Goal: Task Accomplishment & Management: Manage account settings

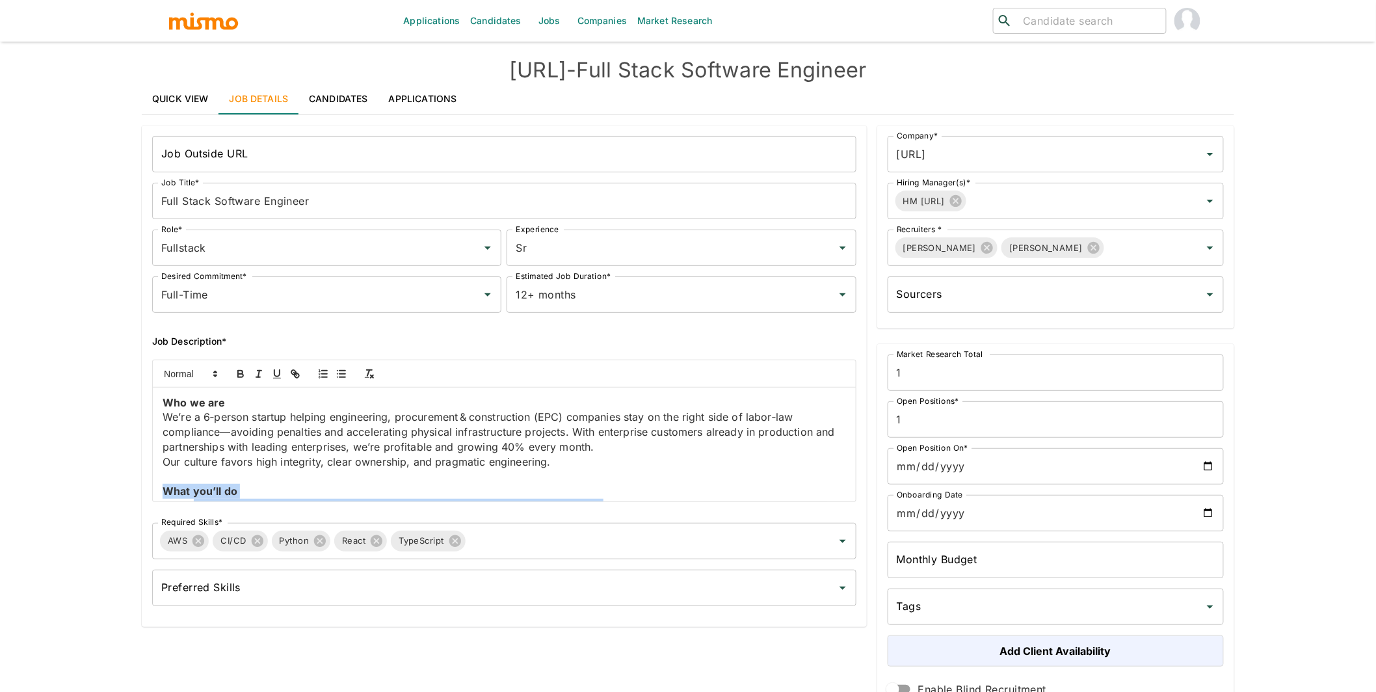
scroll to position [326, 0]
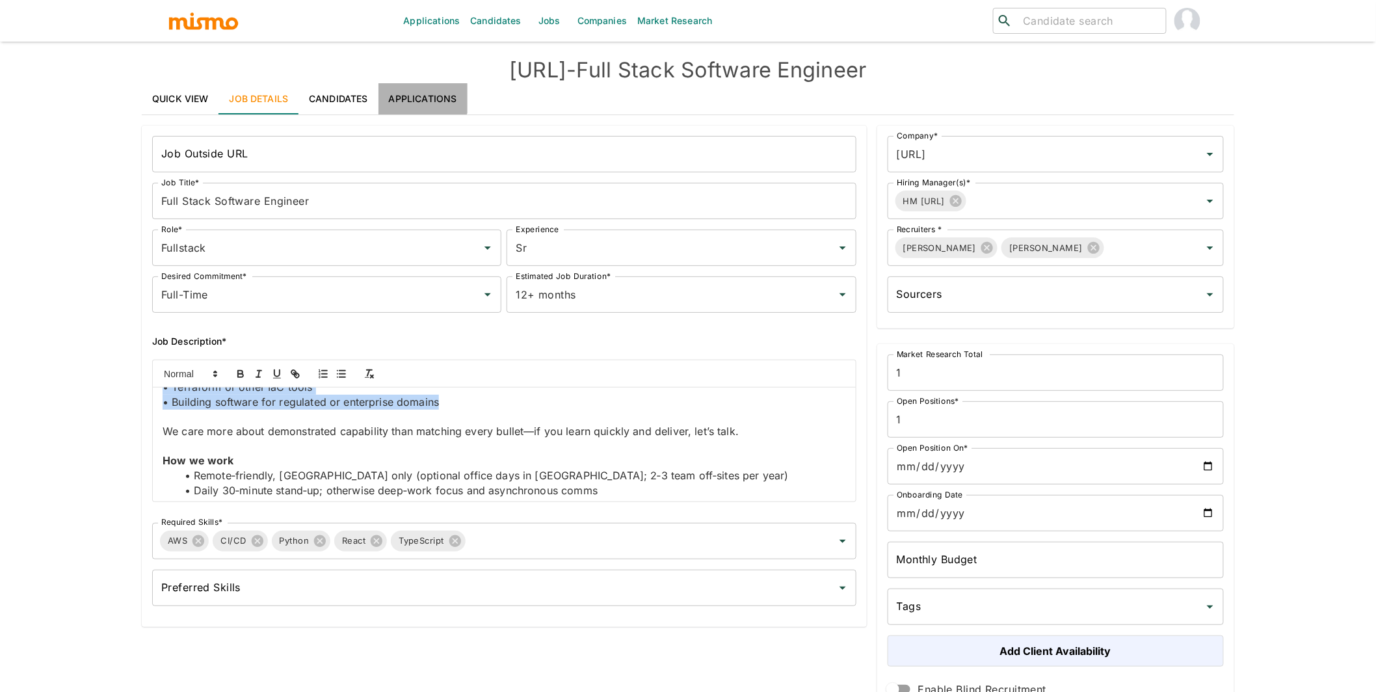
click at [422, 89] on link "Applications" at bounding box center [422, 98] width 89 height 31
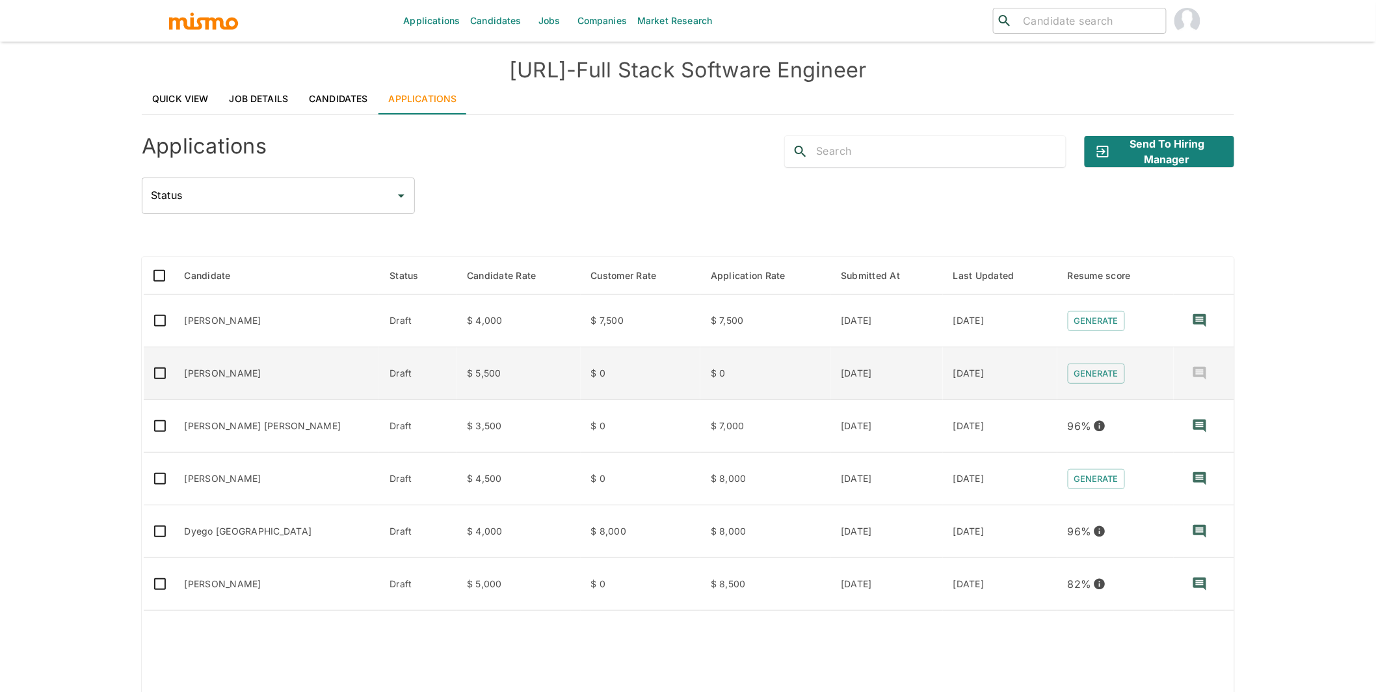
click at [252, 373] on td "[PERSON_NAME]" at bounding box center [276, 373] width 205 height 53
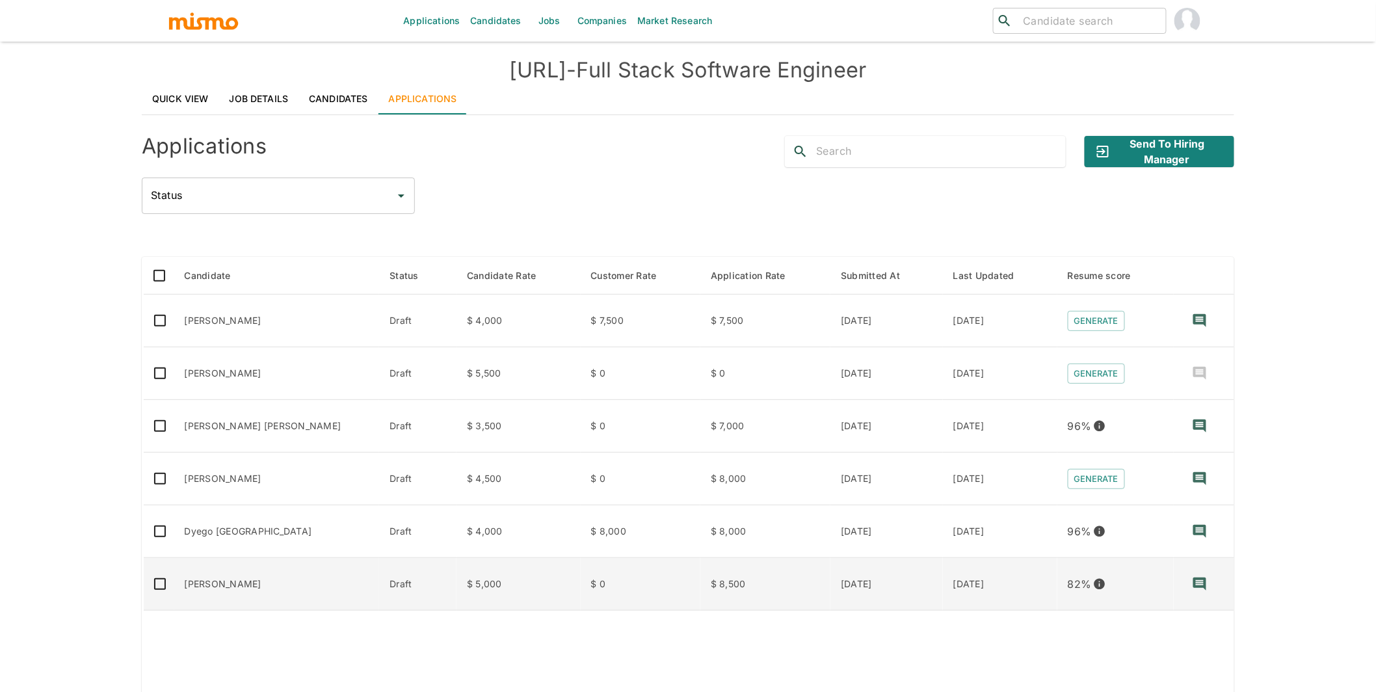
click at [329, 581] on td "Firmino Neto" at bounding box center [276, 584] width 205 height 53
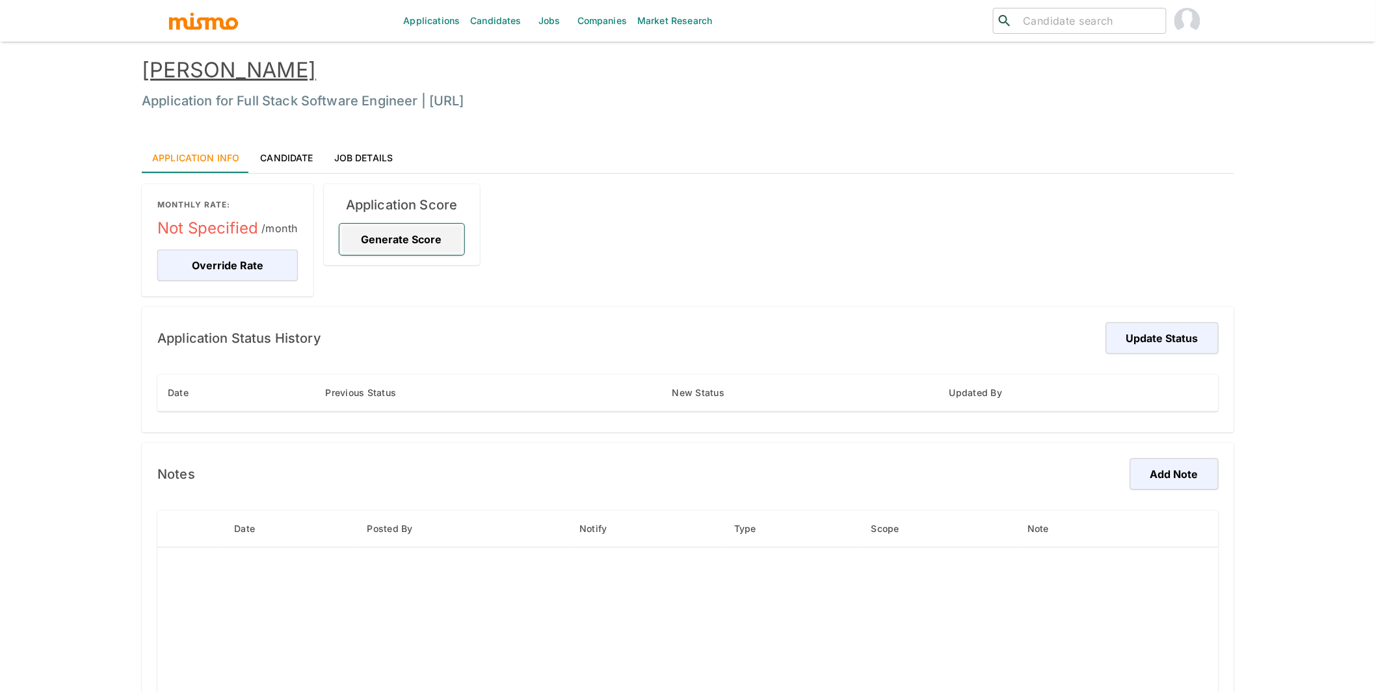
click at [372, 239] on button "Generate Score" at bounding box center [401, 239] width 125 height 31
click at [223, 271] on button "Override Rate" at bounding box center [227, 265] width 140 height 31
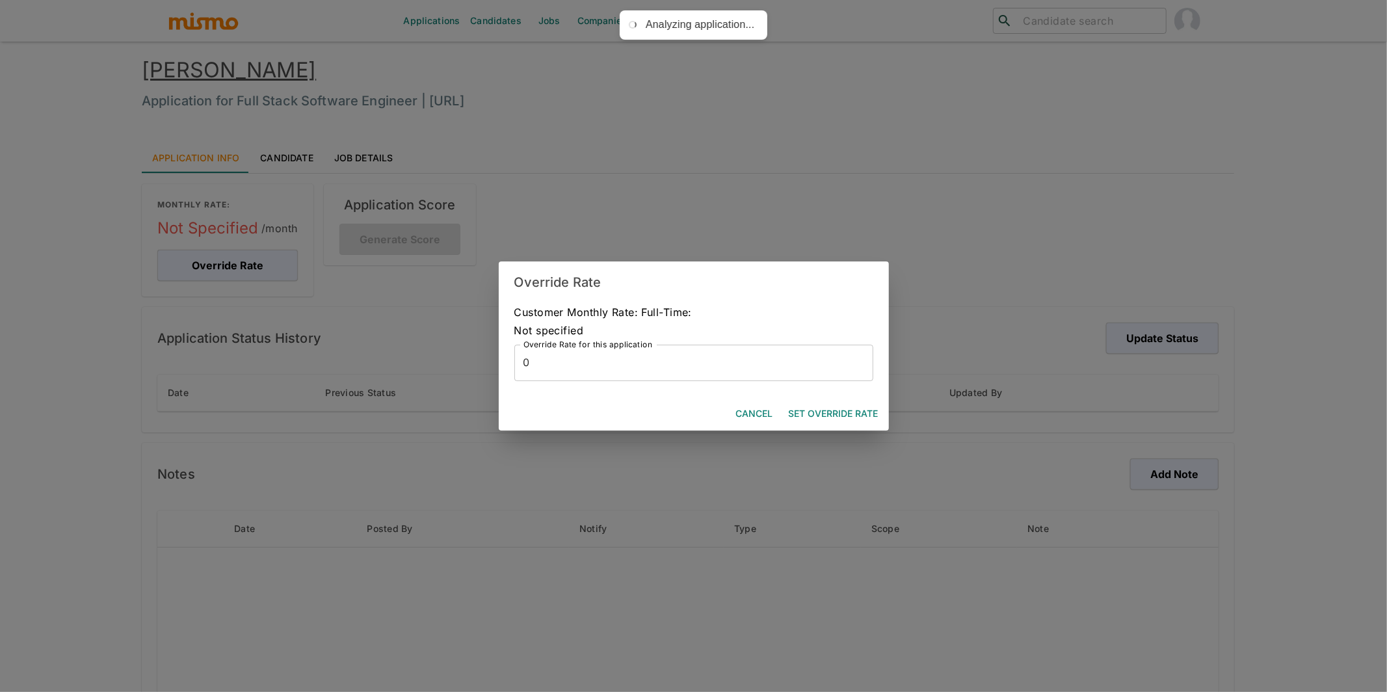
click at [583, 363] on input "0" at bounding box center [693, 363] width 359 height 36
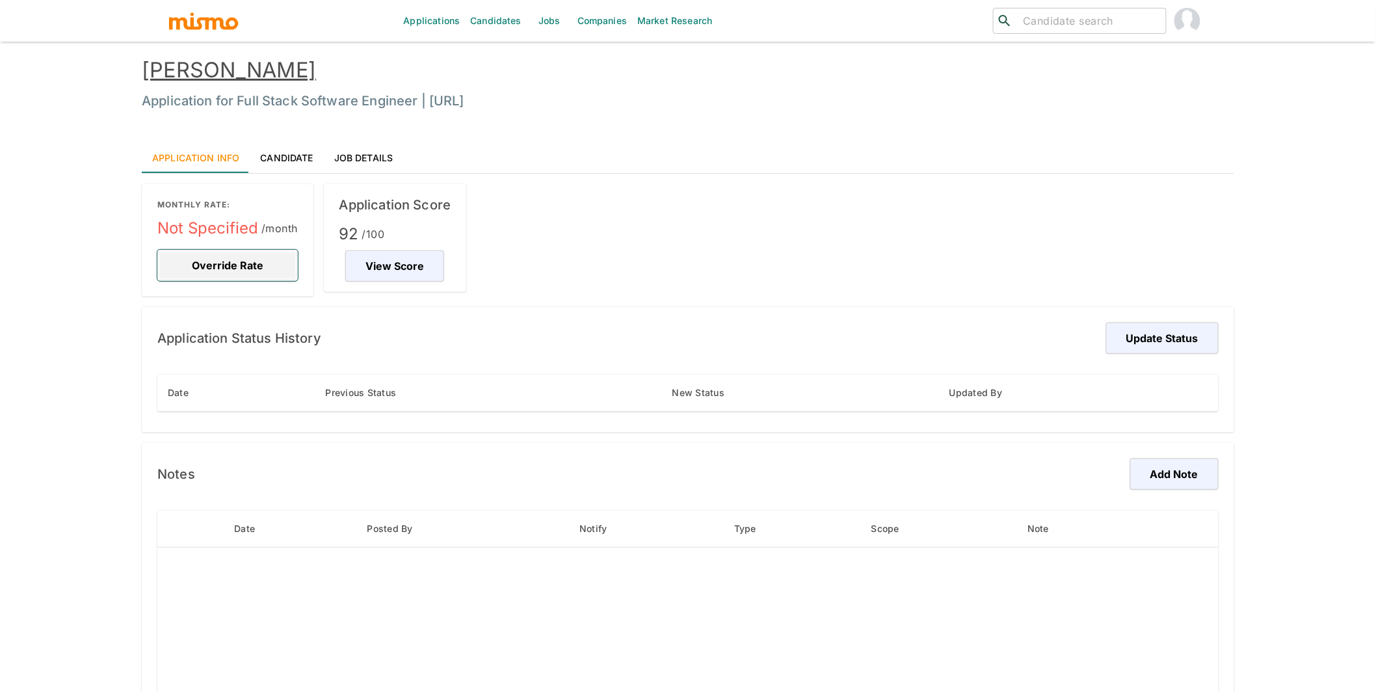
click at [244, 272] on button "Override Rate" at bounding box center [227, 265] width 140 height 31
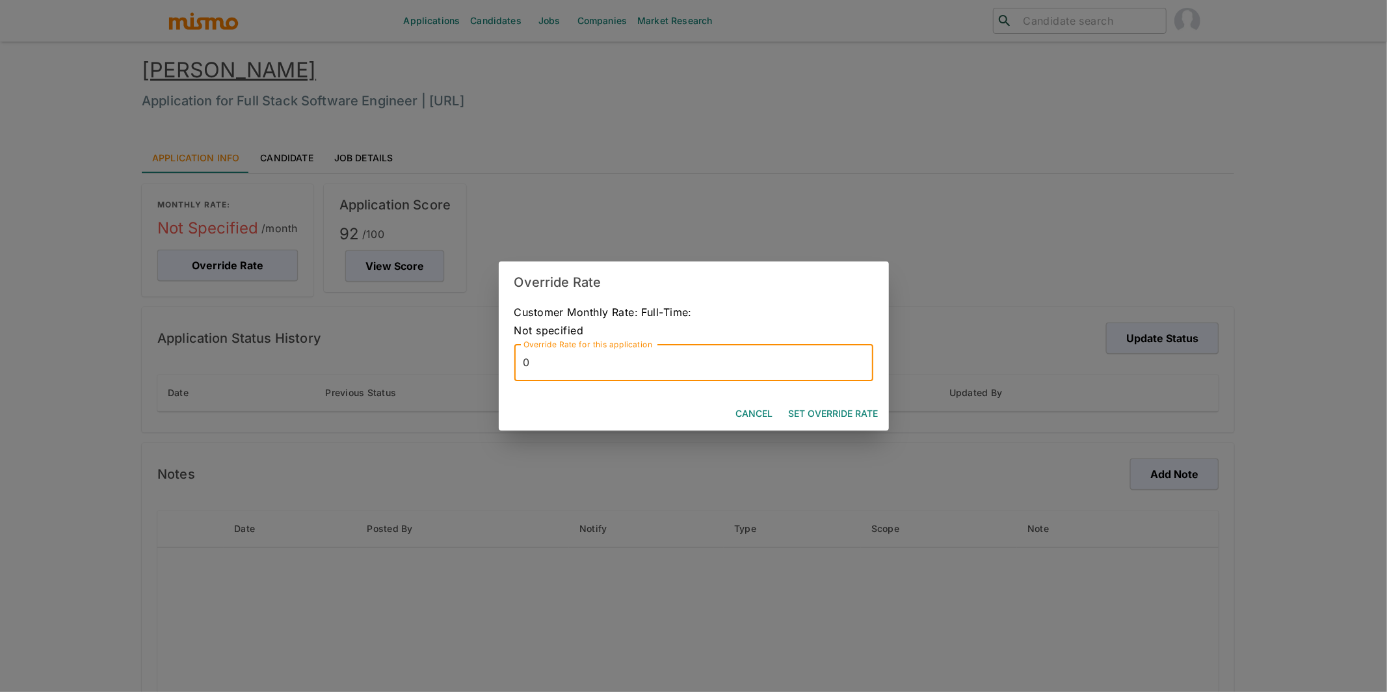
click at [648, 371] on input "0" at bounding box center [693, 363] width 359 height 36
type input "9000"
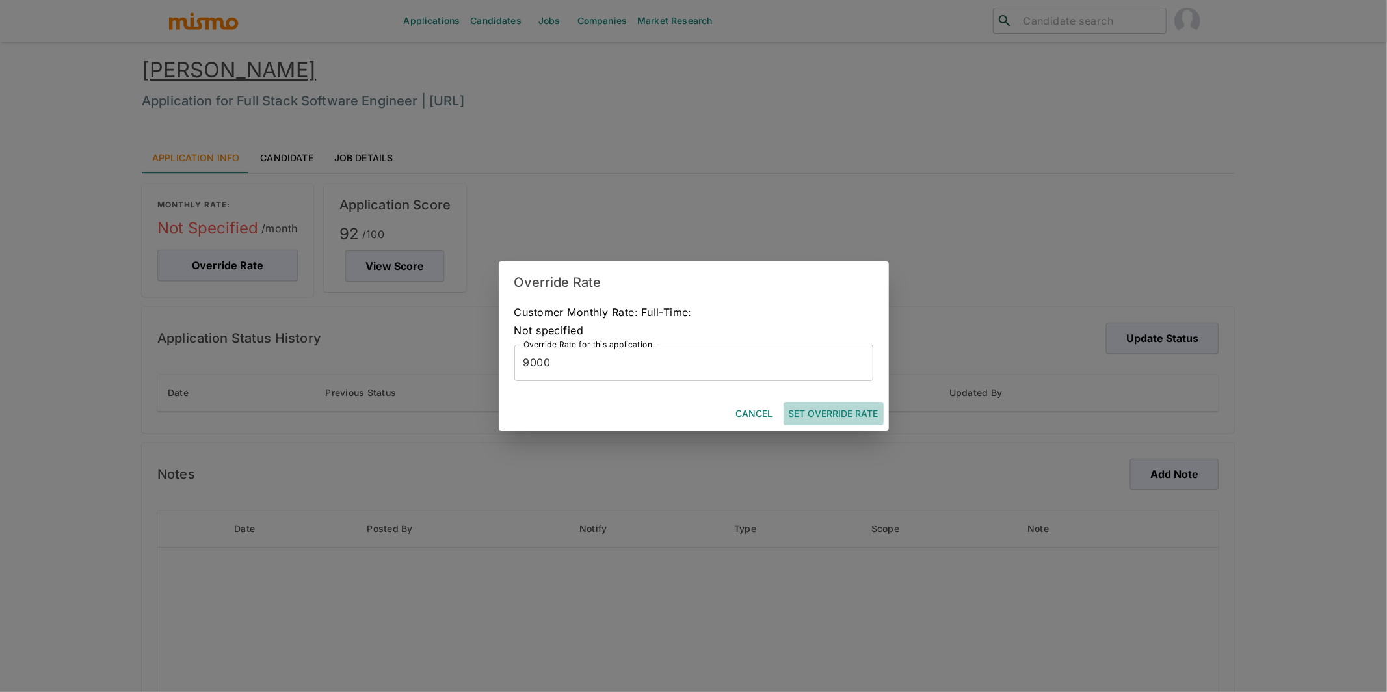
click at [864, 410] on button "Set Override Rate" at bounding box center [833, 414] width 100 height 24
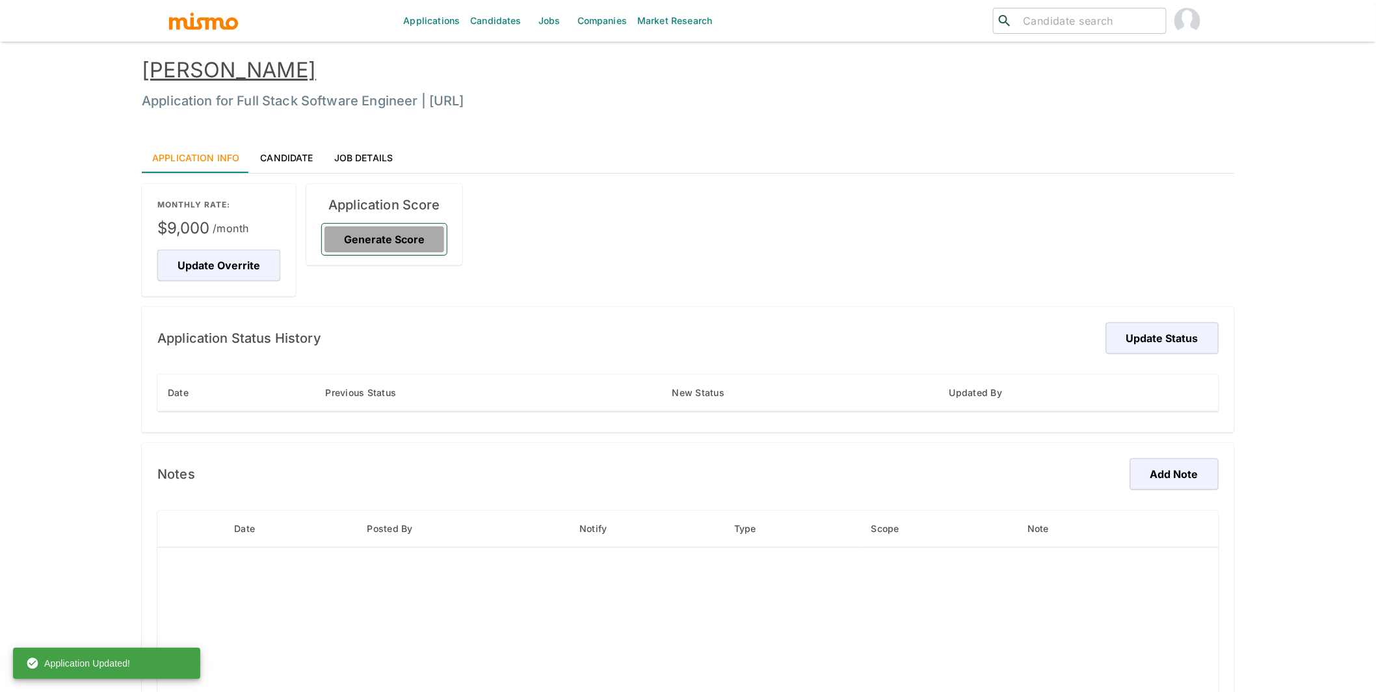
click at [405, 240] on button "Generate Score" at bounding box center [384, 239] width 125 height 31
click at [1175, 333] on button "Update Status" at bounding box center [1160, 337] width 116 height 31
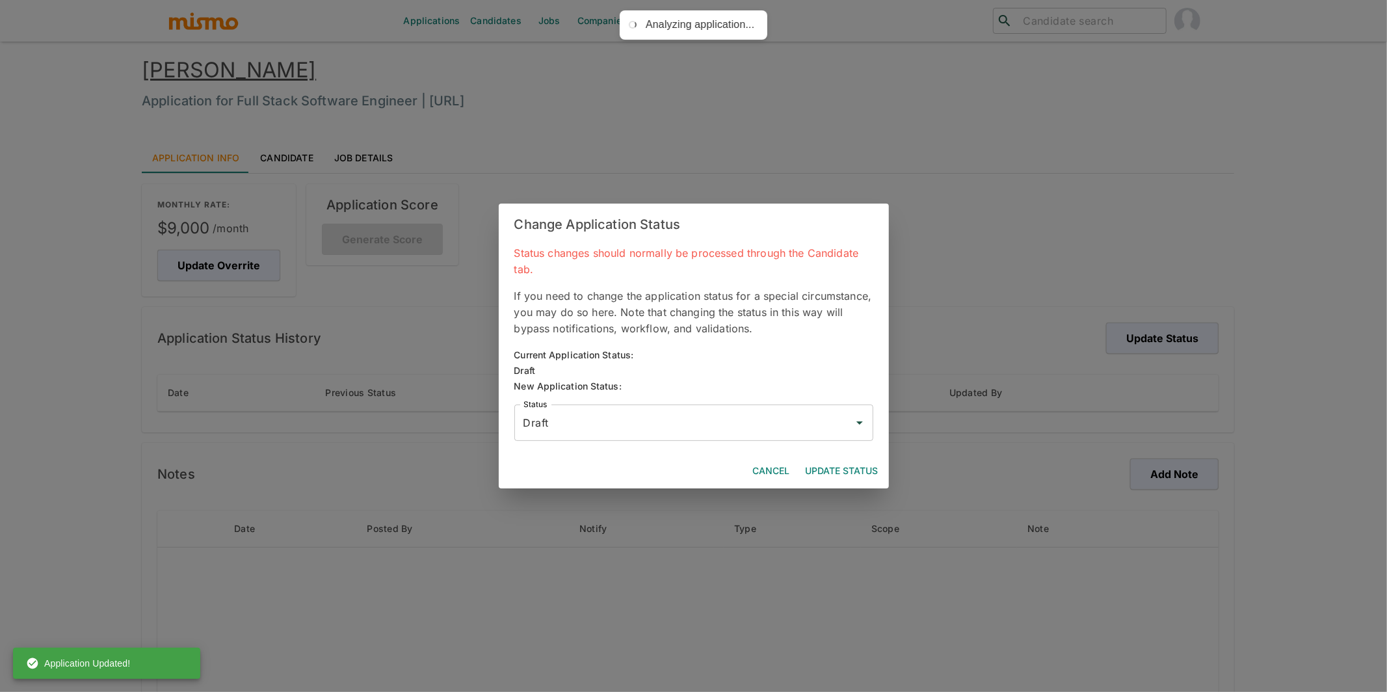
click at [733, 450] on div "Status changes should normally be processed through the Candidate tab. If you n…" at bounding box center [694, 349] width 390 height 209
click at [746, 413] on input "Draft" at bounding box center [684, 422] width 328 height 25
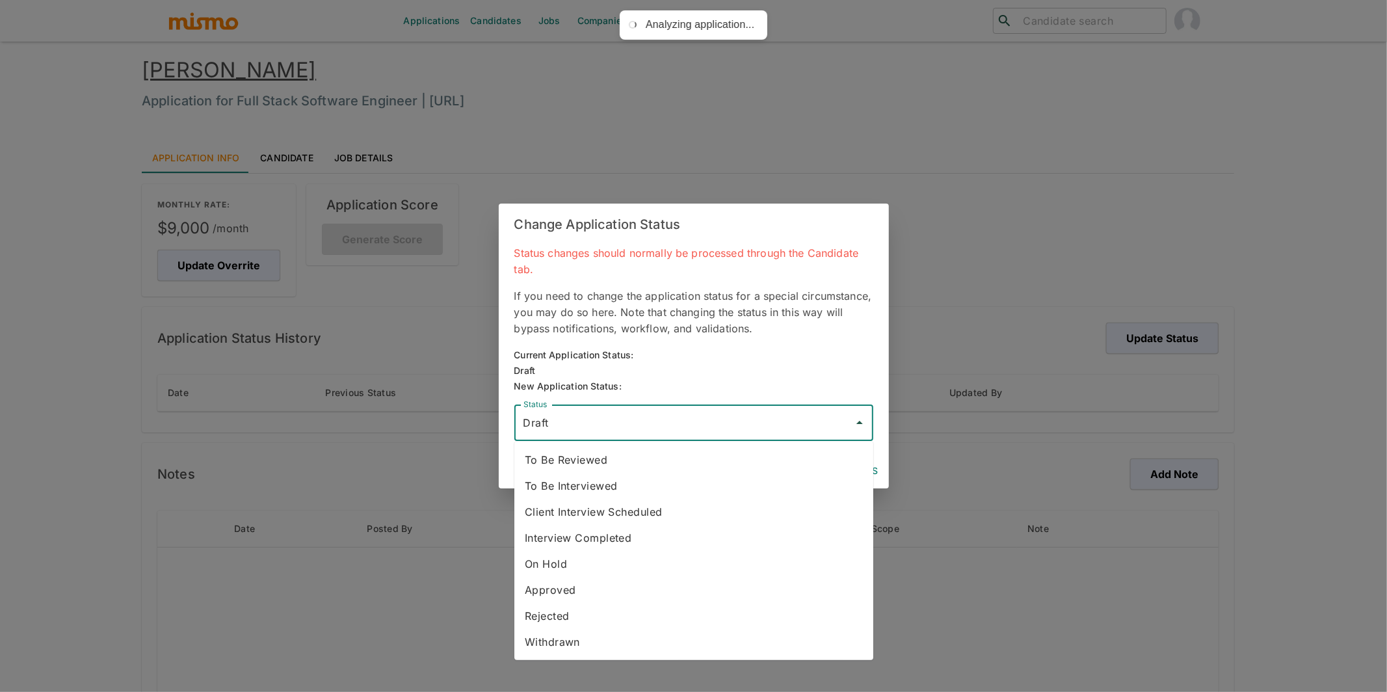
click at [607, 454] on li "To Be Reviewed" at bounding box center [693, 460] width 359 height 26
type input "To Be Reviewed"
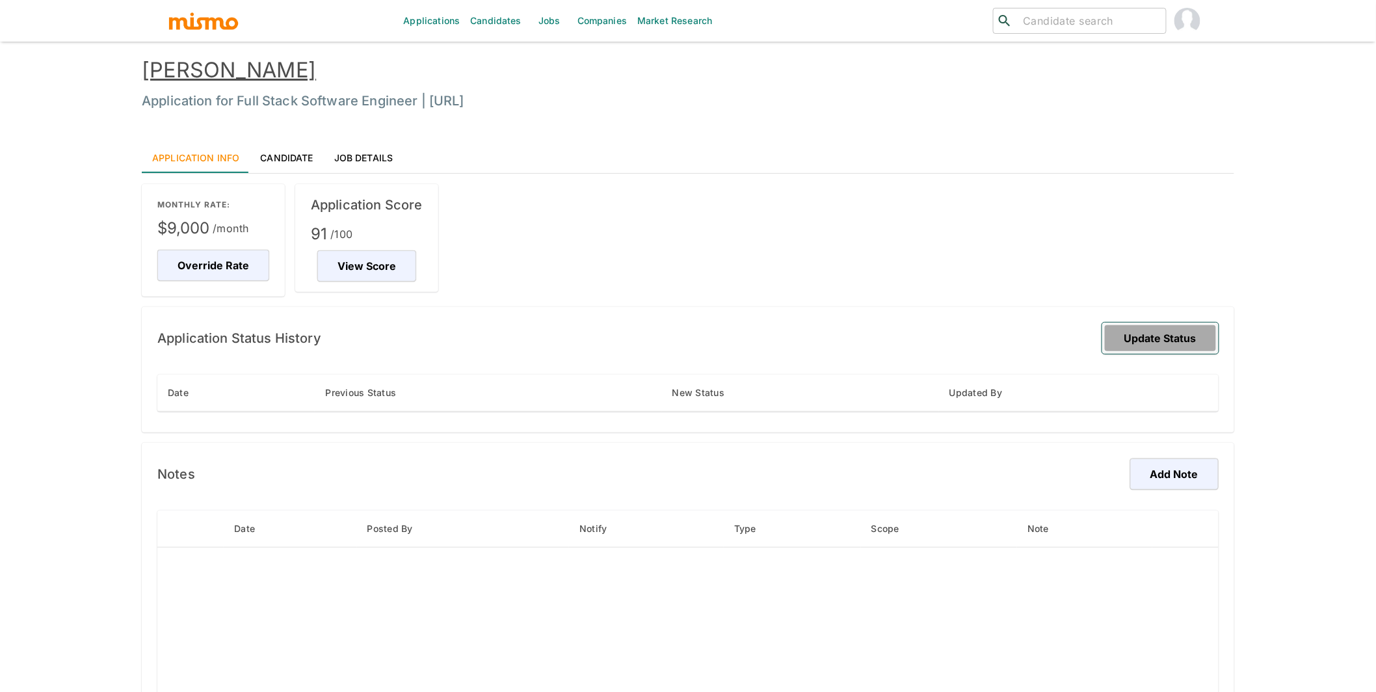
click at [1141, 333] on button "Update Status" at bounding box center [1160, 337] width 116 height 31
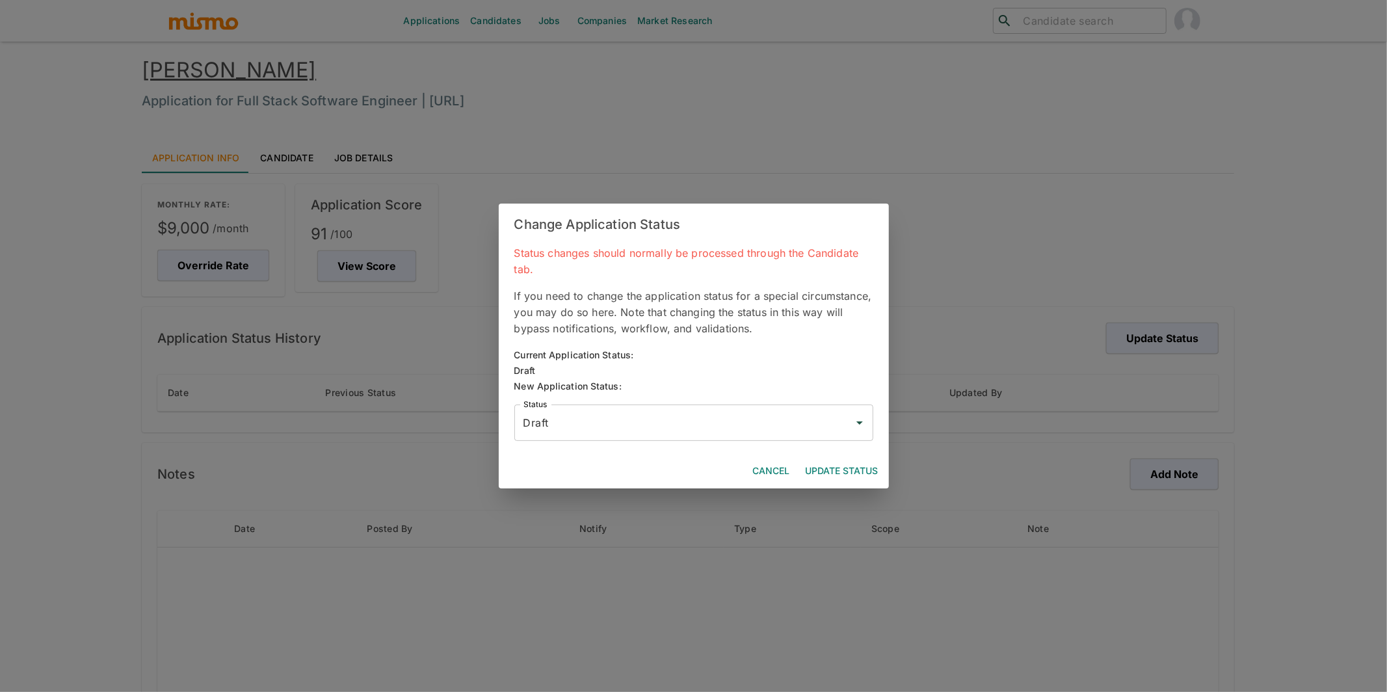
click at [775, 421] on input "Draft" at bounding box center [684, 422] width 328 height 25
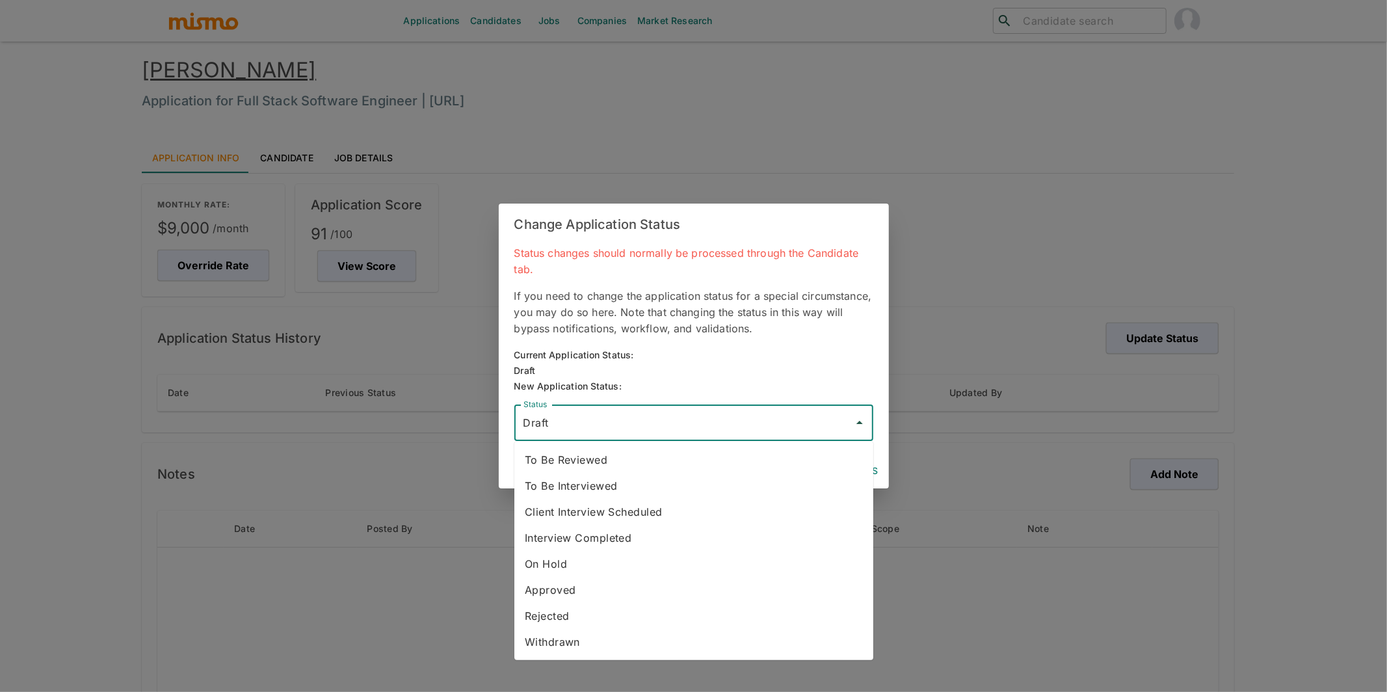
click at [678, 454] on li "To Be Reviewed" at bounding box center [693, 460] width 359 height 26
type input "To Be Reviewed"
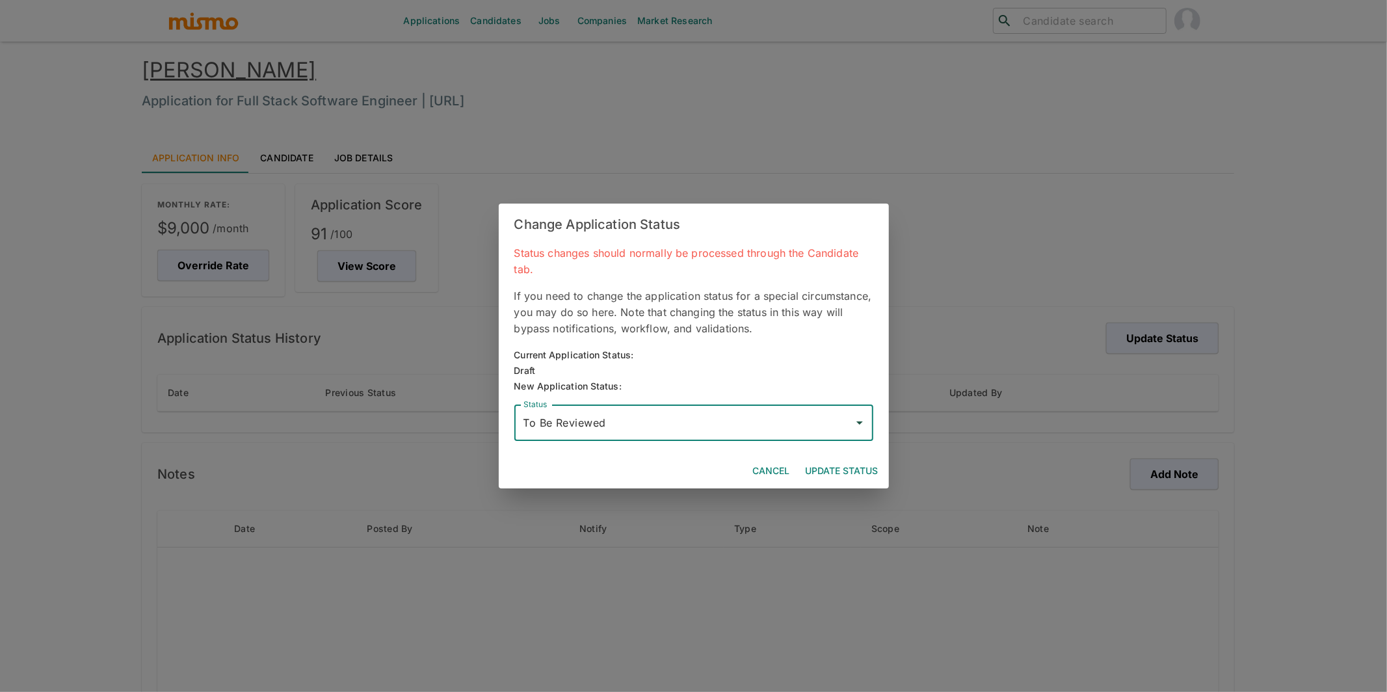
click at [839, 465] on button "Update Status" at bounding box center [841, 471] width 83 height 24
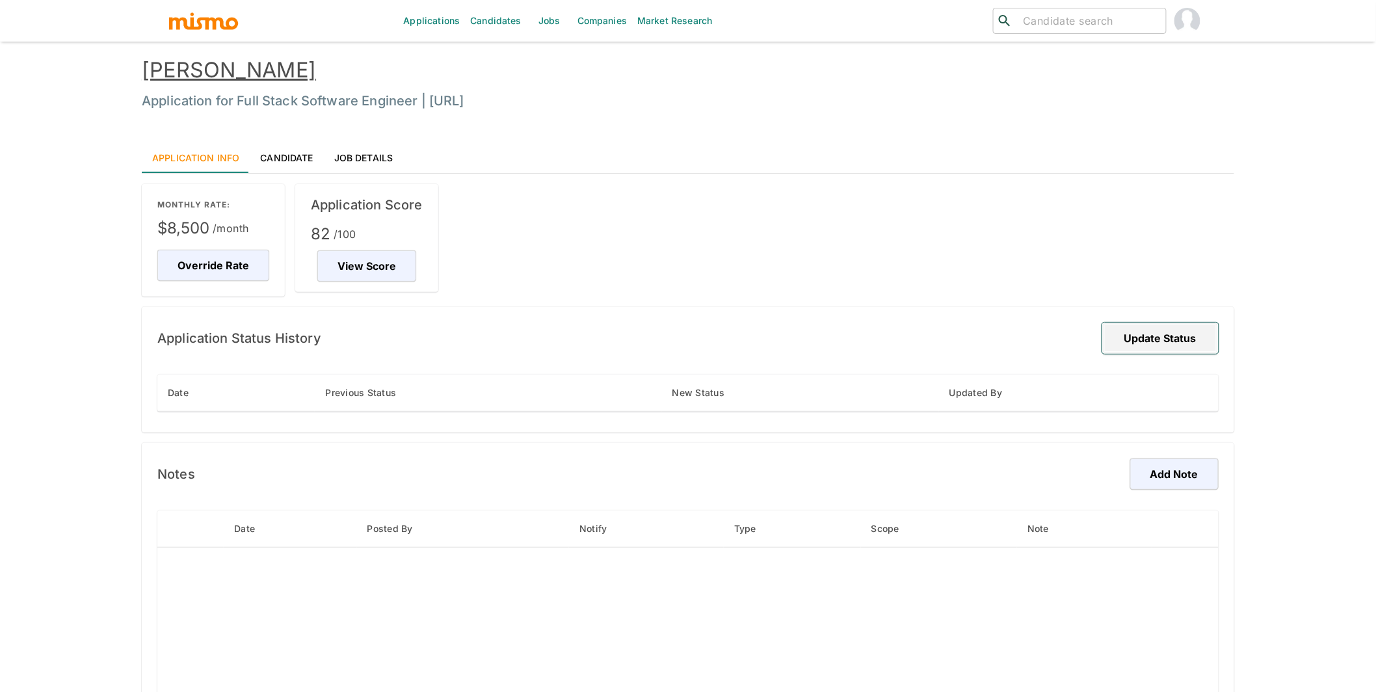
click at [1202, 334] on button "Update Status" at bounding box center [1160, 337] width 116 height 31
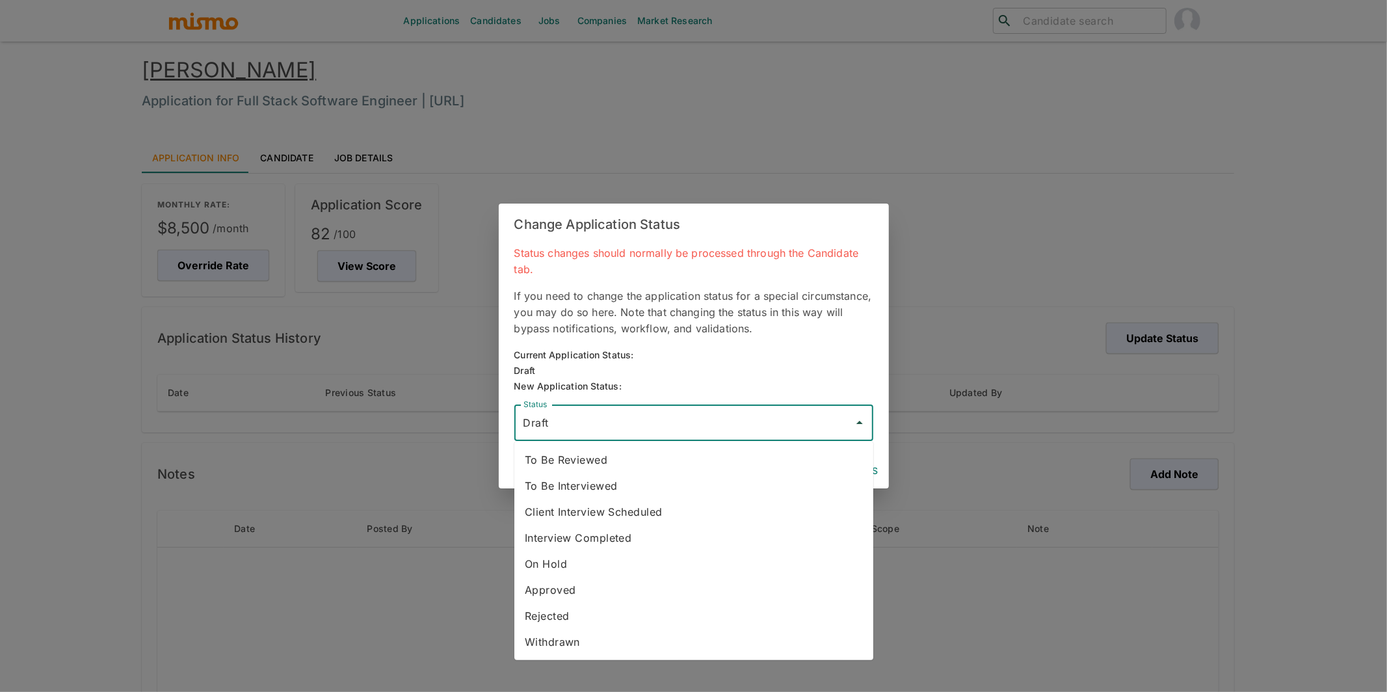
click at [741, 422] on input "Draft" at bounding box center [684, 422] width 328 height 25
click at [634, 462] on li "To Be Reviewed" at bounding box center [693, 460] width 359 height 26
type input "To Be Reviewed"
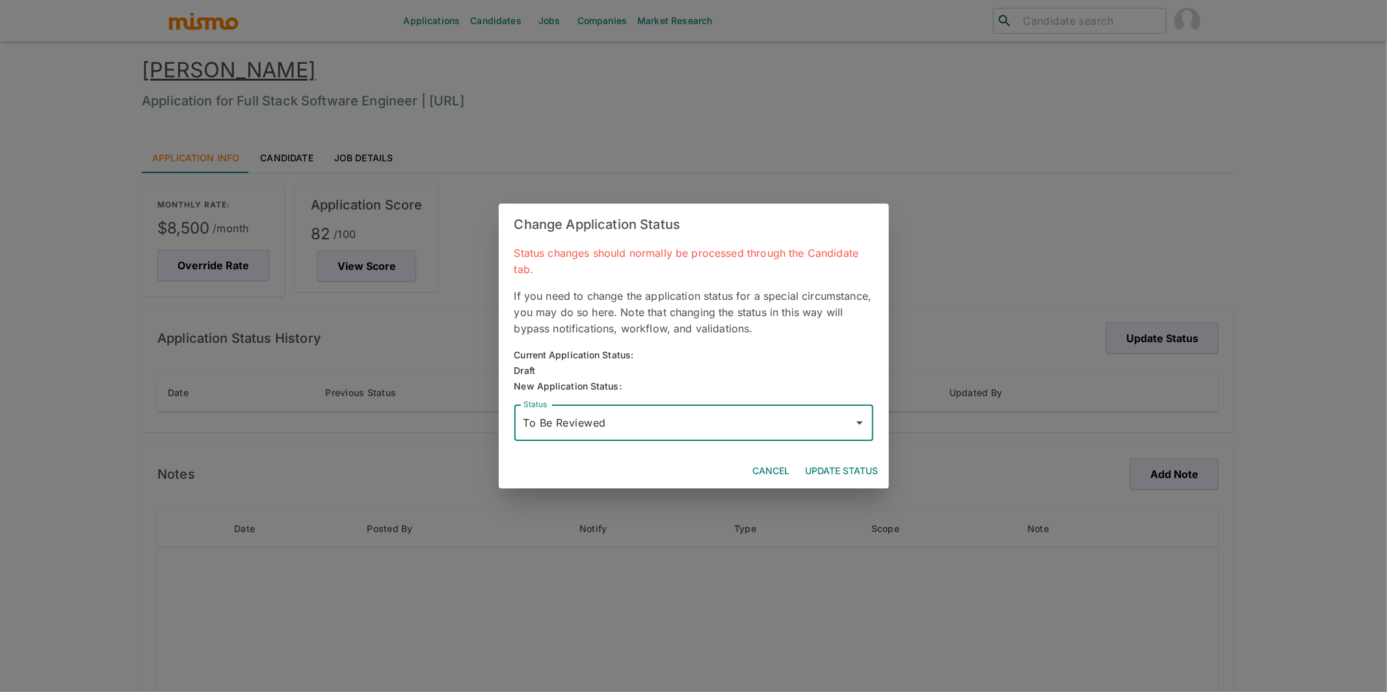
click at [844, 471] on button "Update Status" at bounding box center [841, 471] width 83 height 24
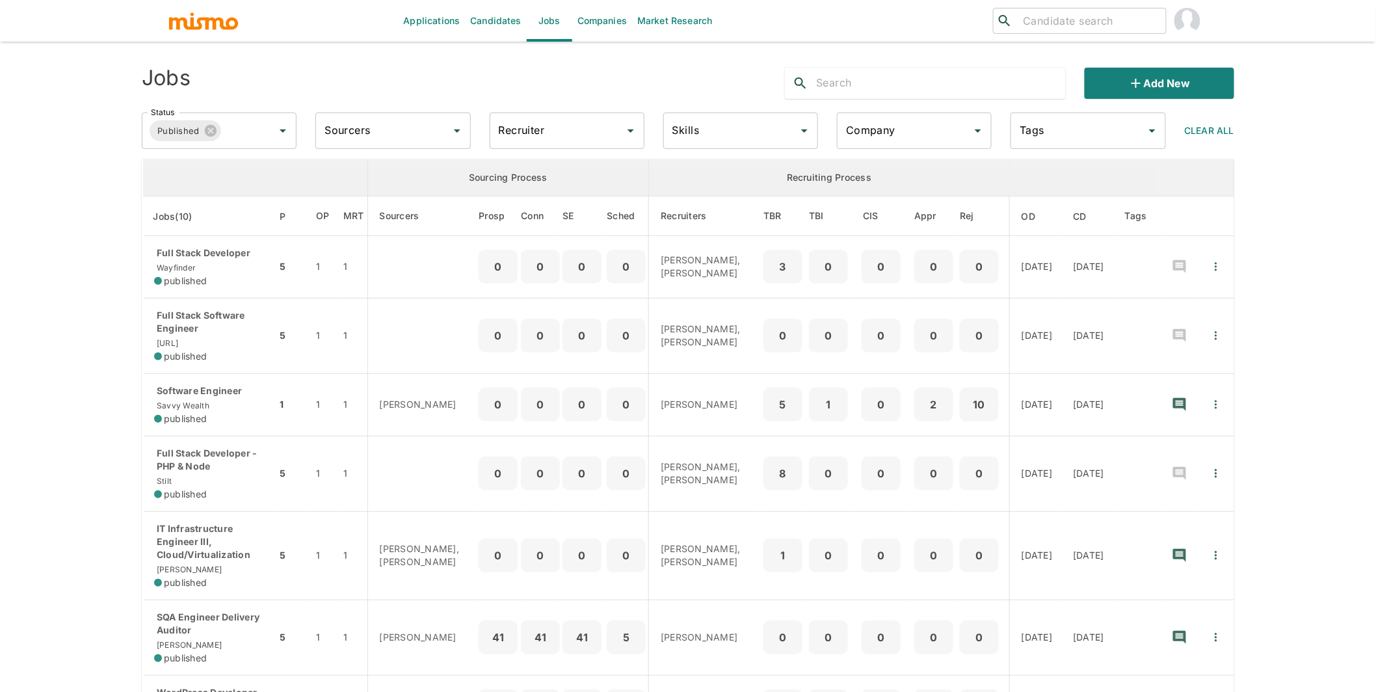
click at [484, 14] on link "Candidates" at bounding box center [496, 21] width 62 height 42
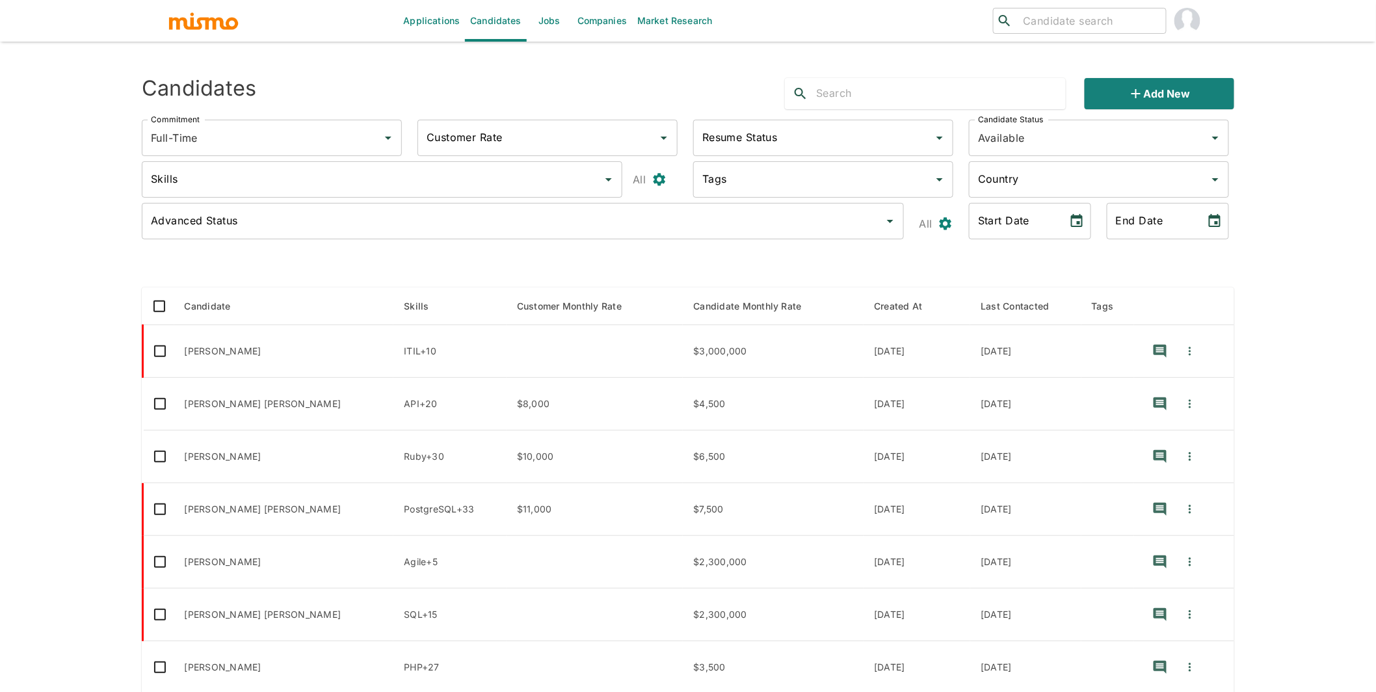
click at [881, 86] on input "text" at bounding box center [941, 93] width 250 height 21
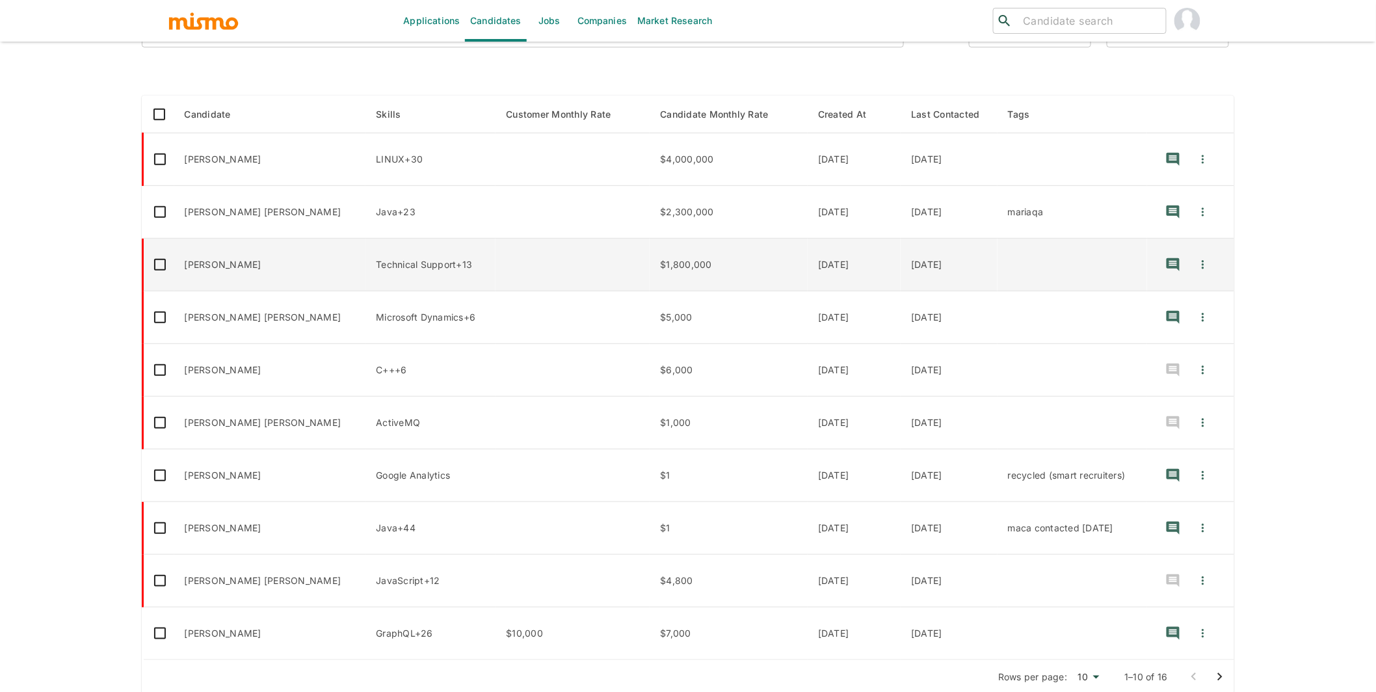
scroll to position [204, 0]
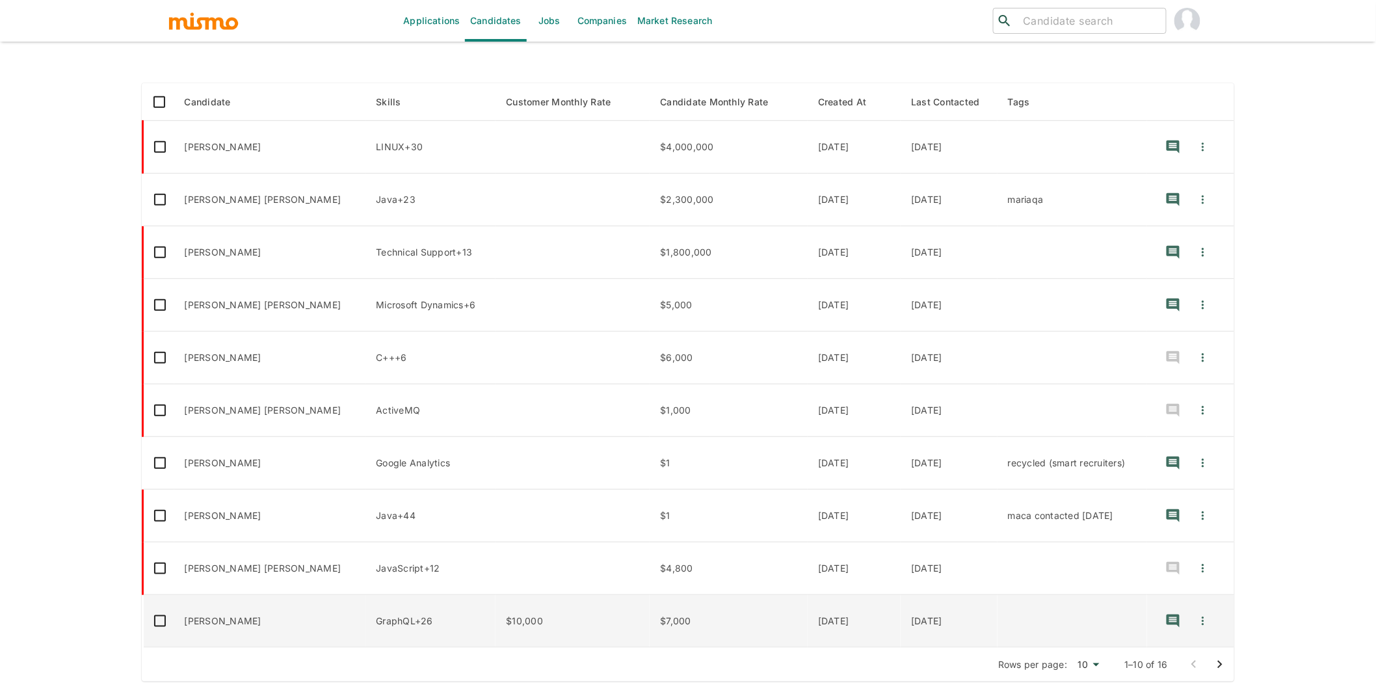
click at [304, 619] on td "Juan Pablo Giraldo" at bounding box center [270, 621] width 192 height 53
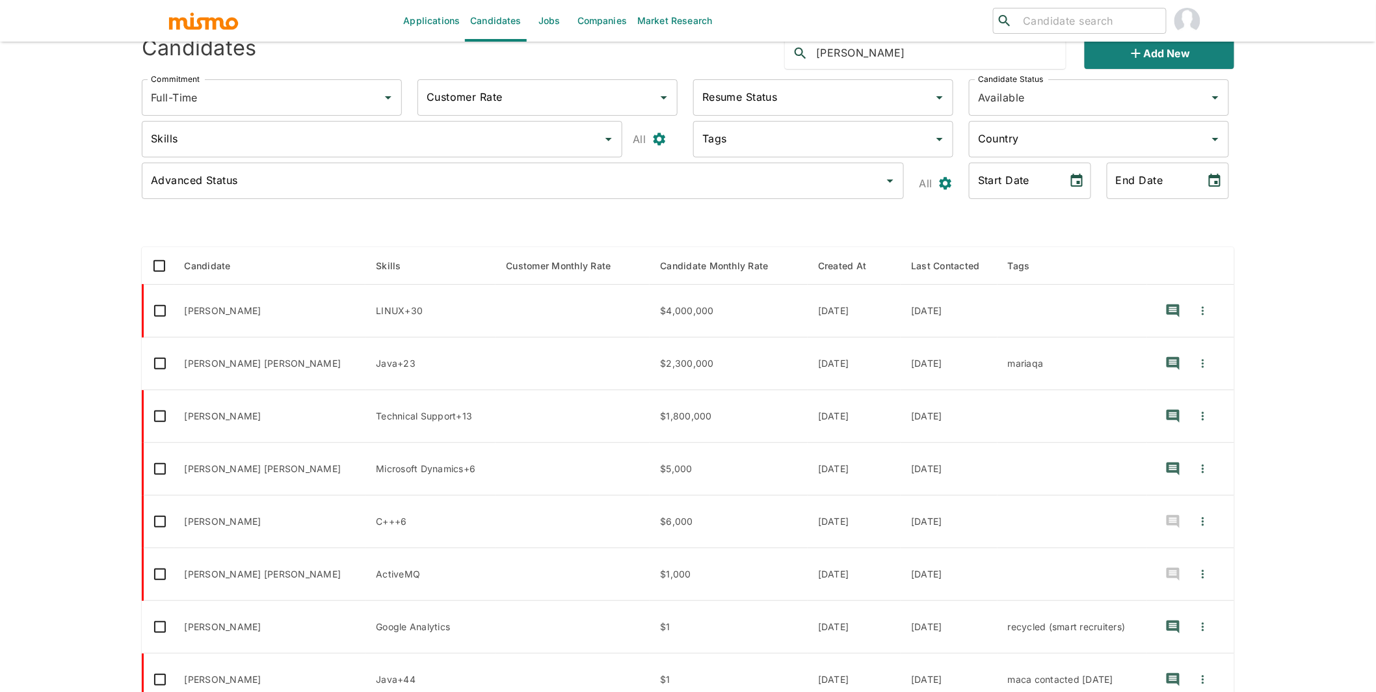
scroll to position [0, 0]
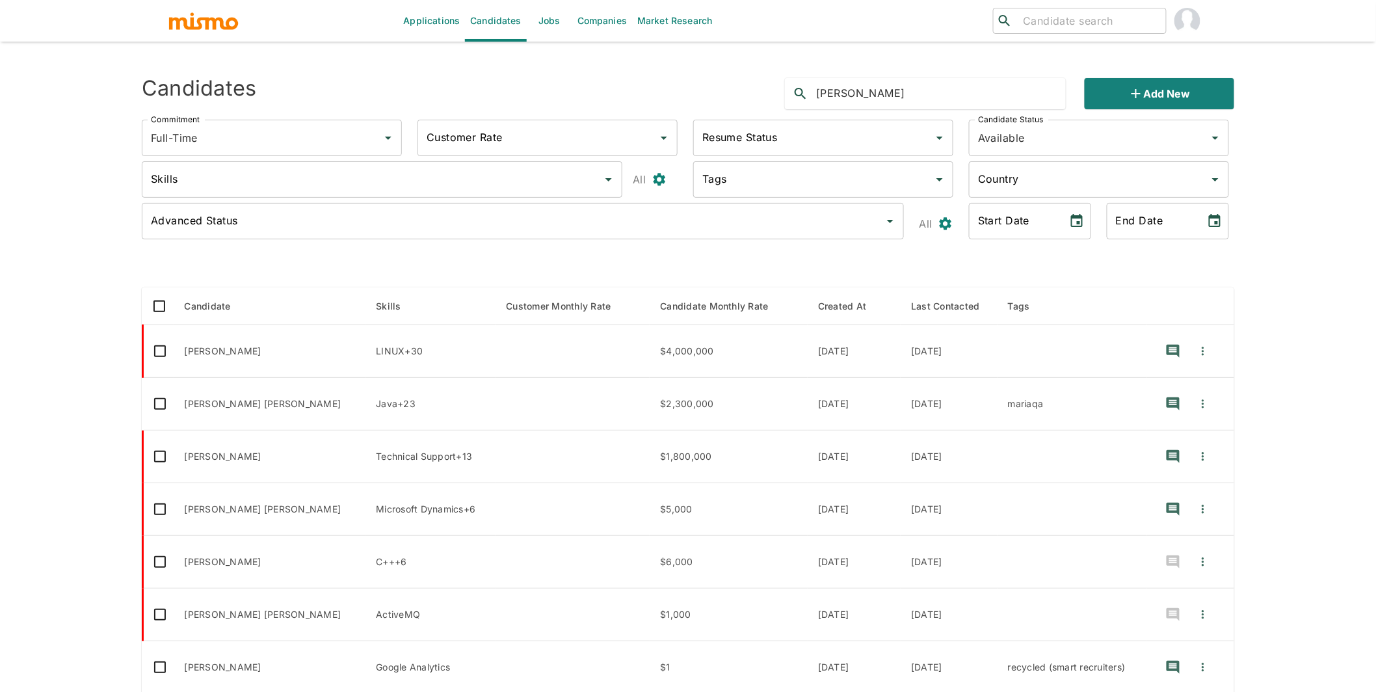
drag, startPoint x: 872, startPoint y: 89, endPoint x: 810, endPoint y: 86, distance: 61.9
click at [810, 86] on div "juan pablo" at bounding box center [925, 93] width 281 height 31
type input "lester"
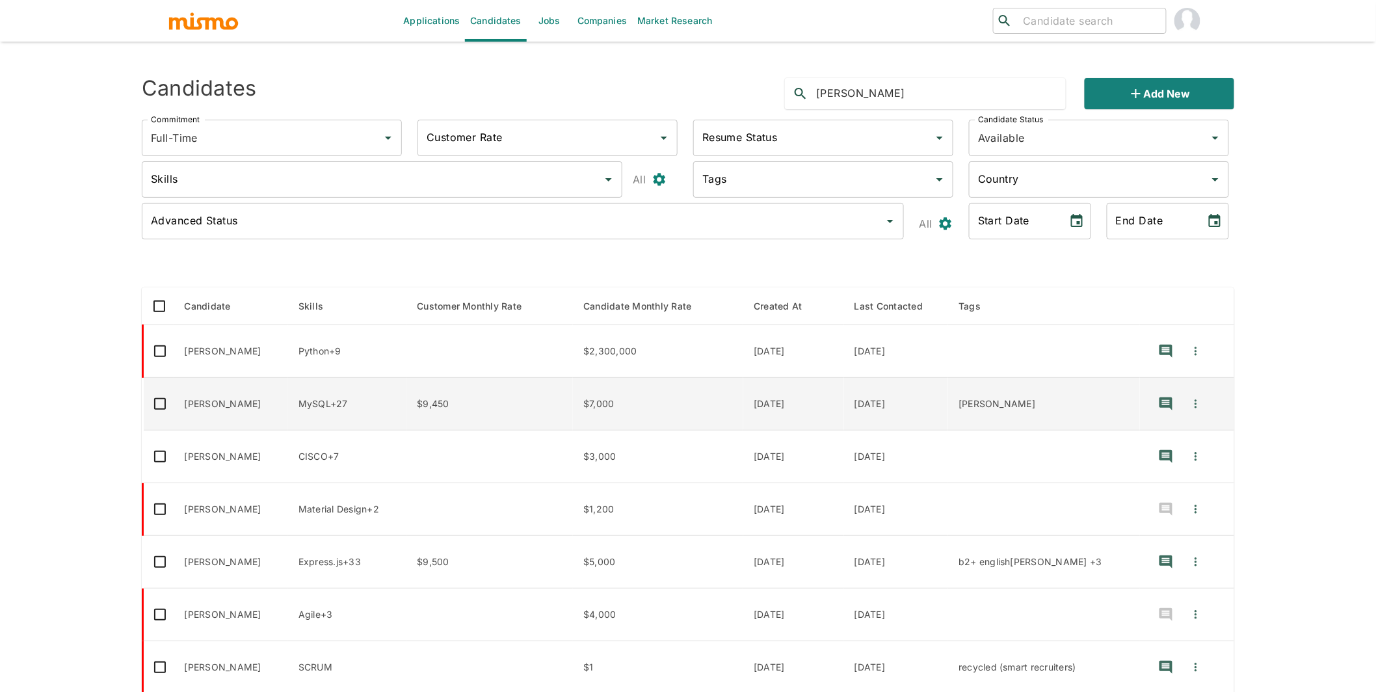
click at [287, 415] on td "Lester Angulo Montenegro" at bounding box center [231, 404] width 114 height 53
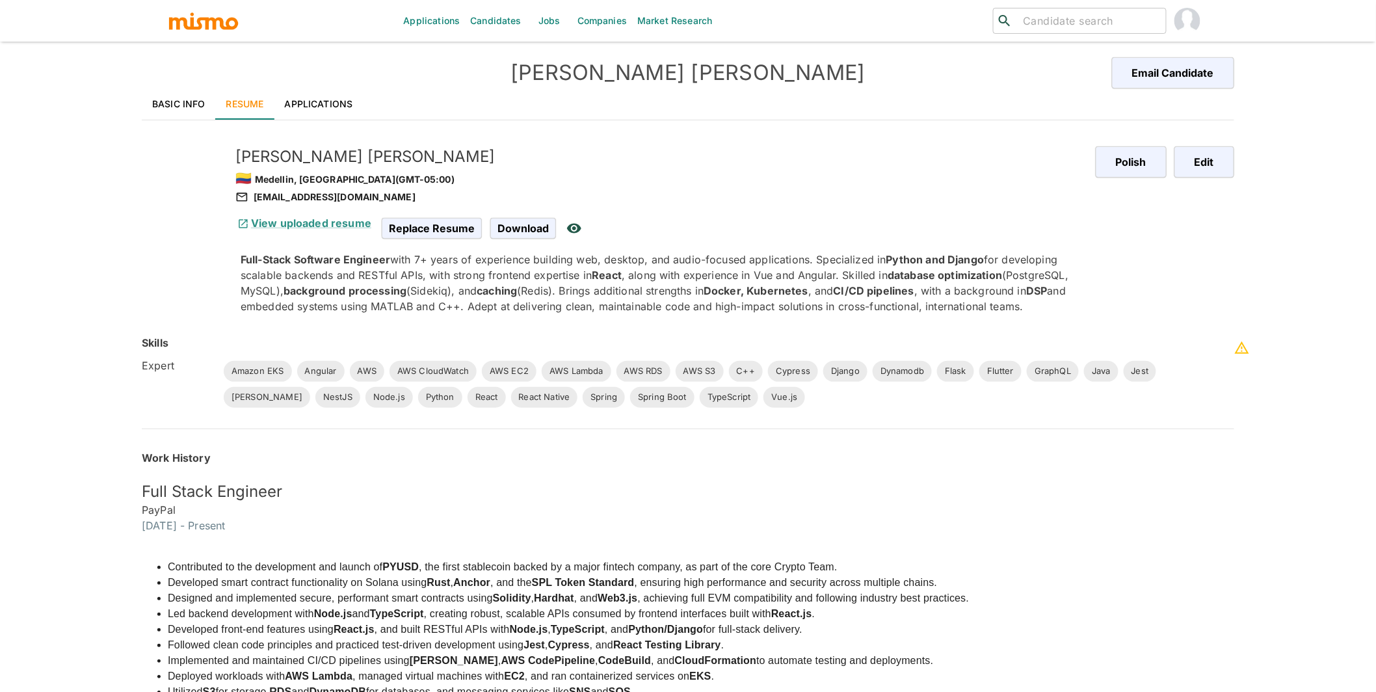
click at [172, 92] on link "Basic Info" at bounding box center [179, 103] width 74 height 31
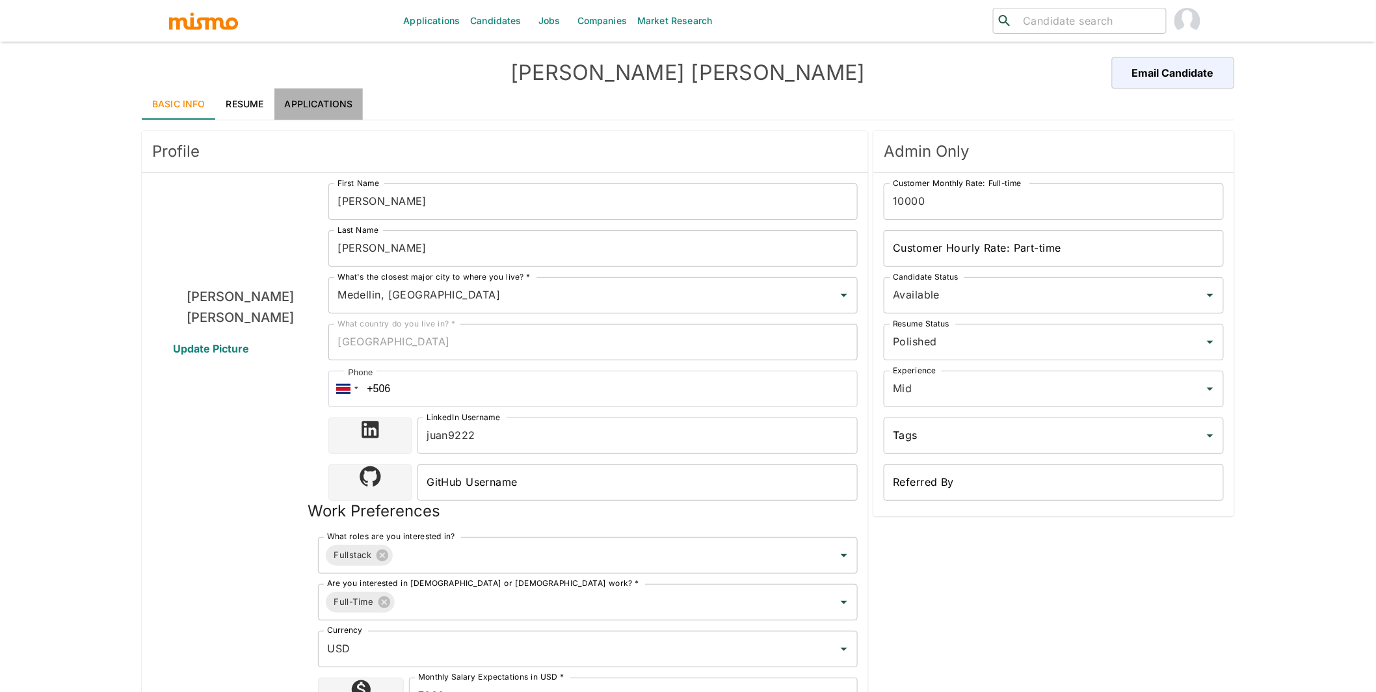
click at [338, 98] on link "Applications" at bounding box center [318, 103] width 89 height 31
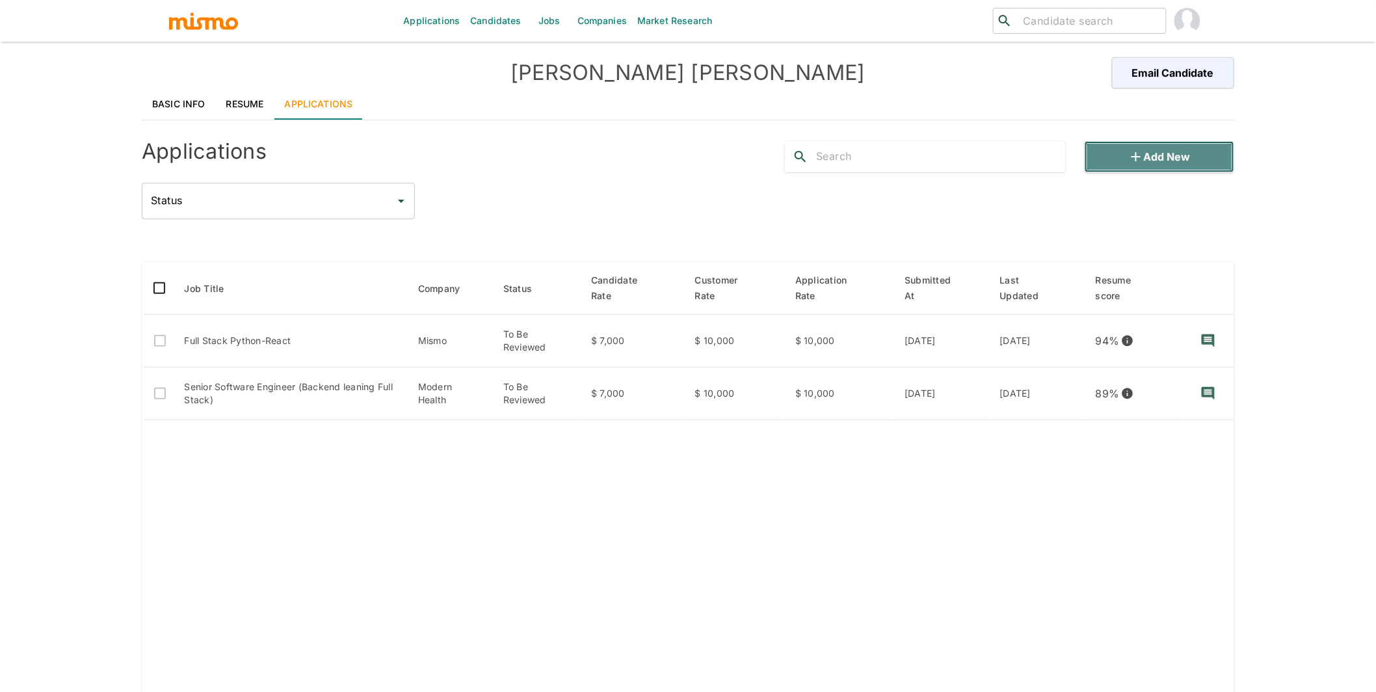
click at [1175, 153] on button "Add new" at bounding box center [1160, 156] width 150 height 31
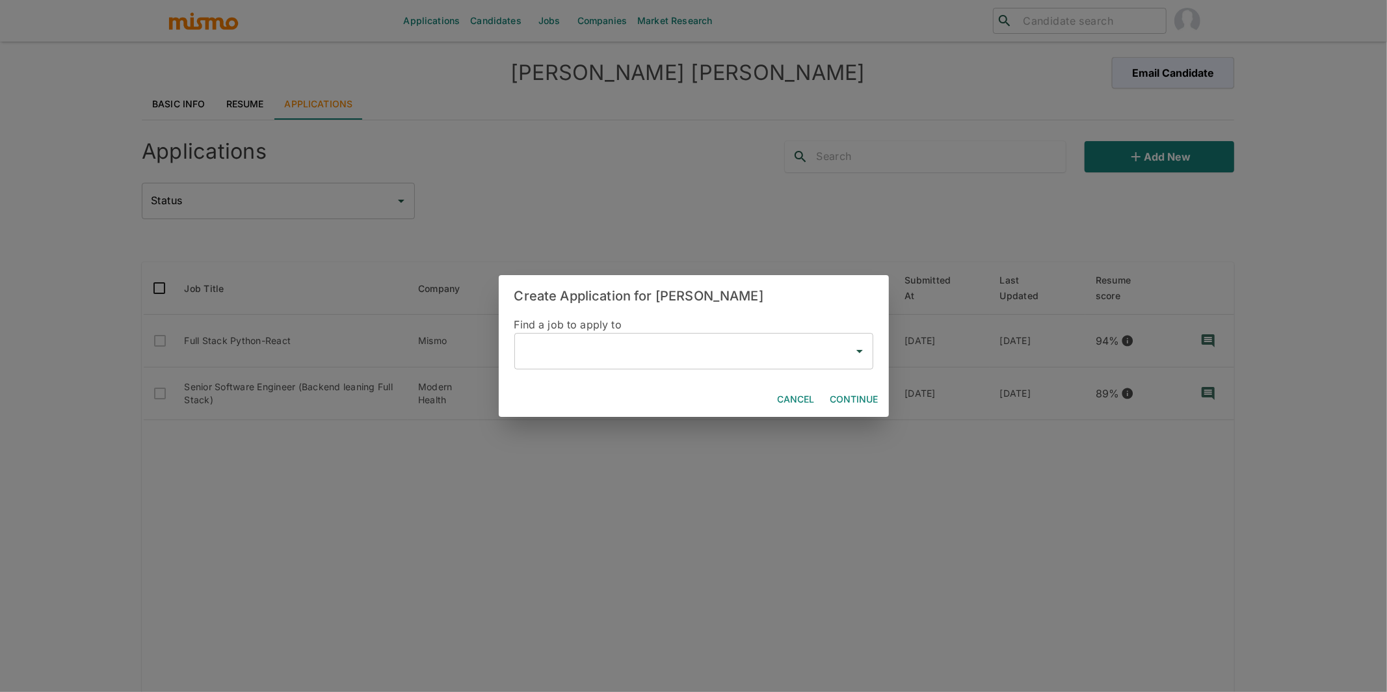
click at [612, 352] on input "text" at bounding box center [684, 351] width 328 height 25
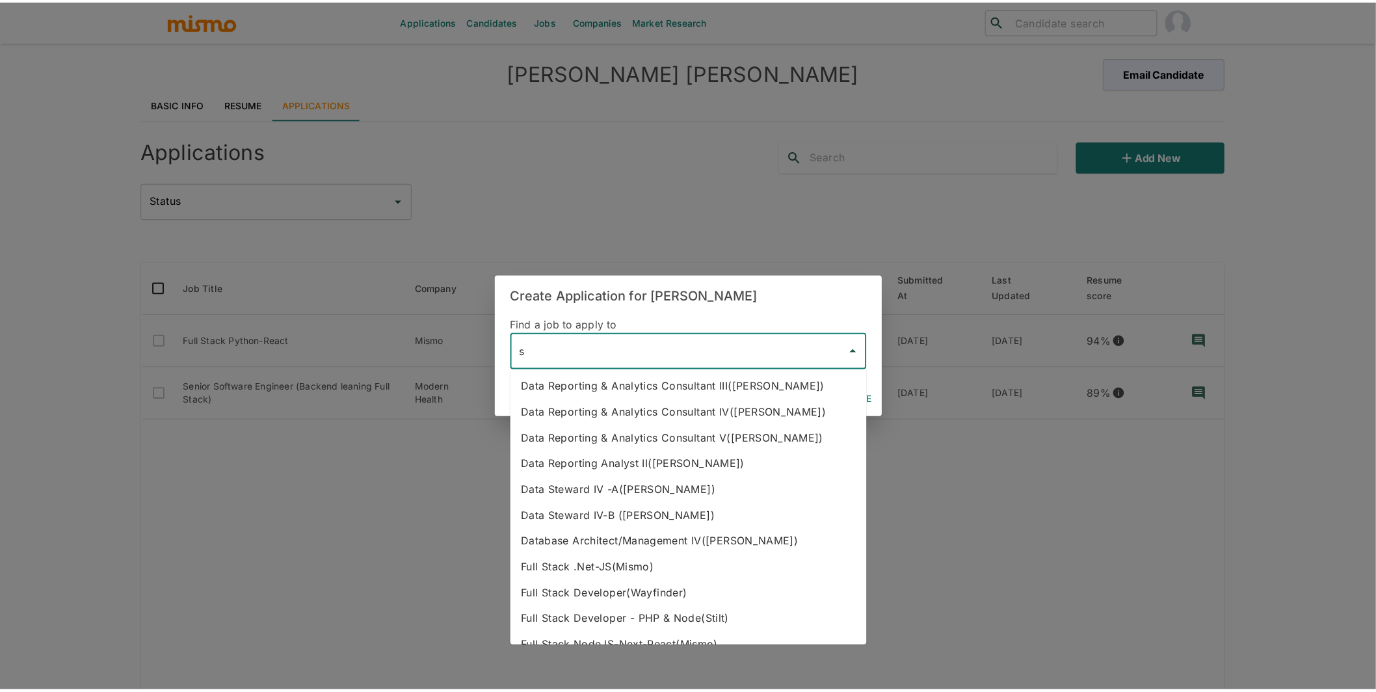
scroll to position [36, 0]
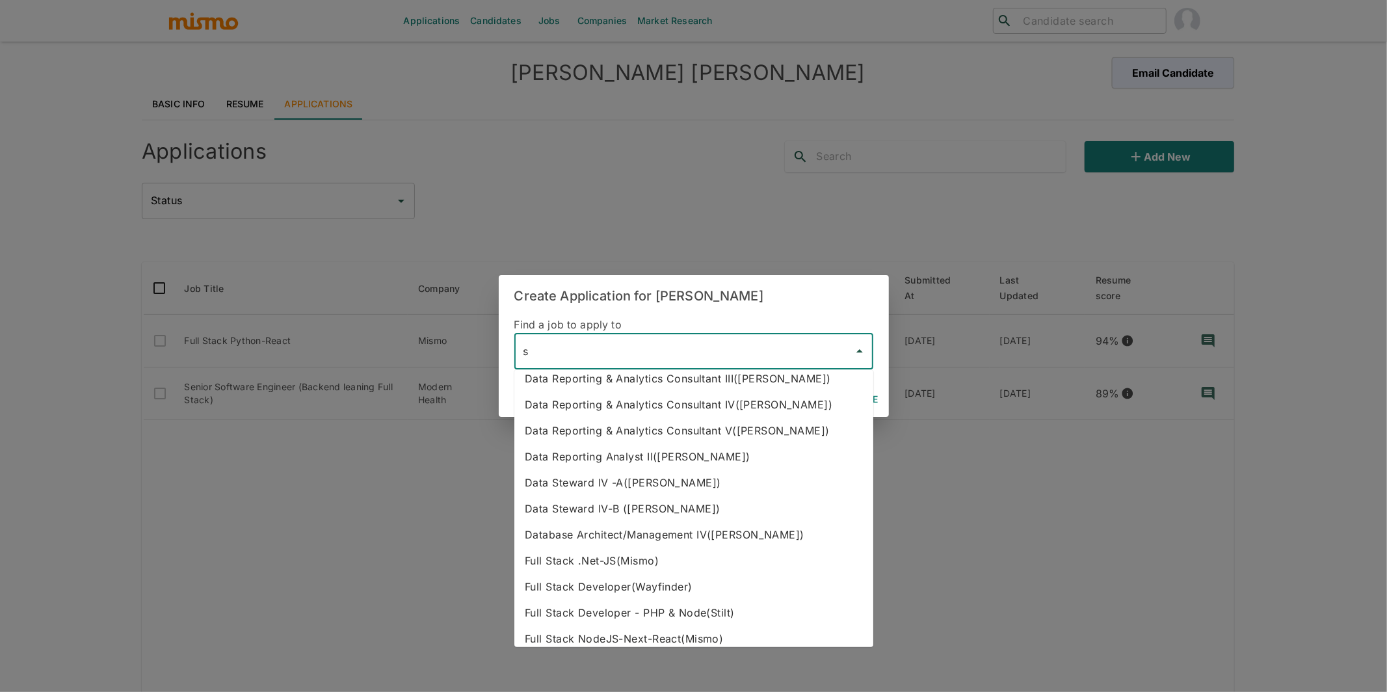
click at [684, 597] on li "Full Stack Developer(Wayfinder)" at bounding box center [693, 586] width 359 height 26
type input "Full Stack Developer(Wayfinder)"
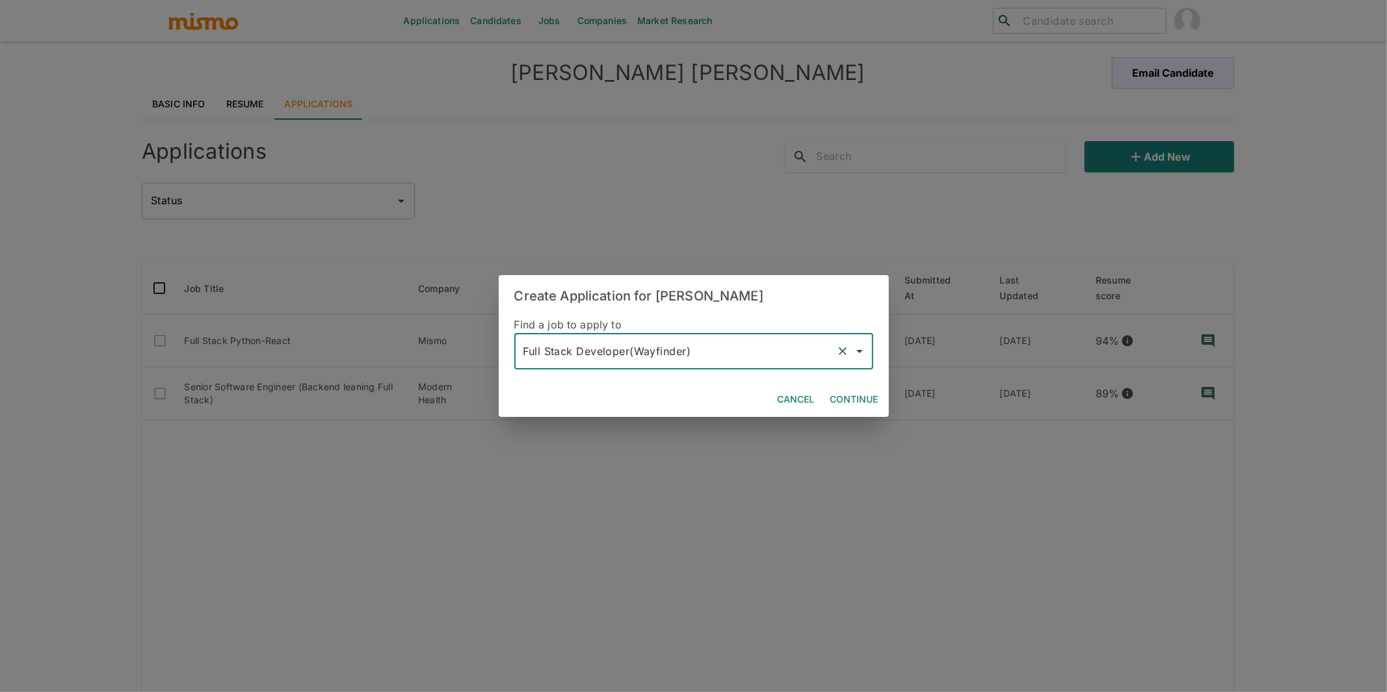
click at [838, 348] on icon "Clear" at bounding box center [842, 351] width 13 height 13
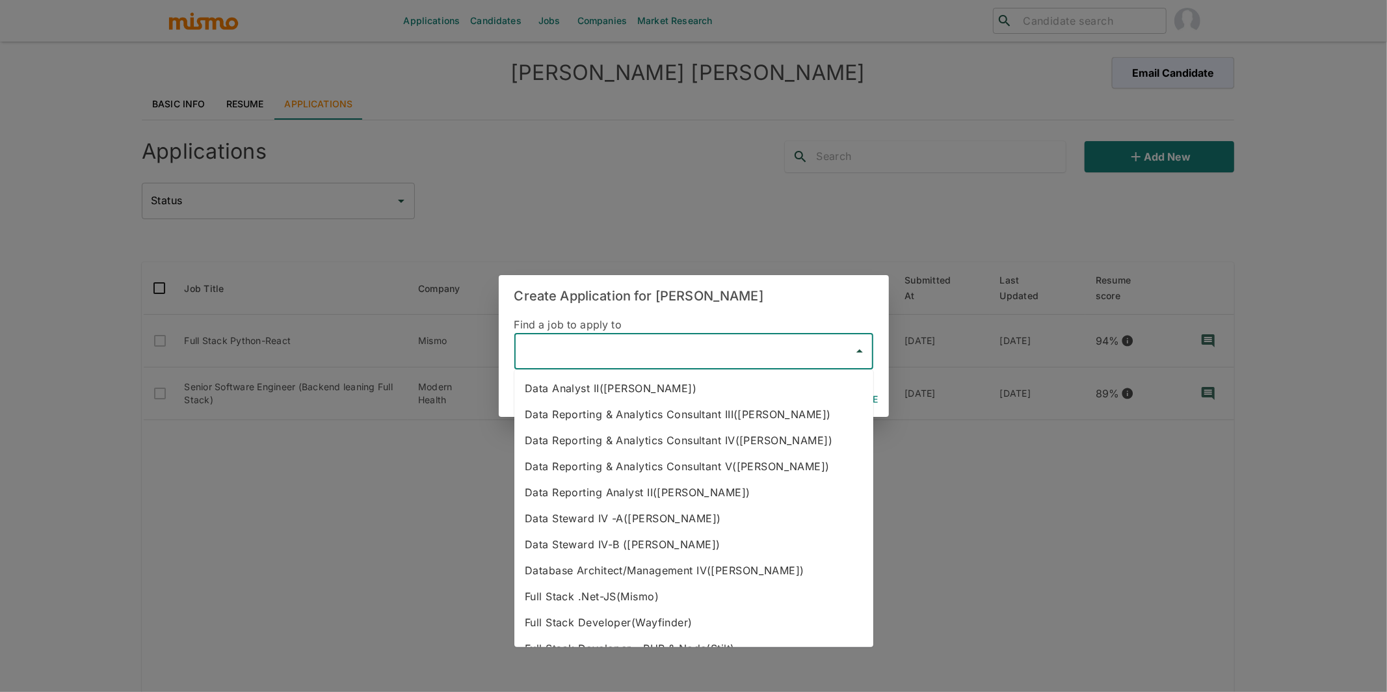
click at [715, 358] on input "text" at bounding box center [684, 351] width 328 height 25
type input "s"
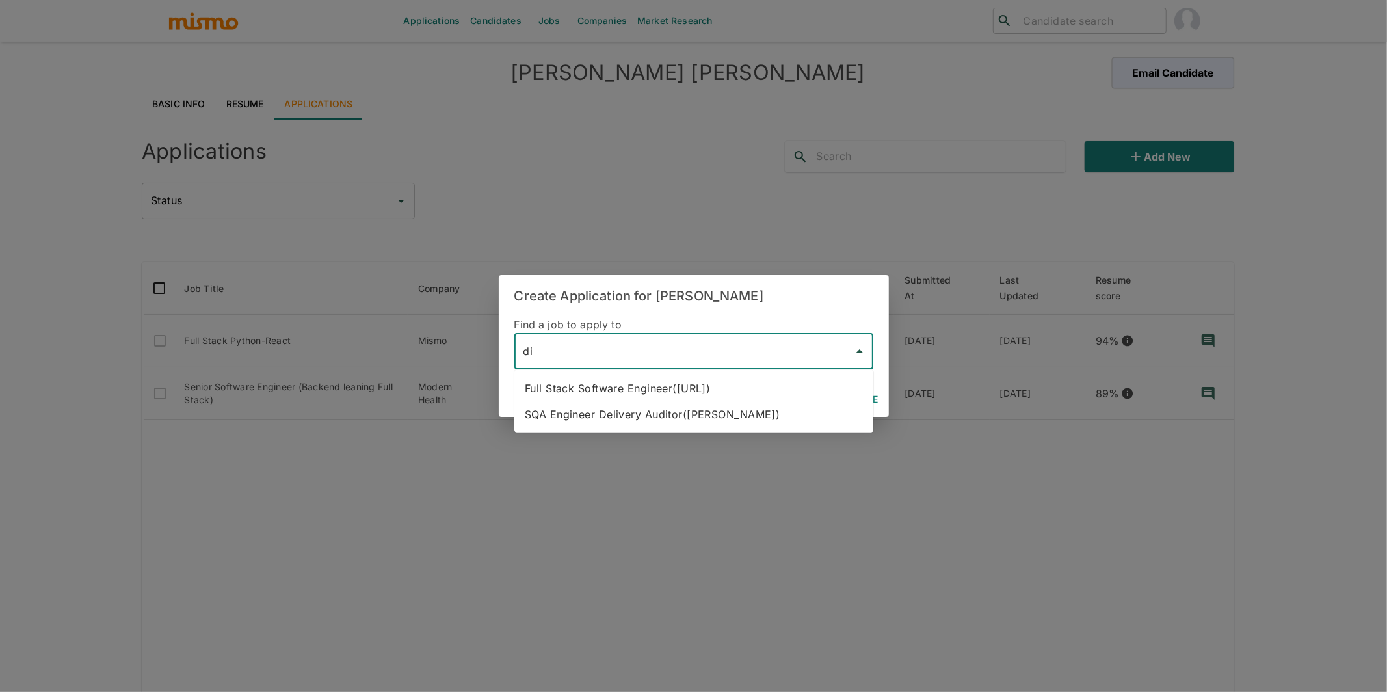
click at [690, 388] on li "Full Stack Software Engineer(dili.ai)" at bounding box center [693, 388] width 359 height 26
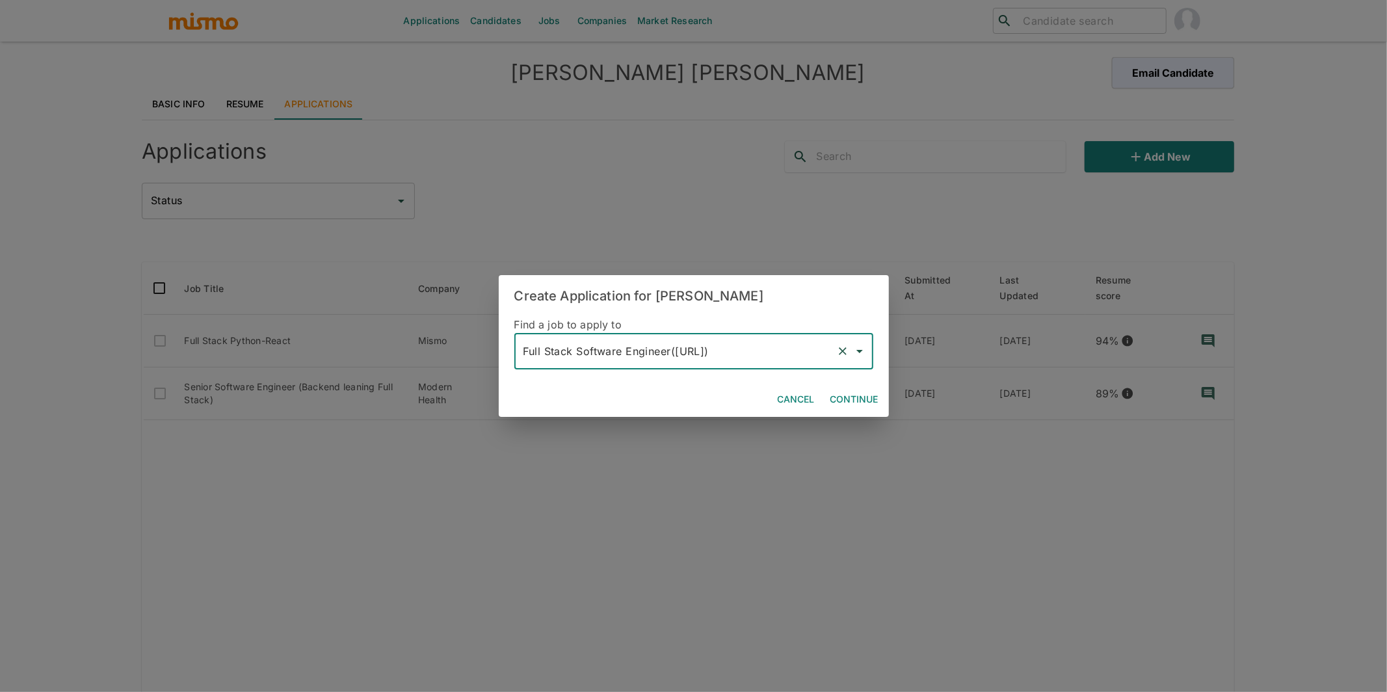
type input "Full Stack Software Engineer(dili.ai)"
click at [851, 409] on button "Continue" at bounding box center [854, 400] width 59 height 24
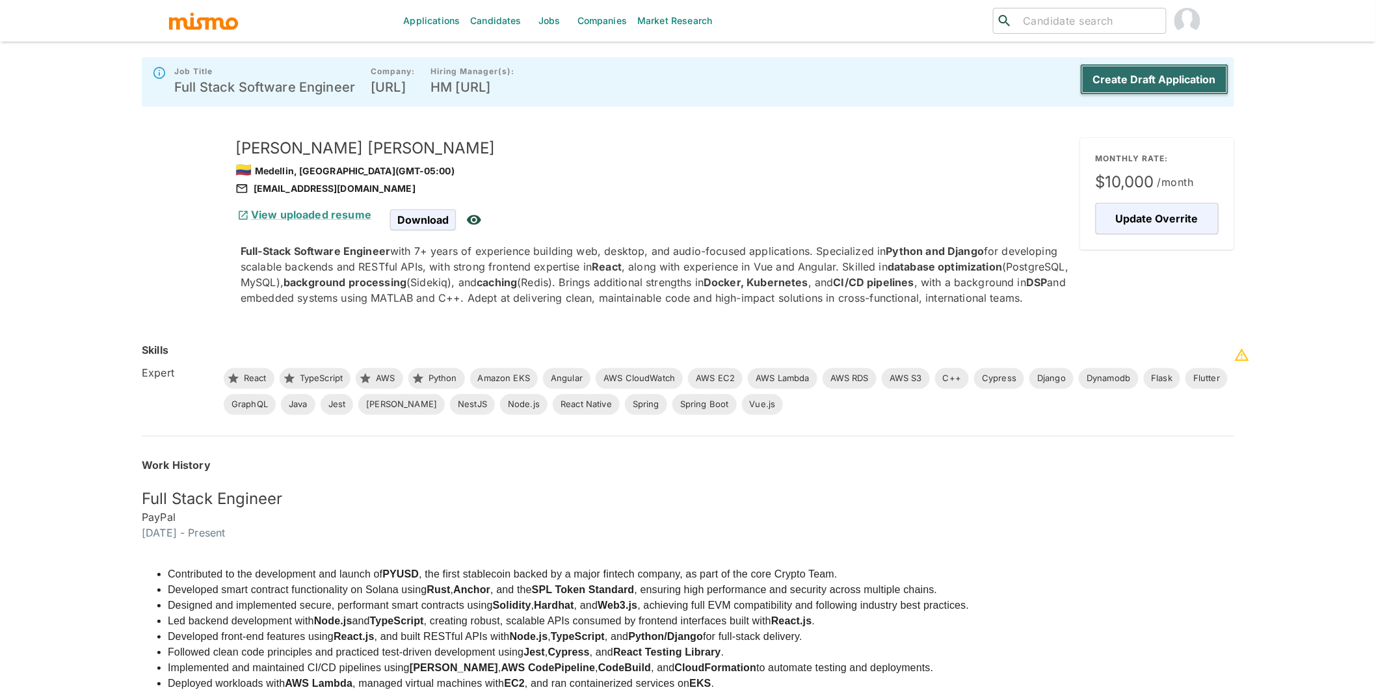
click at [1183, 75] on button "Create Draft Application" at bounding box center [1154, 79] width 149 height 31
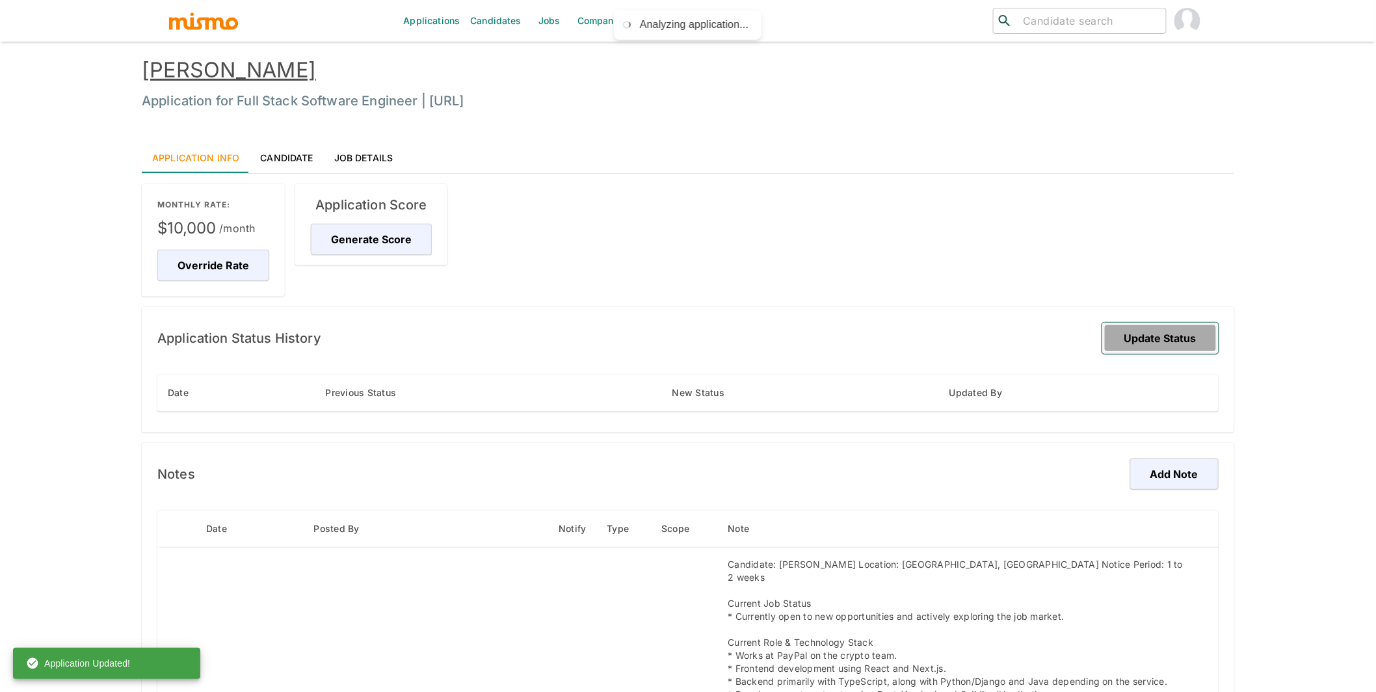
click at [1166, 339] on button "Update Status" at bounding box center [1160, 337] width 116 height 31
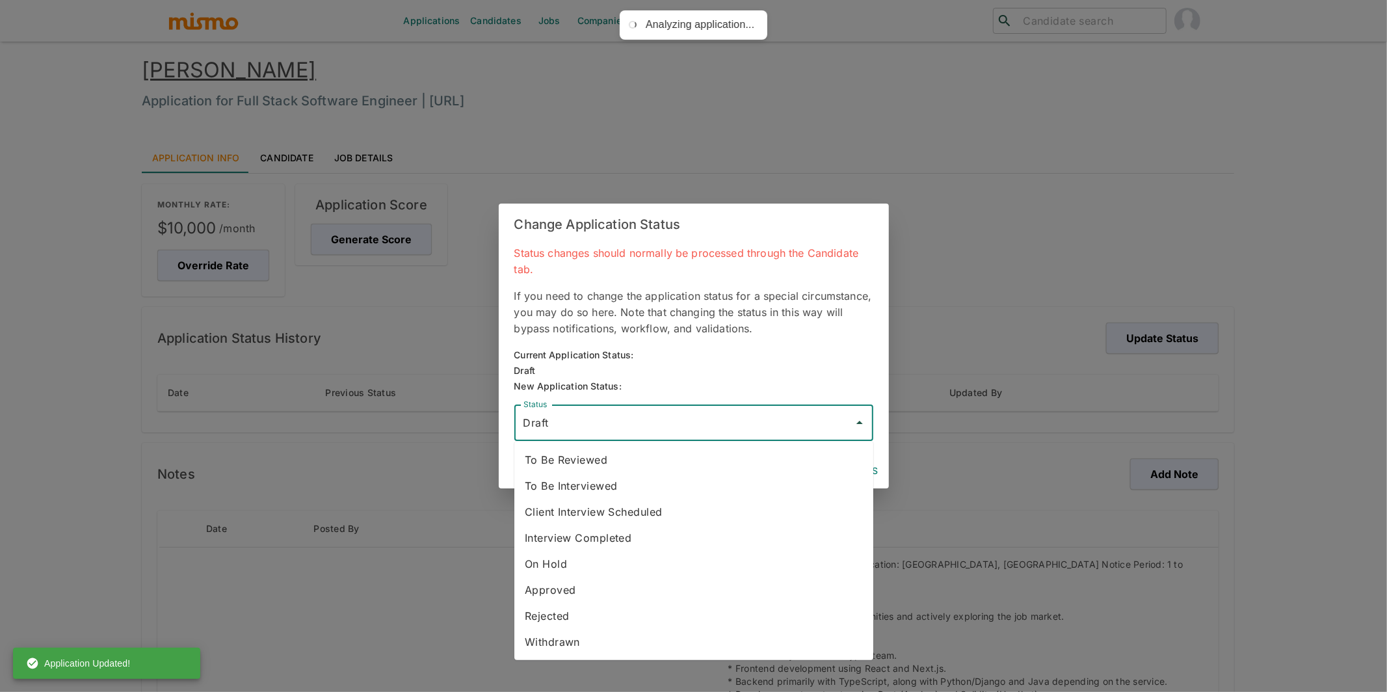
click at [748, 434] on input "Draft" at bounding box center [684, 422] width 328 height 25
click at [590, 453] on li "To Be Reviewed" at bounding box center [693, 460] width 359 height 26
type input "To Be Reviewed"
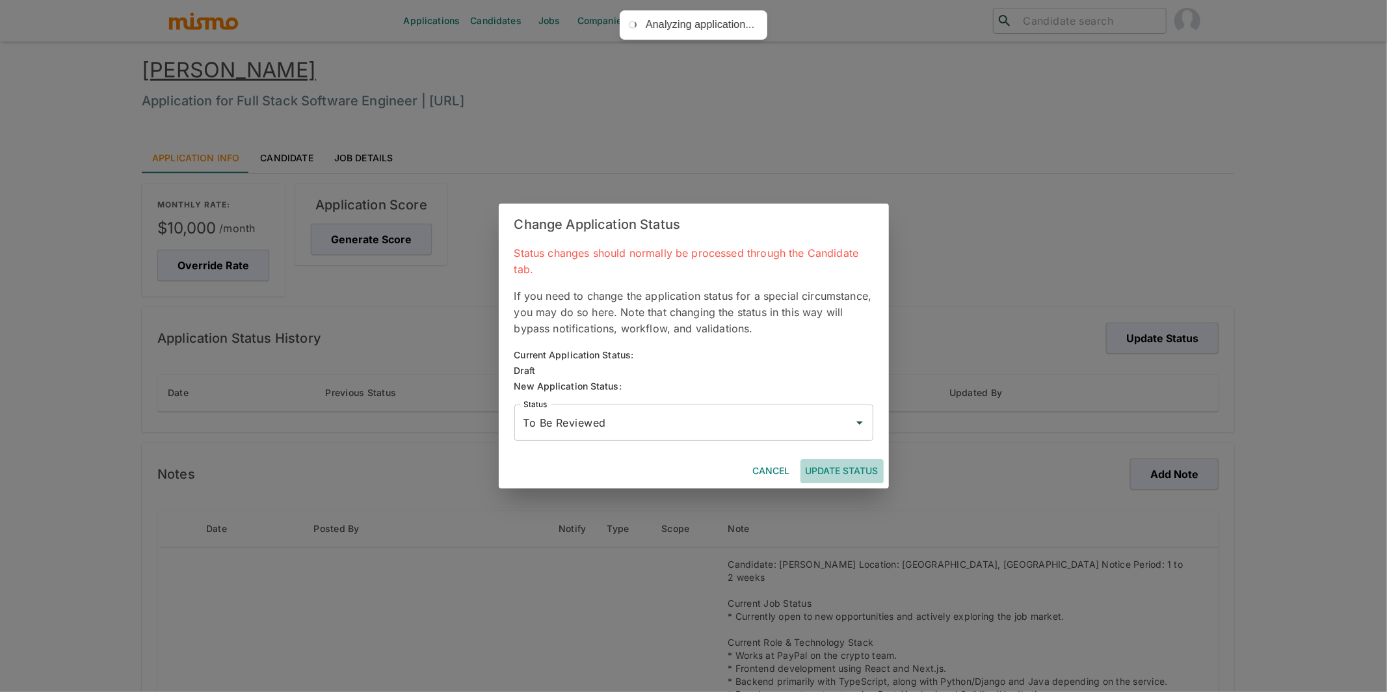
click at [845, 475] on button "Update Status" at bounding box center [841, 471] width 83 height 24
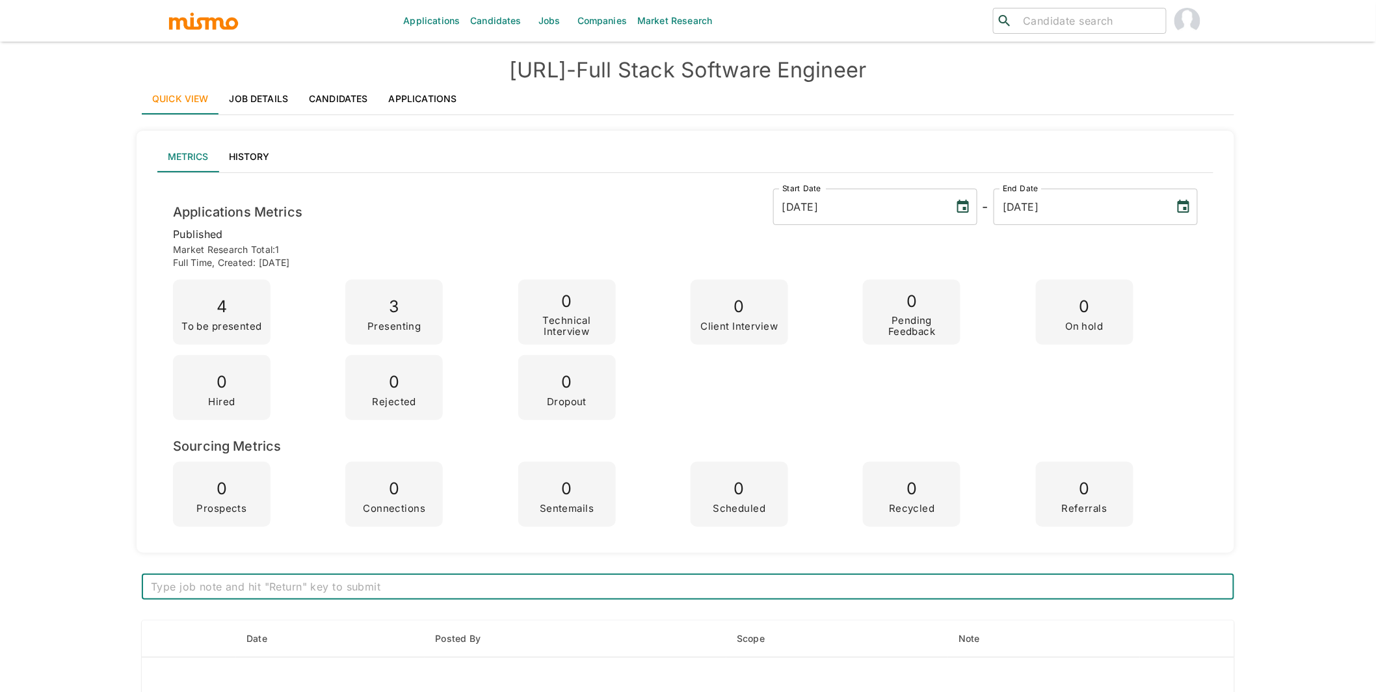
click at [438, 98] on link "Applications" at bounding box center [422, 98] width 89 height 31
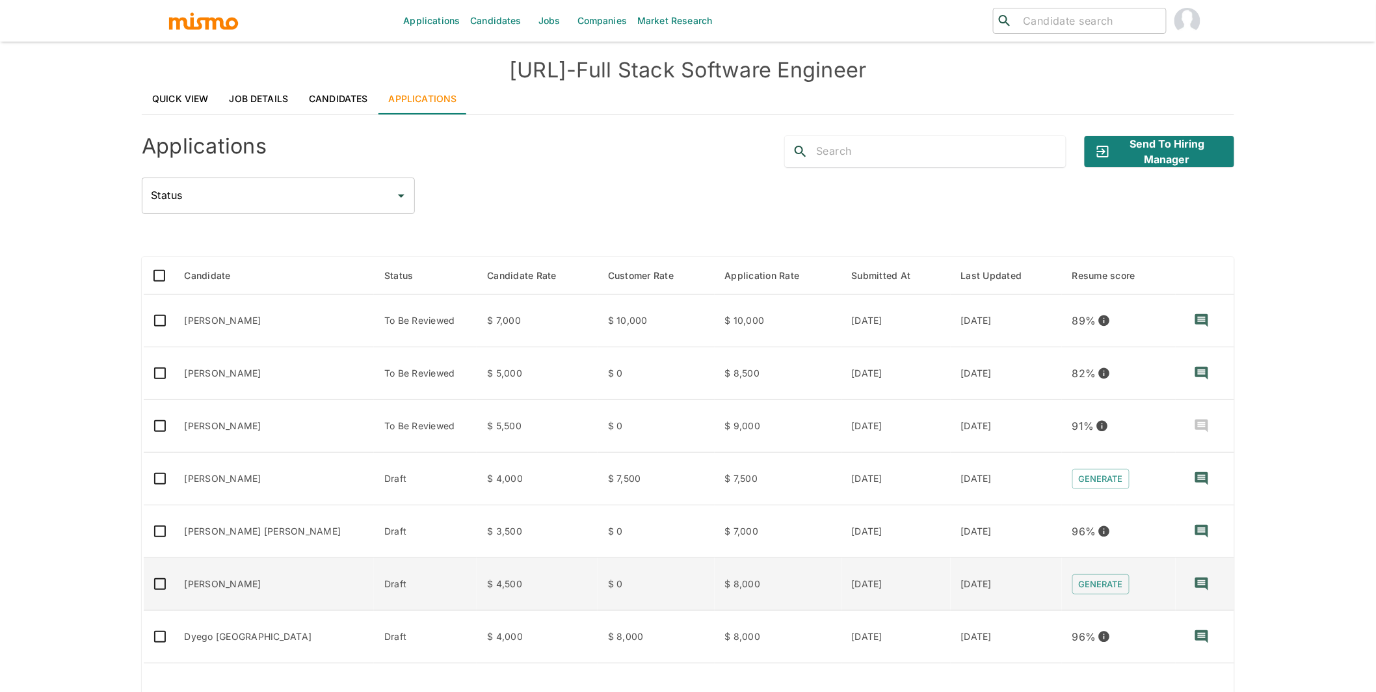
click at [283, 586] on td "[PERSON_NAME]" at bounding box center [274, 584] width 200 height 53
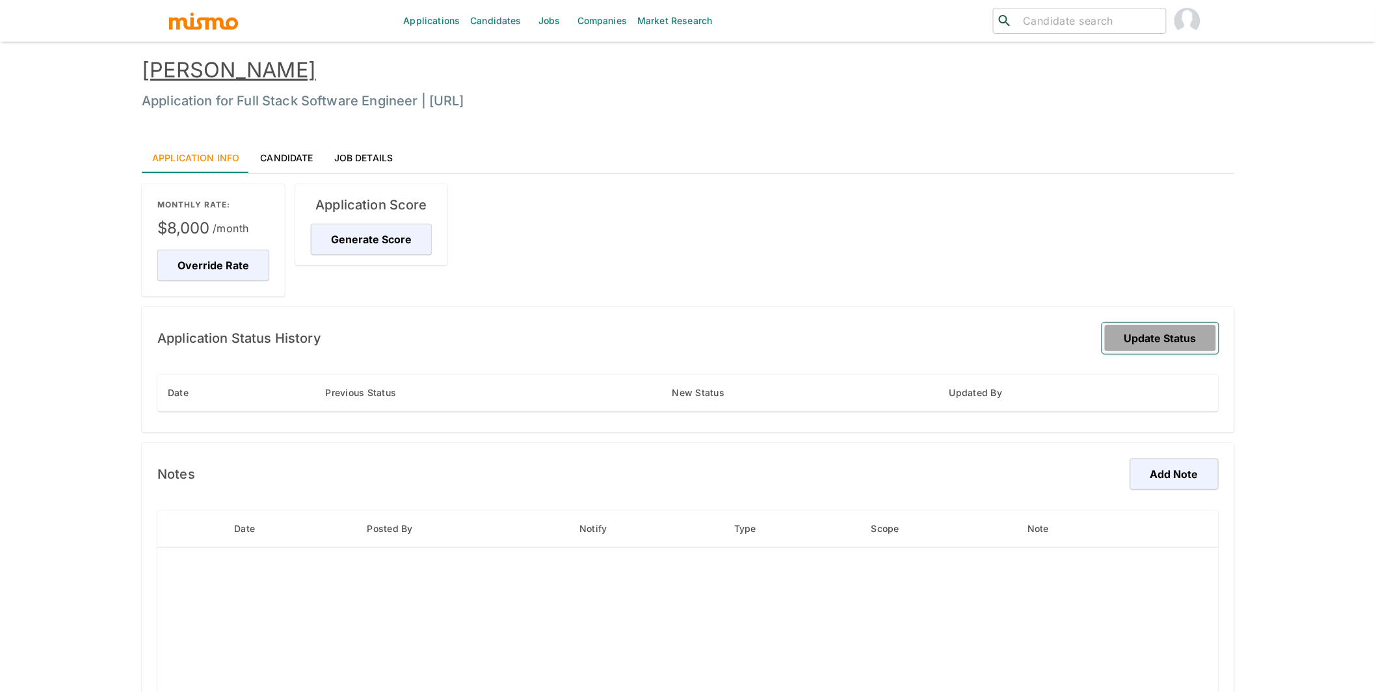
click at [1170, 341] on button "Update Status" at bounding box center [1160, 337] width 116 height 31
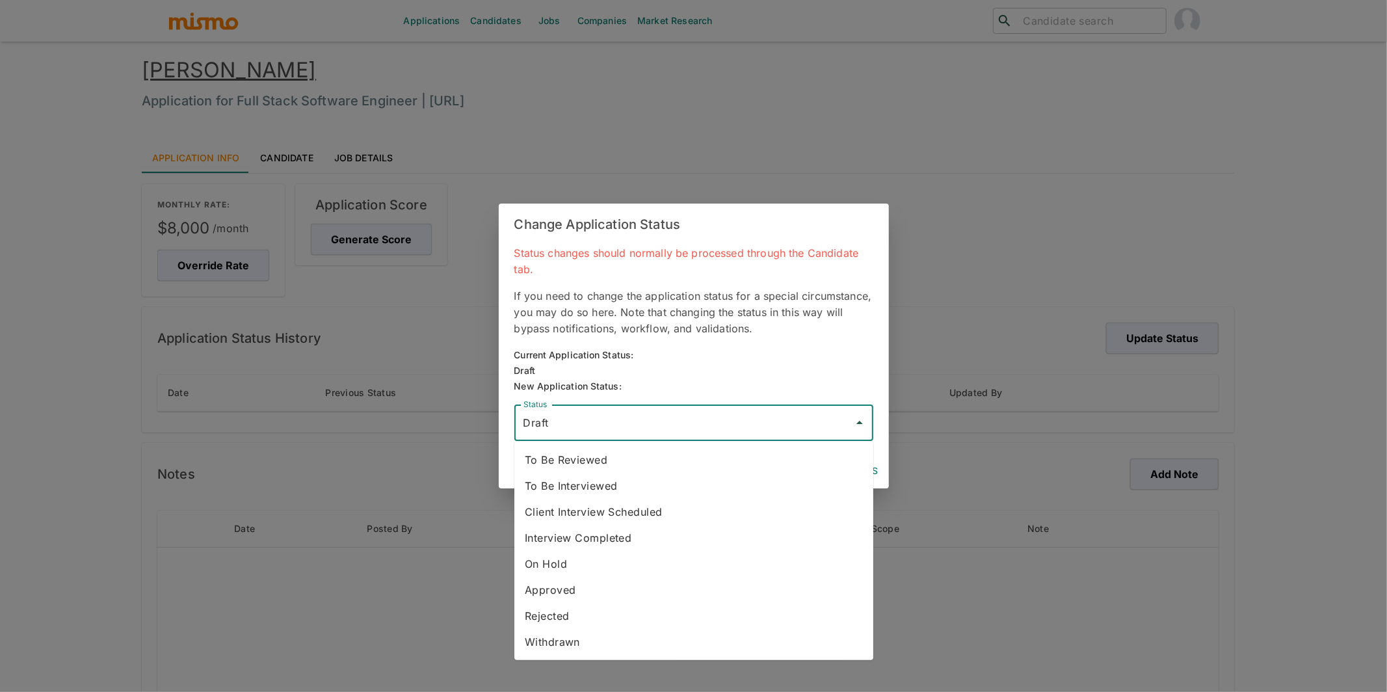
click at [671, 421] on input "Draft" at bounding box center [684, 422] width 328 height 25
click at [603, 451] on li "To Be Reviewed" at bounding box center [693, 460] width 359 height 26
type input "To Be Reviewed"
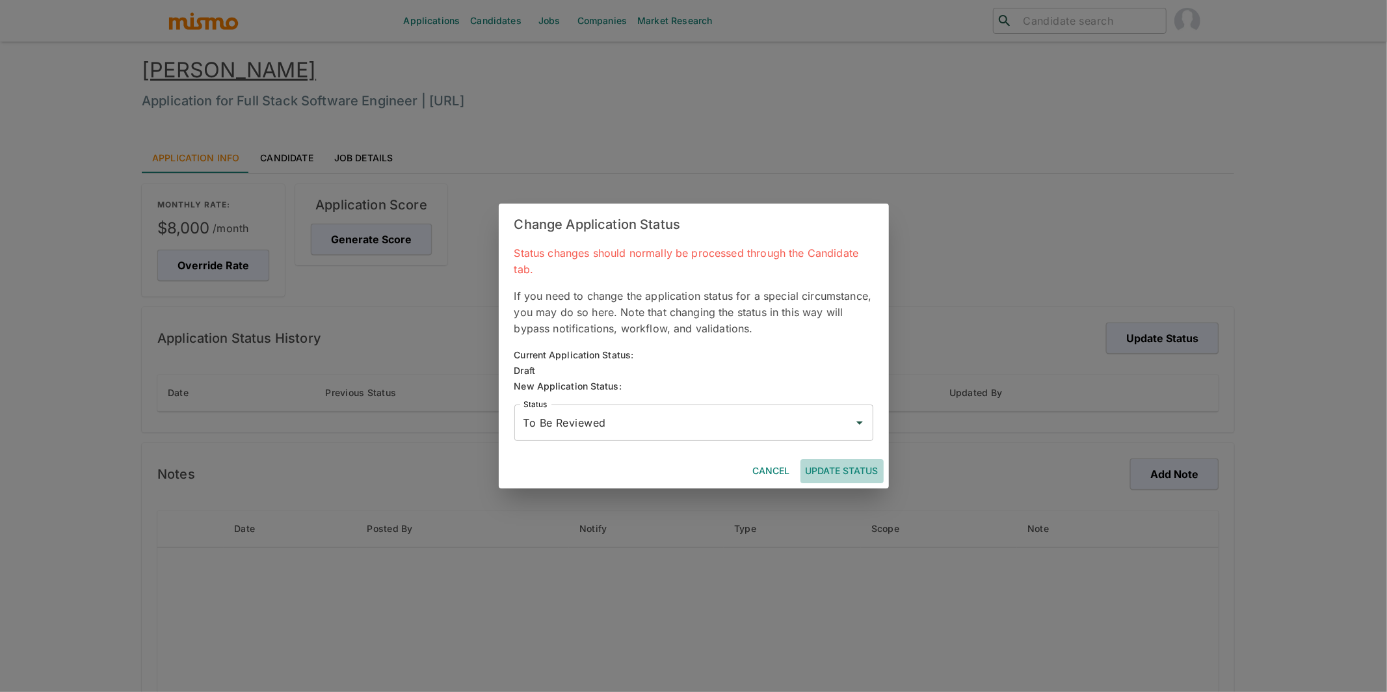
click at [841, 471] on button "Update Status" at bounding box center [841, 471] width 83 height 24
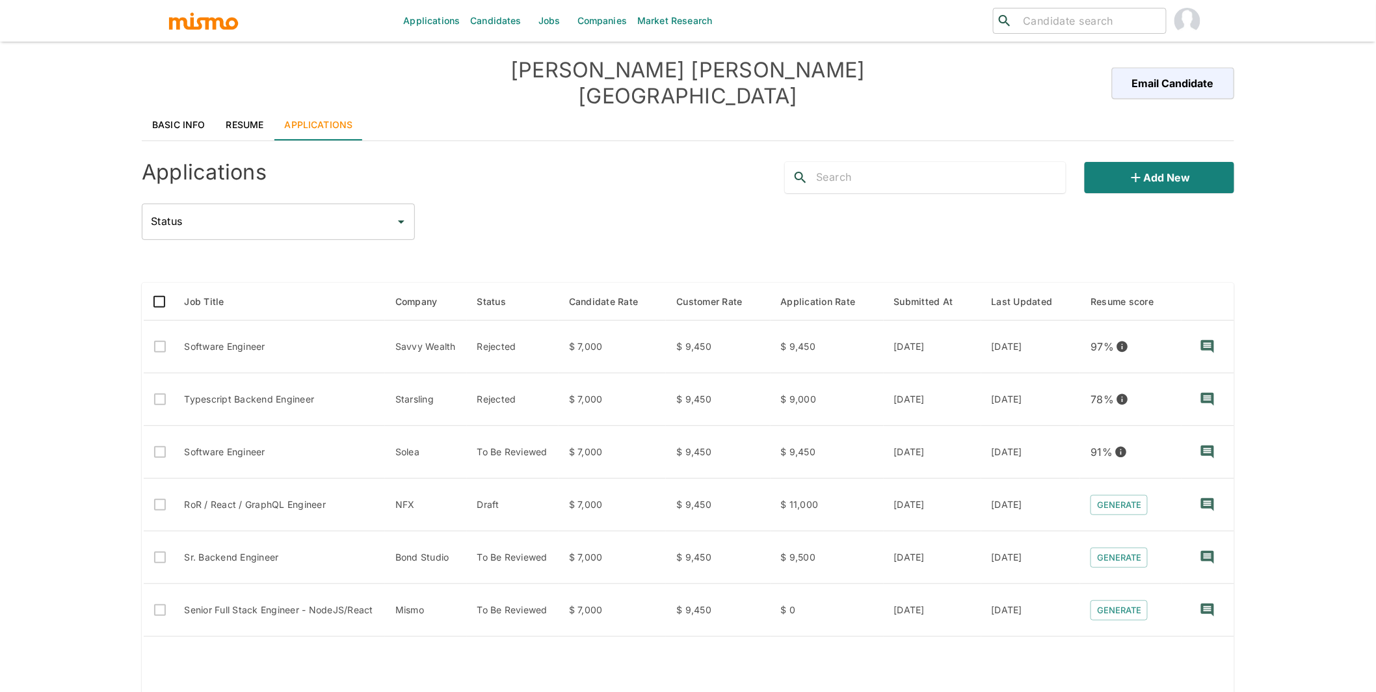
click at [252, 109] on link "Resume" at bounding box center [245, 124] width 59 height 31
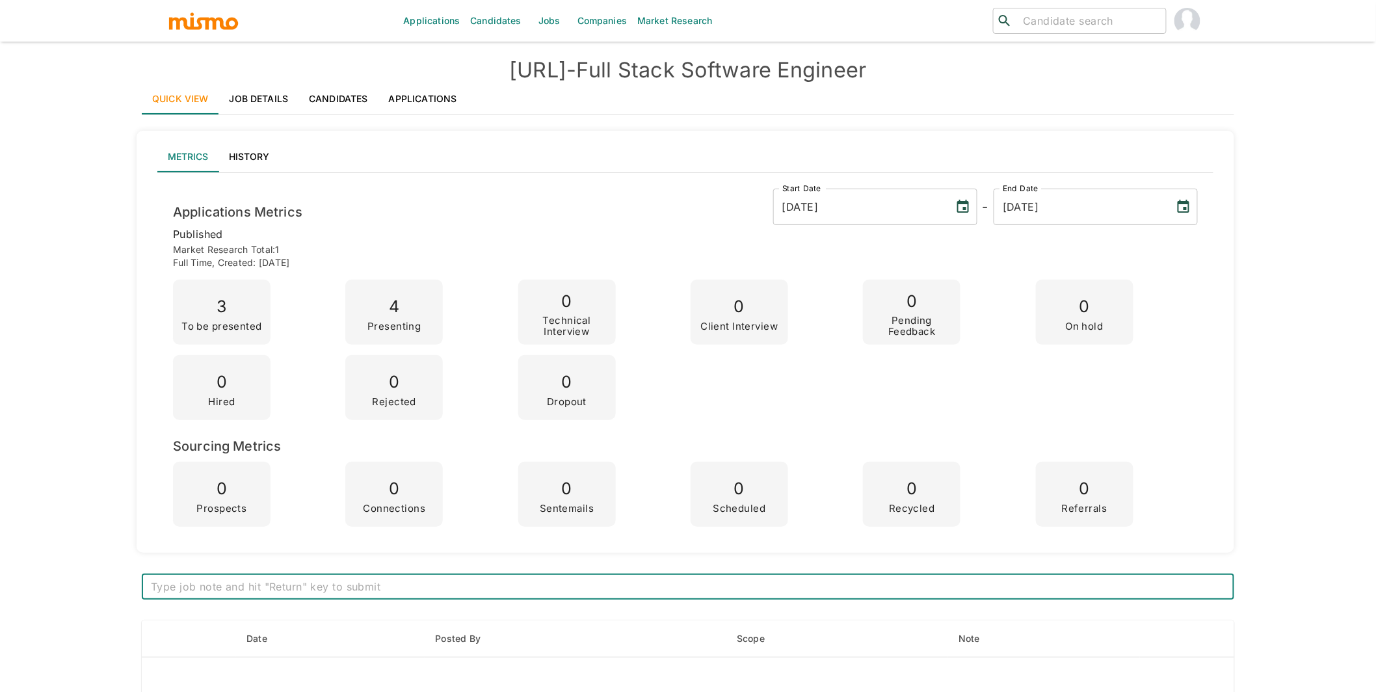
click at [410, 109] on link "Applications" at bounding box center [422, 98] width 89 height 31
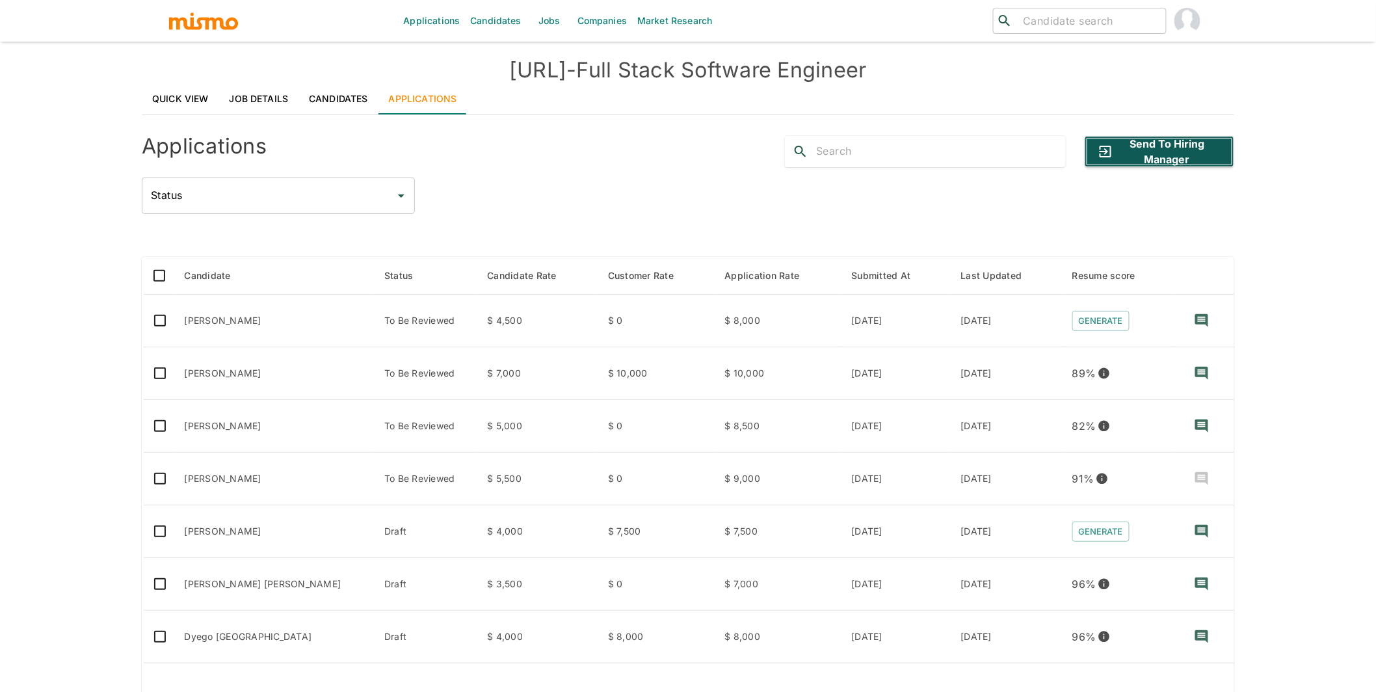
click at [1190, 164] on button "Send to Hiring Manager" at bounding box center [1160, 151] width 150 height 31
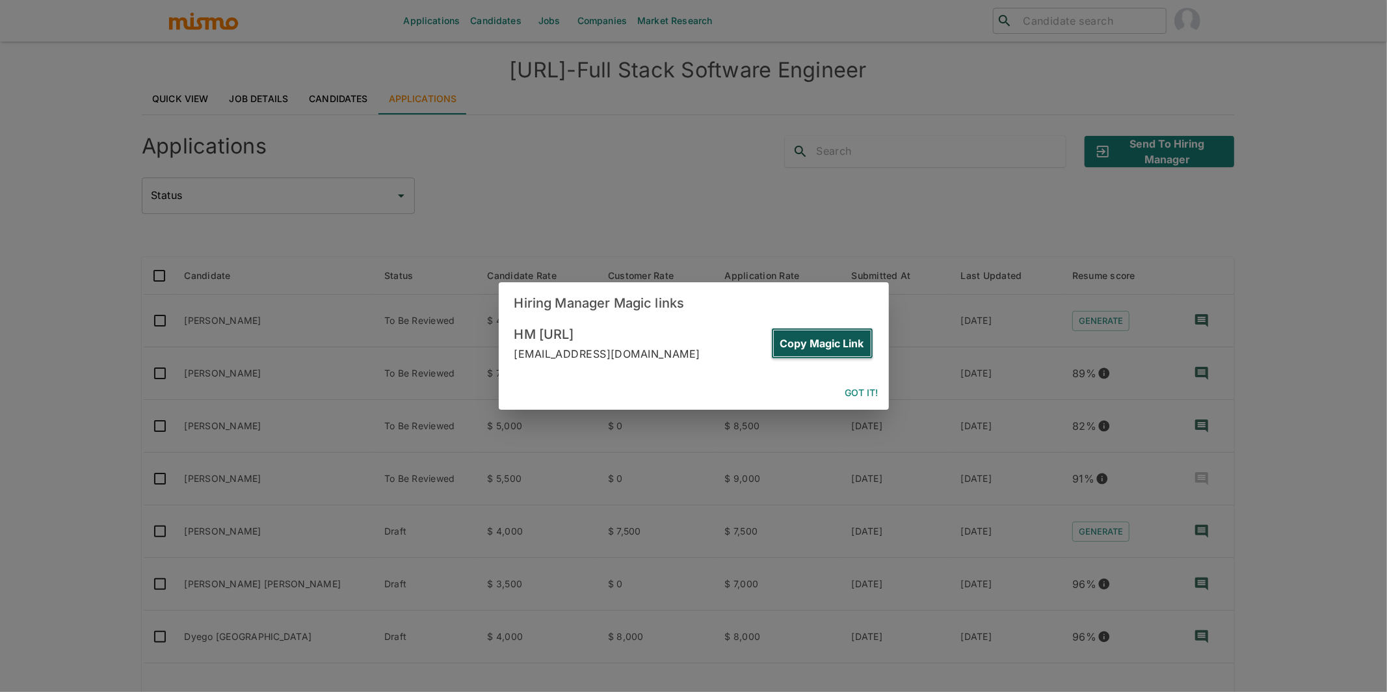
click at [852, 339] on button "Copy Magic Link" at bounding box center [822, 343] width 102 height 31
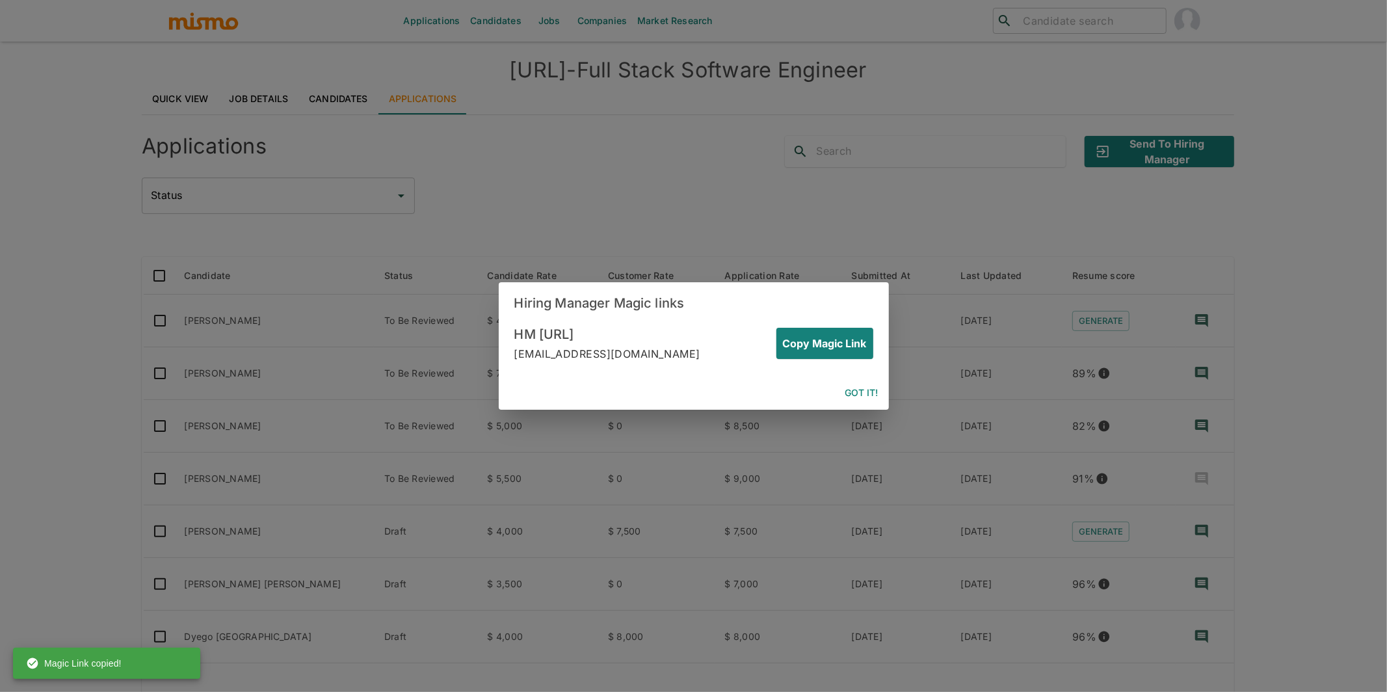
click at [865, 393] on button "Got it!" at bounding box center [862, 393] width 44 height 24
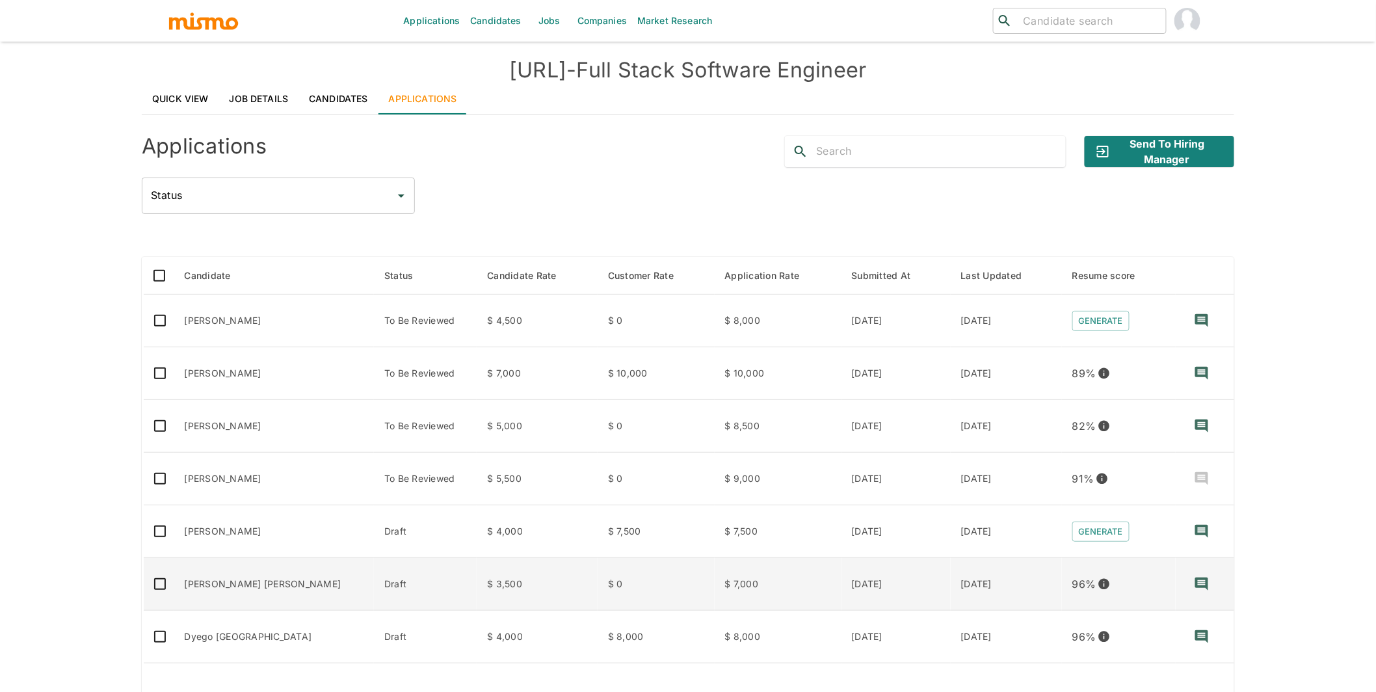
click at [313, 581] on td "[PERSON_NAME] [PERSON_NAME]" at bounding box center [274, 584] width 200 height 53
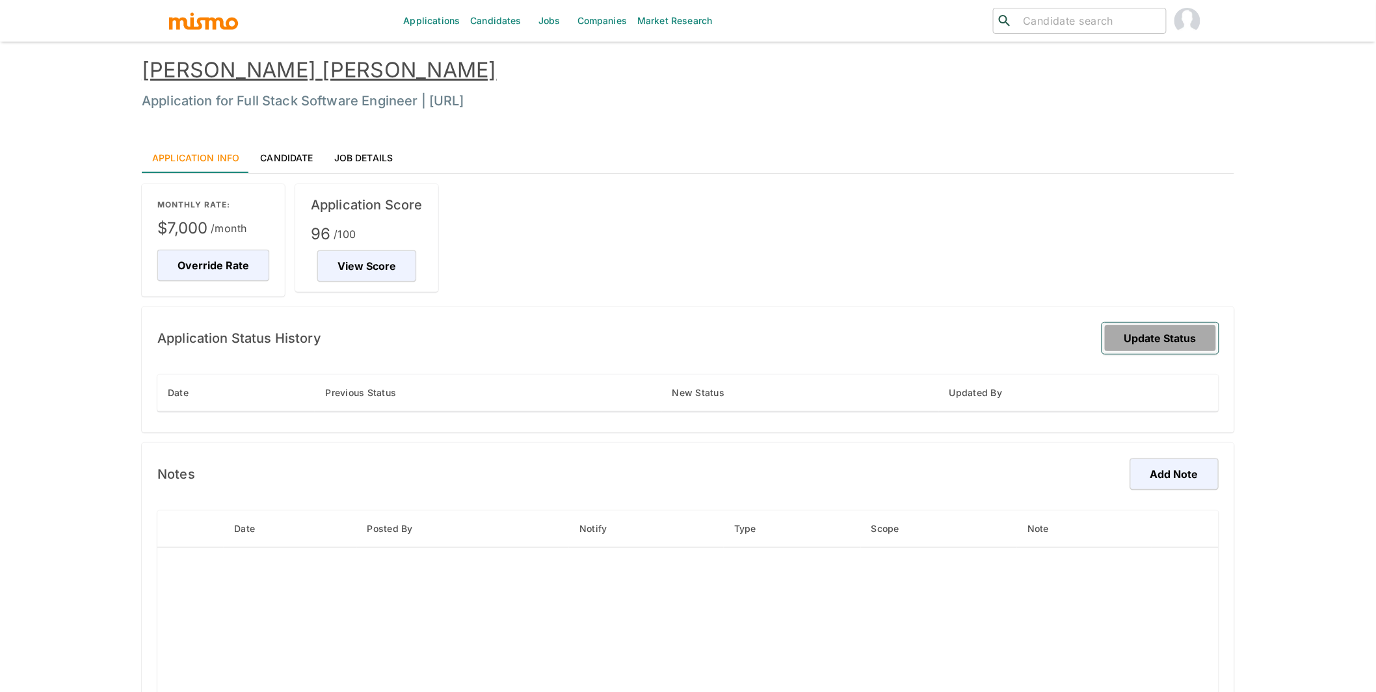
click at [1175, 338] on button "Update Status" at bounding box center [1160, 337] width 116 height 31
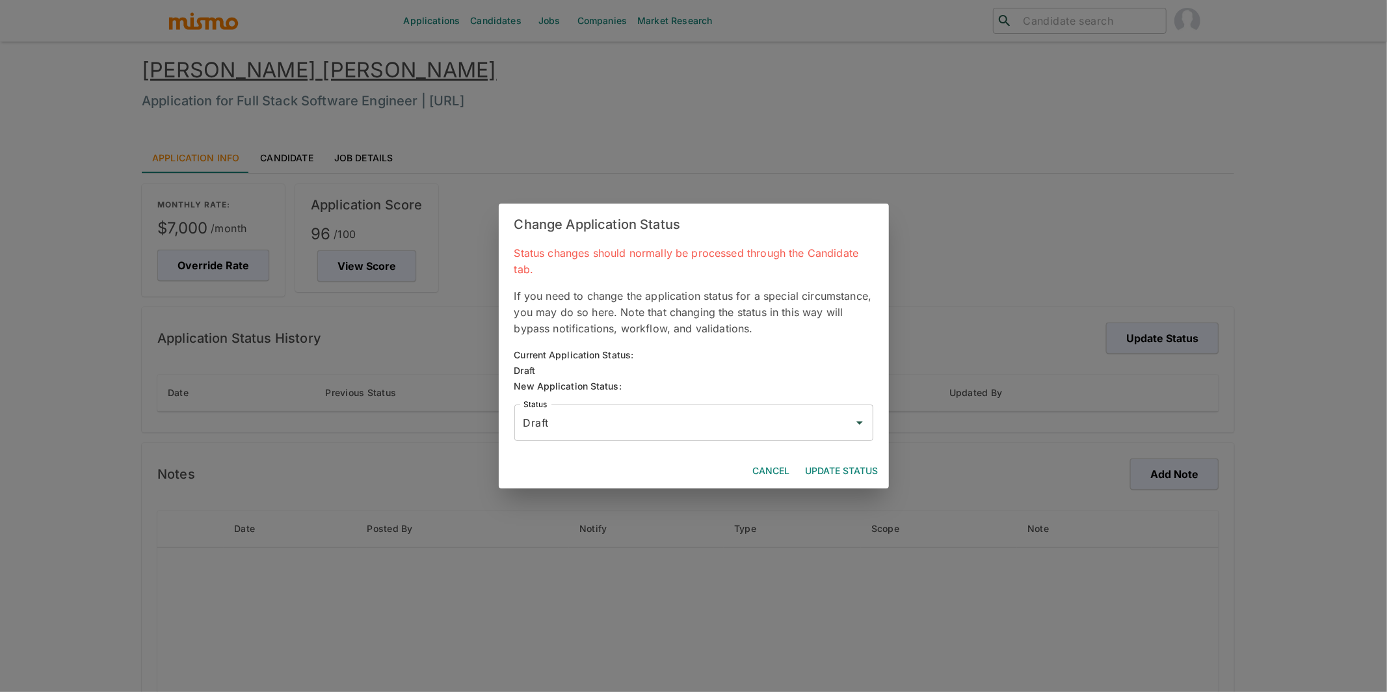
click at [698, 417] on input "Draft" at bounding box center [684, 422] width 328 height 25
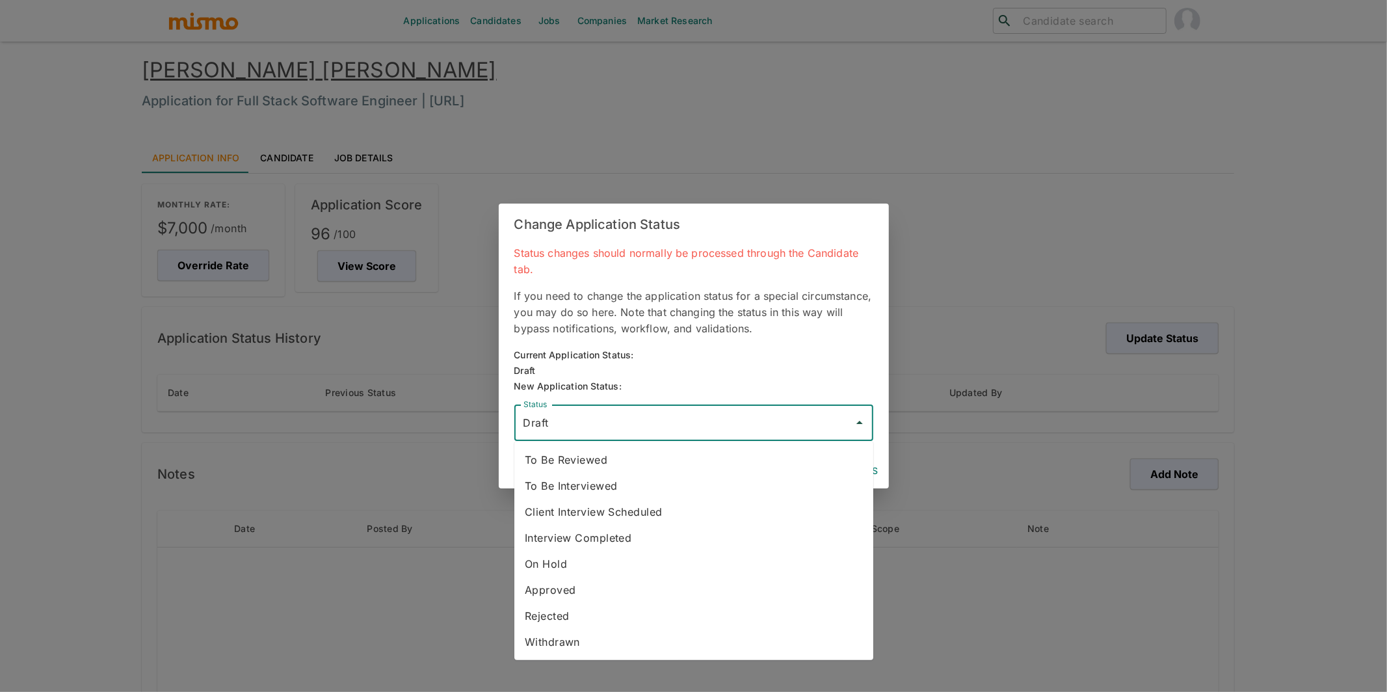
click at [631, 454] on li "To Be Reviewed" at bounding box center [693, 460] width 359 height 26
type input "To Be Reviewed"
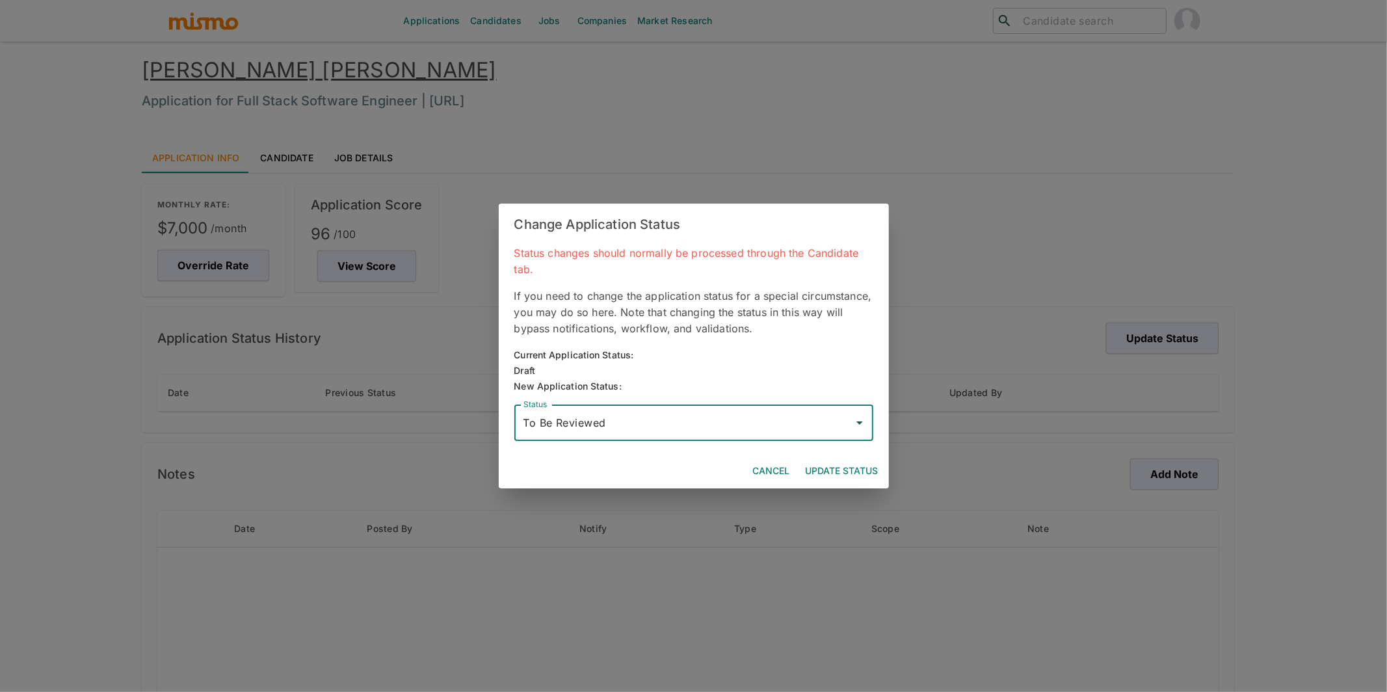
click at [840, 467] on button "Update Status" at bounding box center [841, 471] width 83 height 24
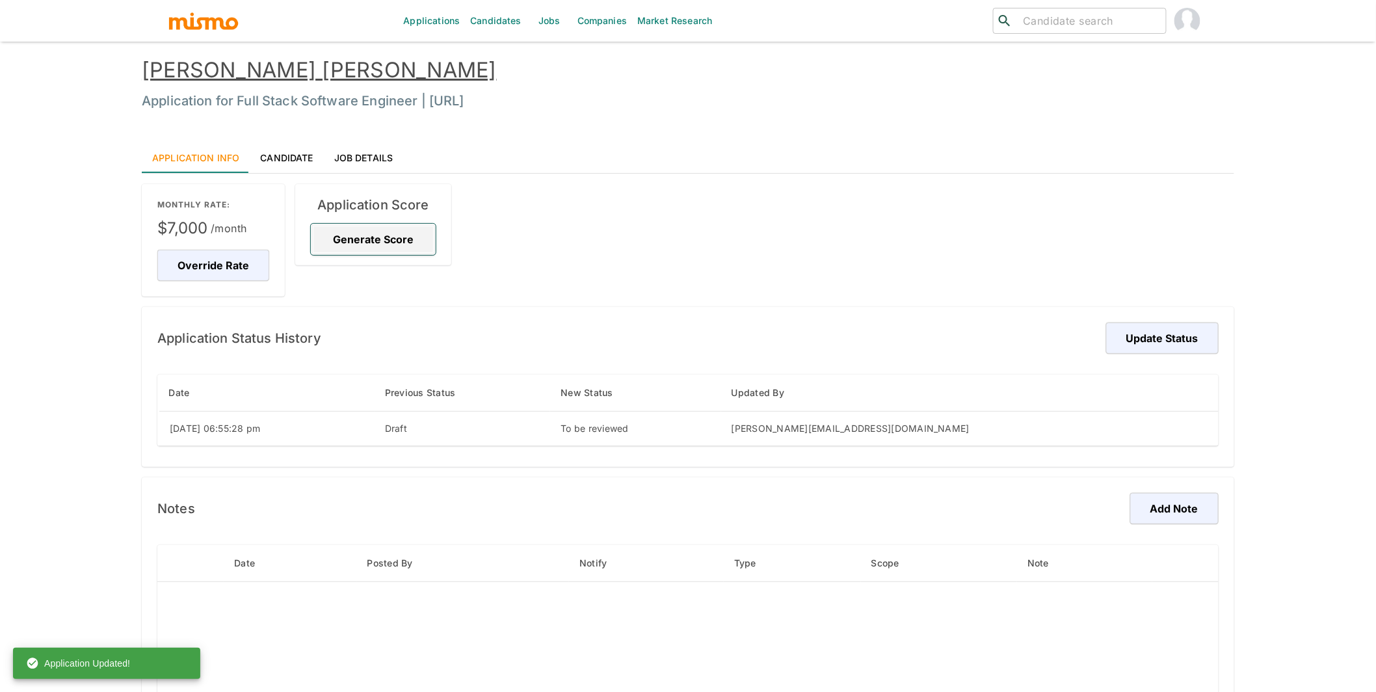
click at [378, 243] on button "Generate Score" at bounding box center [373, 239] width 125 height 31
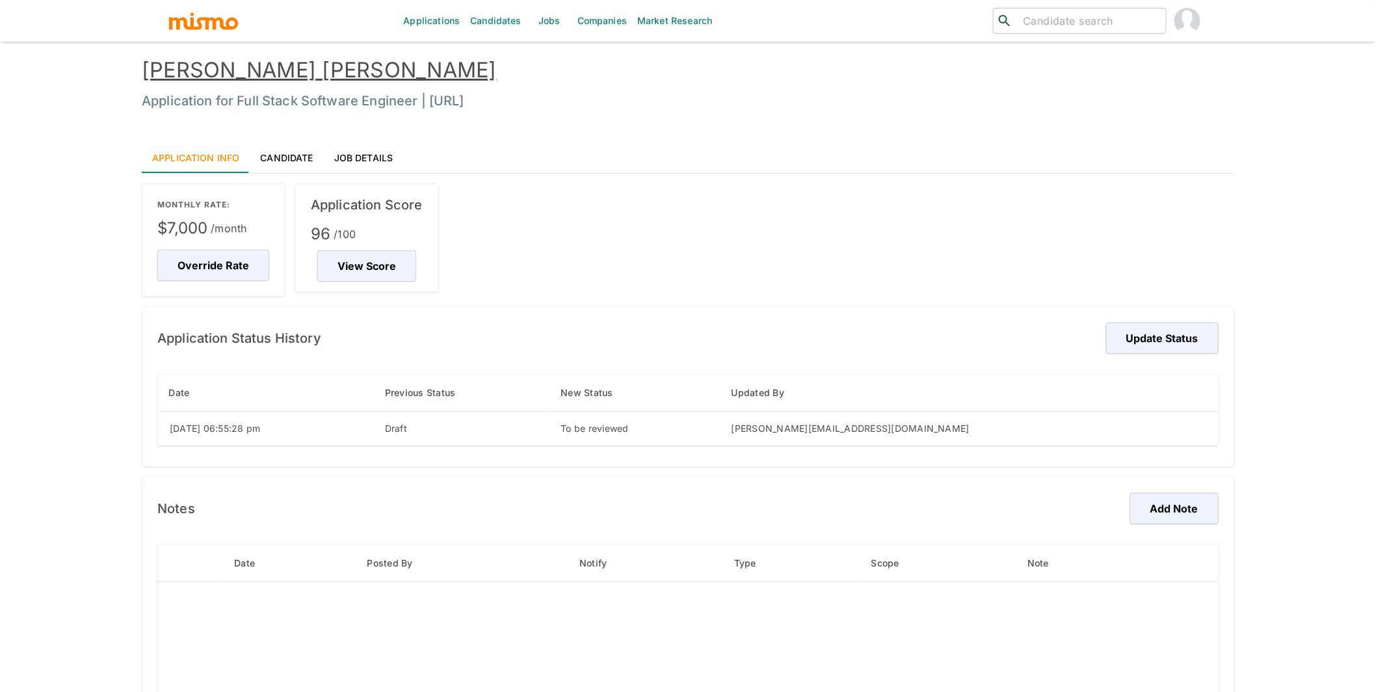
click at [282, 157] on link "Candidate" at bounding box center [286, 157] width 73 height 31
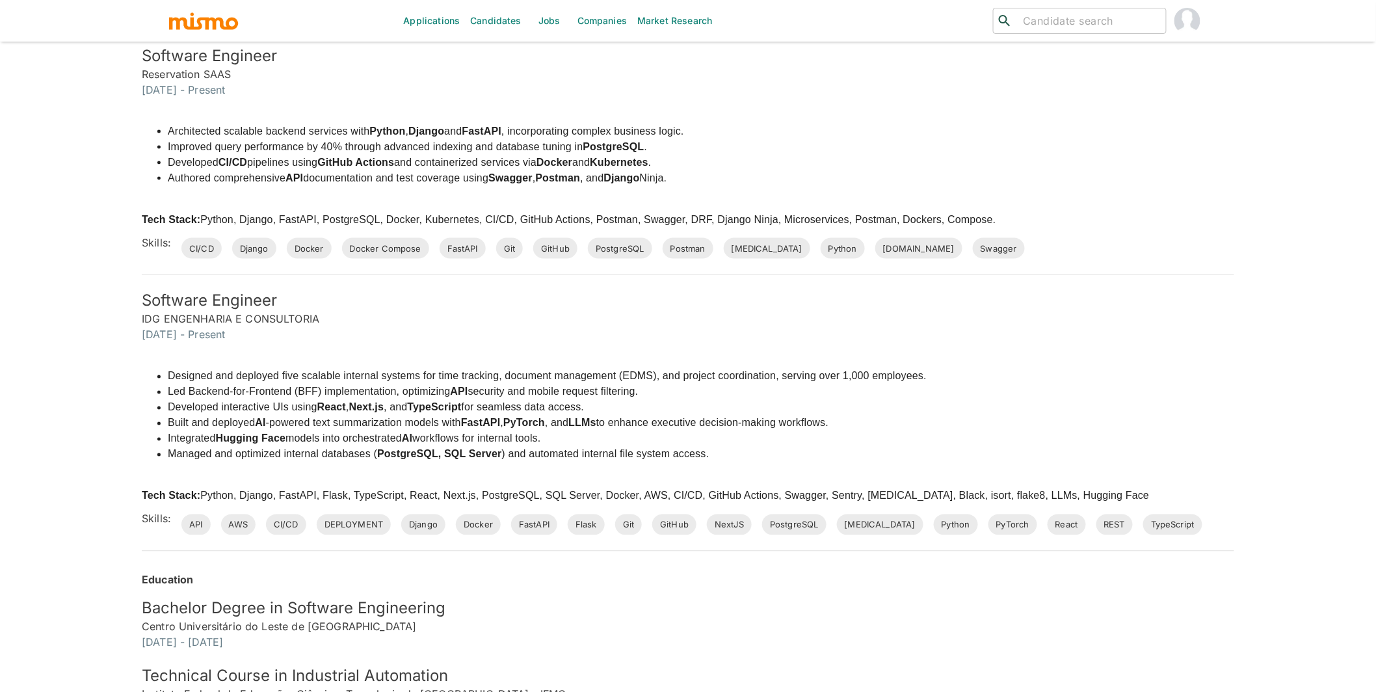
scroll to position [798, 0]
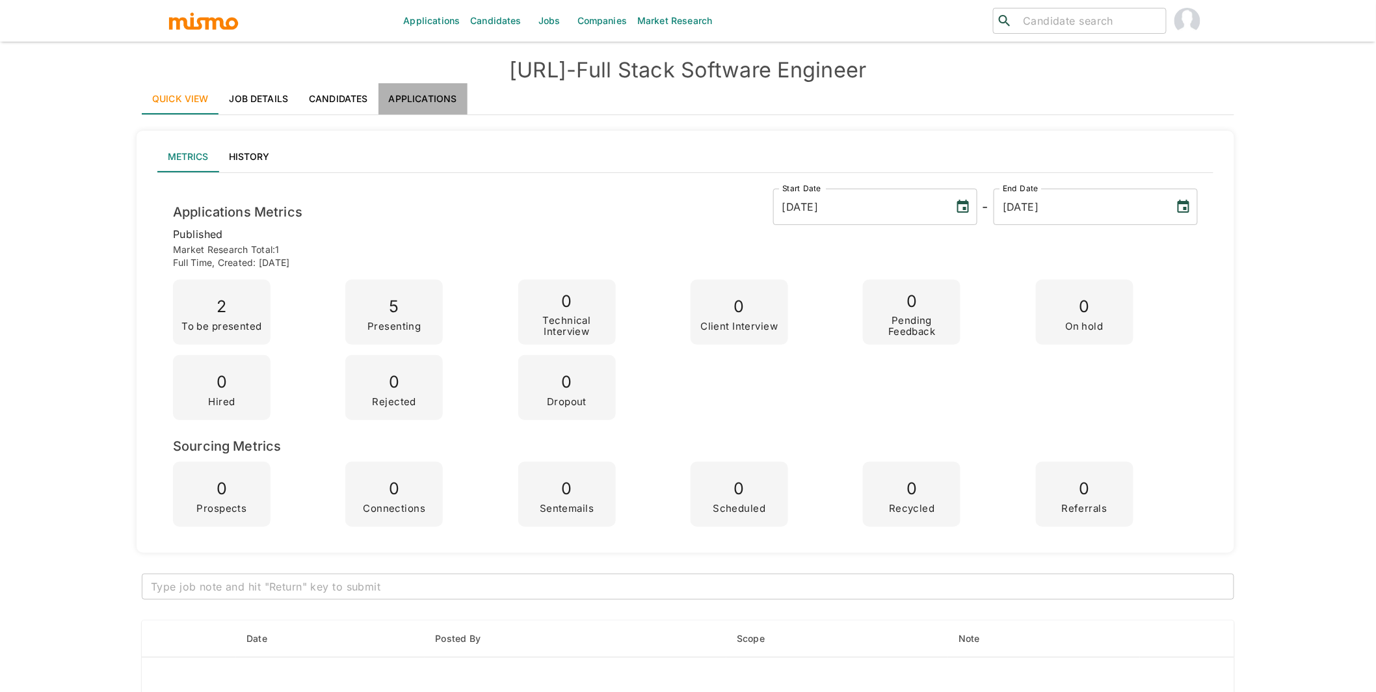
click at [441, 96] on link "Applications" at bounding box center [422, 98] width 89 height 31
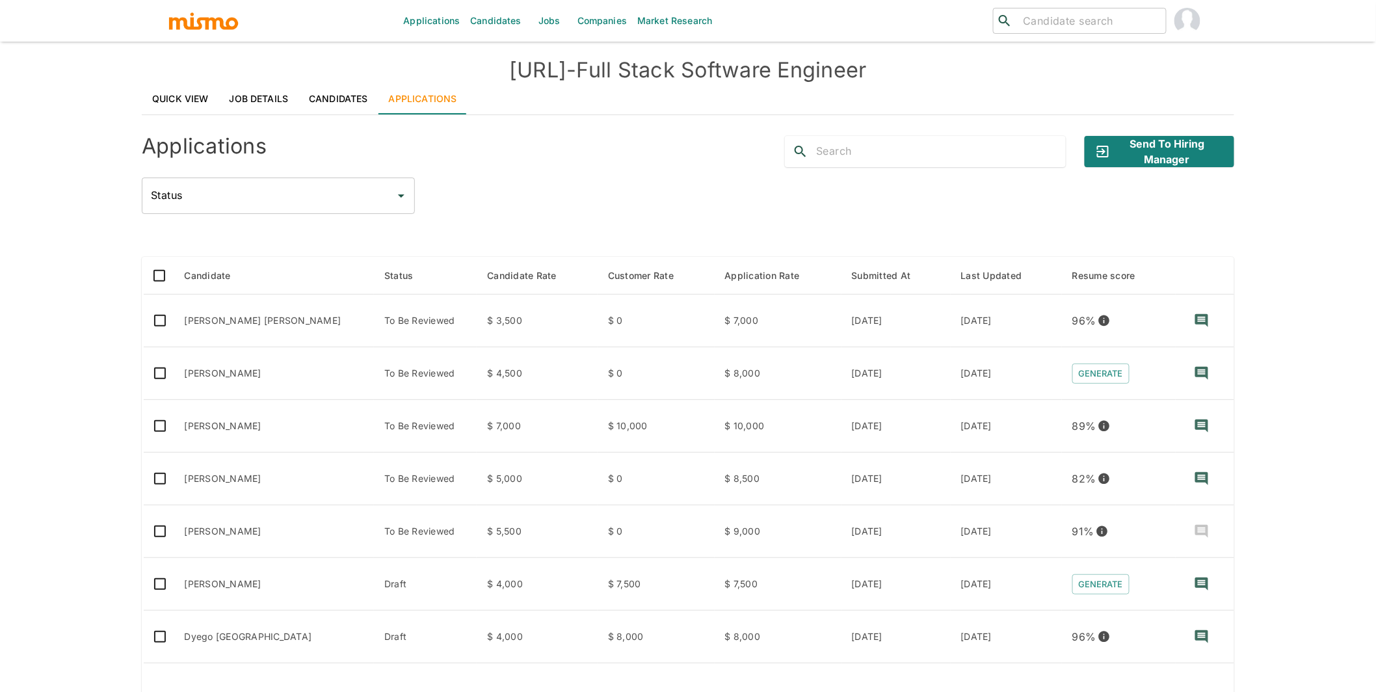
click at [1150, 168] on div "Applications Send to Hiring Manager Status Status" at bounding box center [688, 169] width 1092 height 88
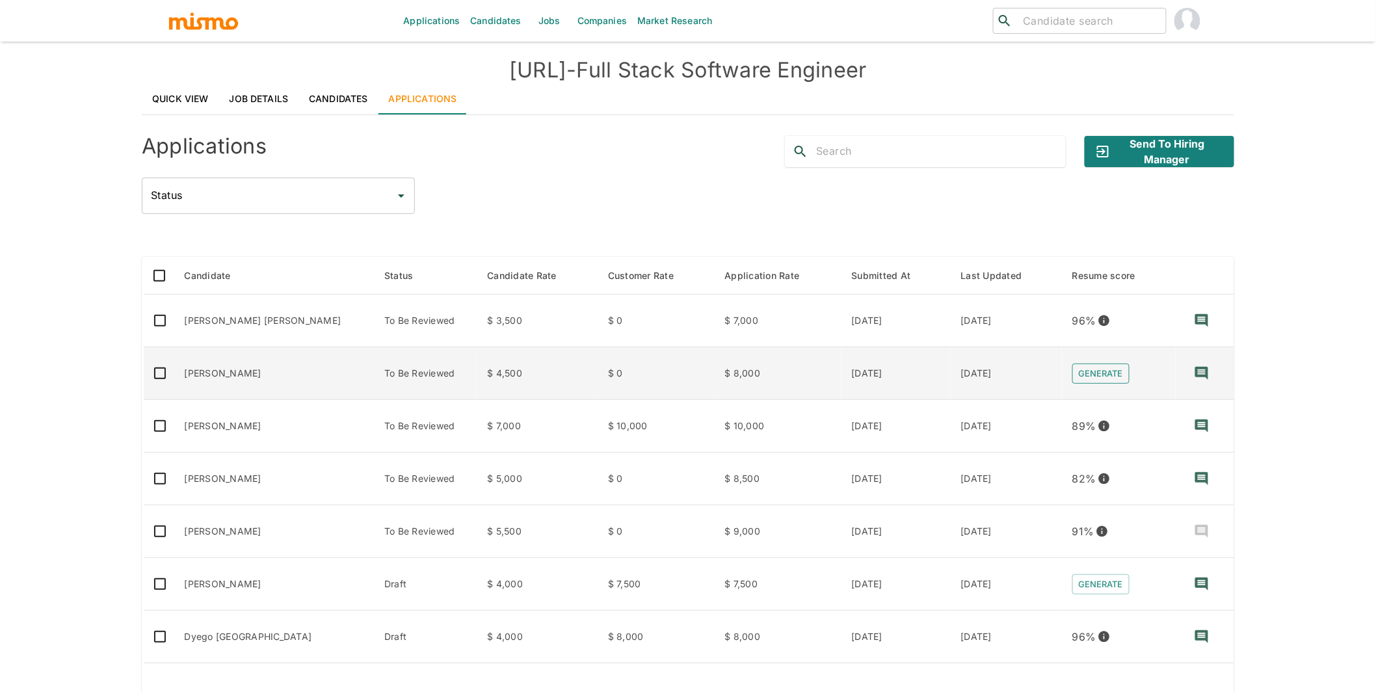
click at [1093, 371] on button "Generate" at bounding box center [1100, 373] width 57 height 20
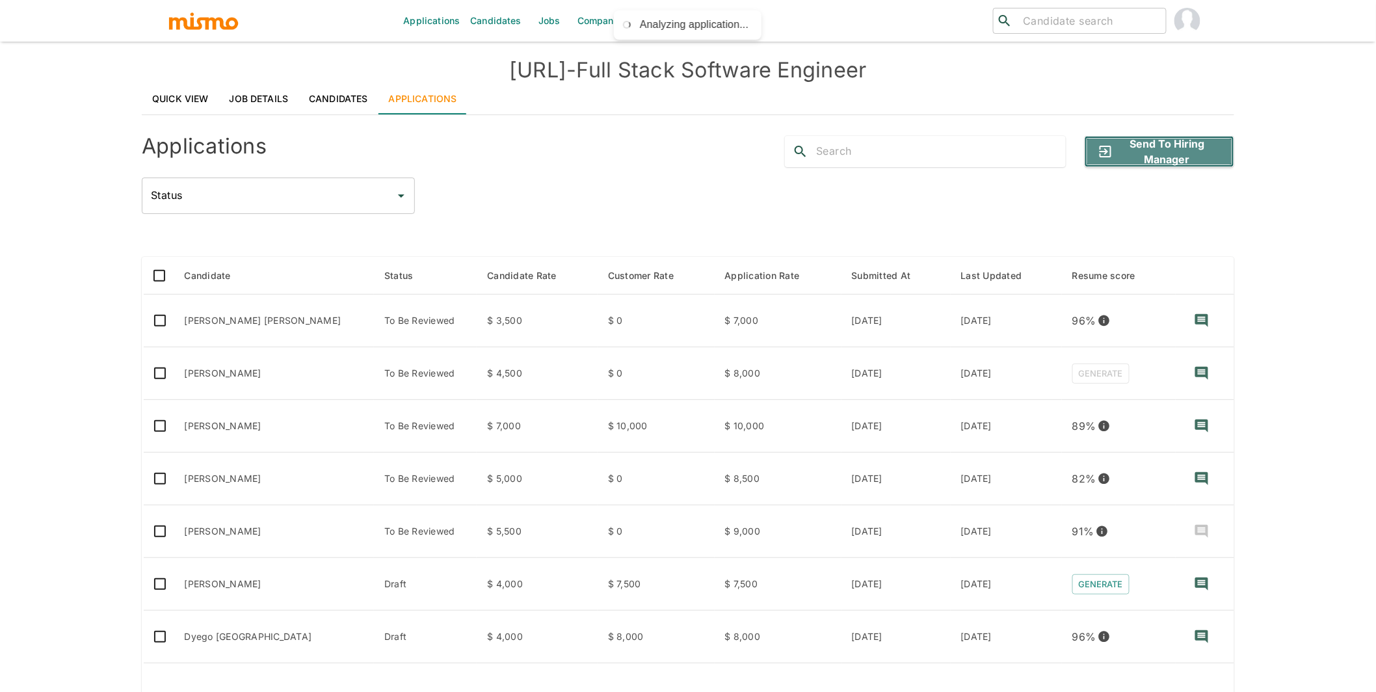
click at [1150, 146] on button "Send to Hiring Manager" at bounding box center [1160, 151] width 150 height 31
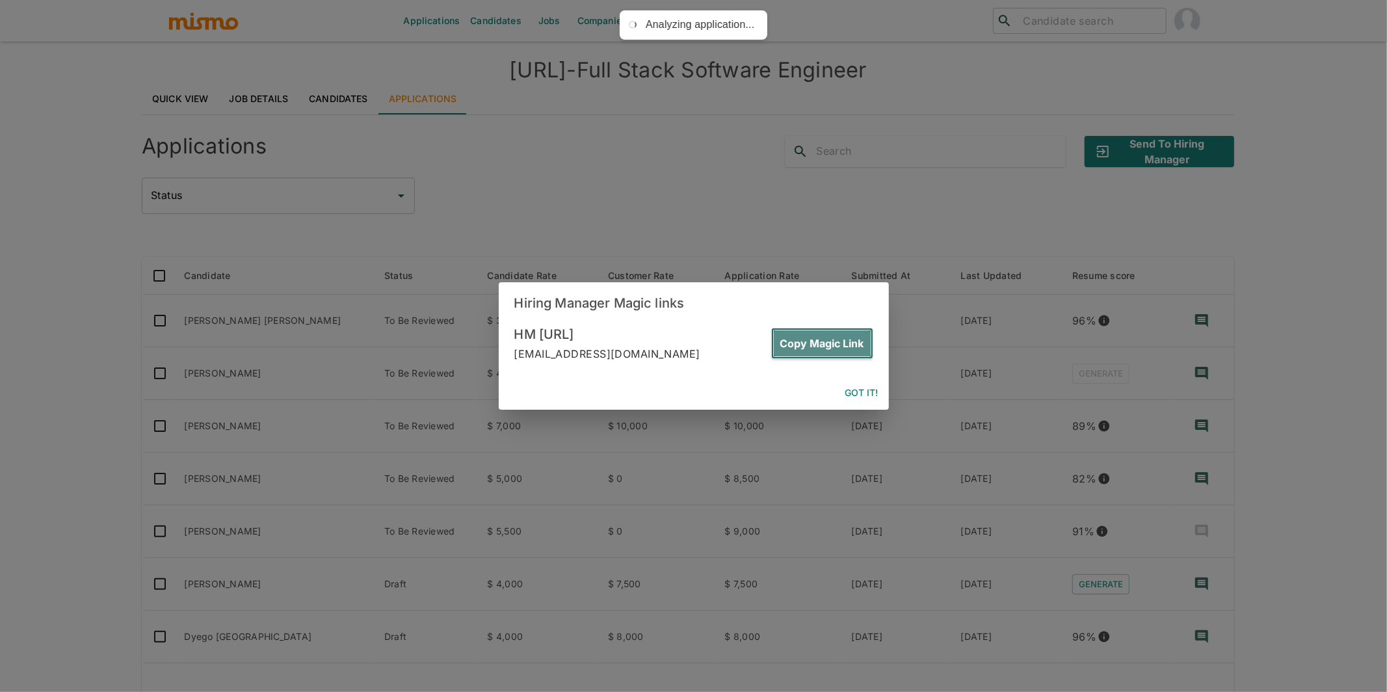
click at [843, 339] on button "Copy Magic Link" at bounding box center [822, 343] width 102 height 31
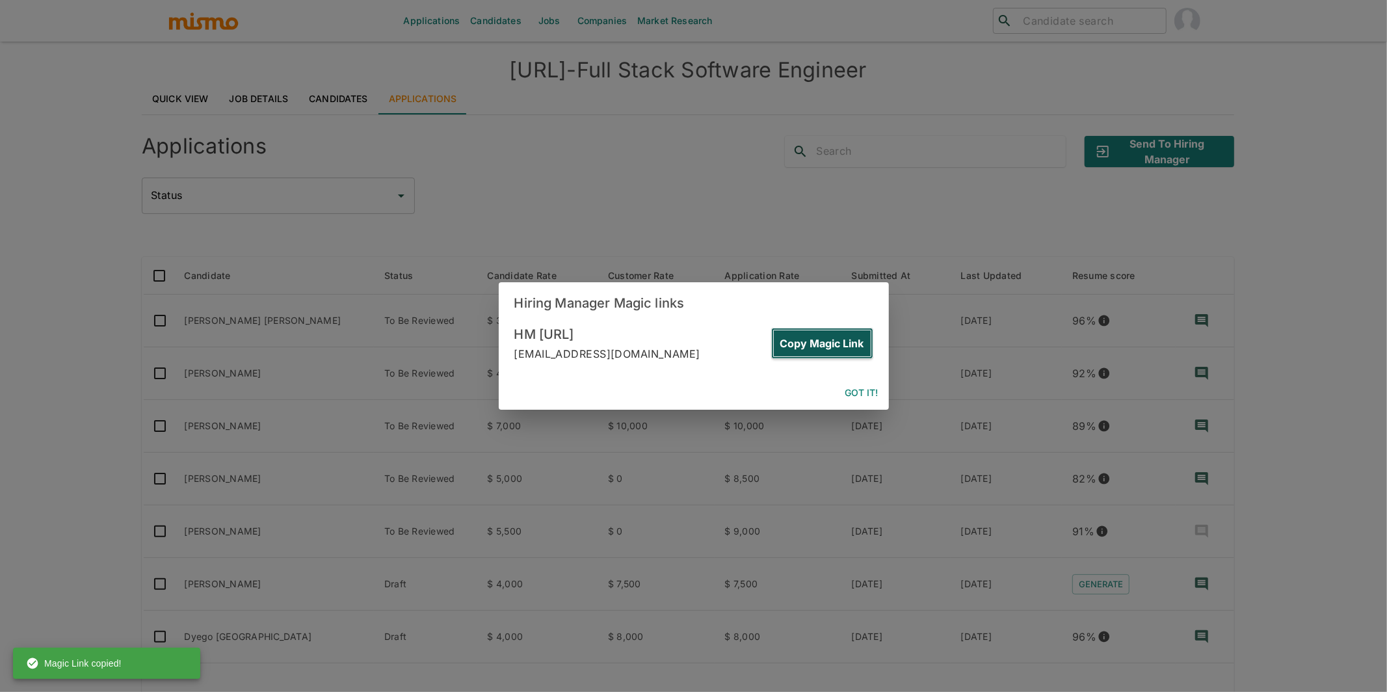
click at [791, 339] on button "Copy Magic Link" at bounding box center [822, 343] width 102 height 31
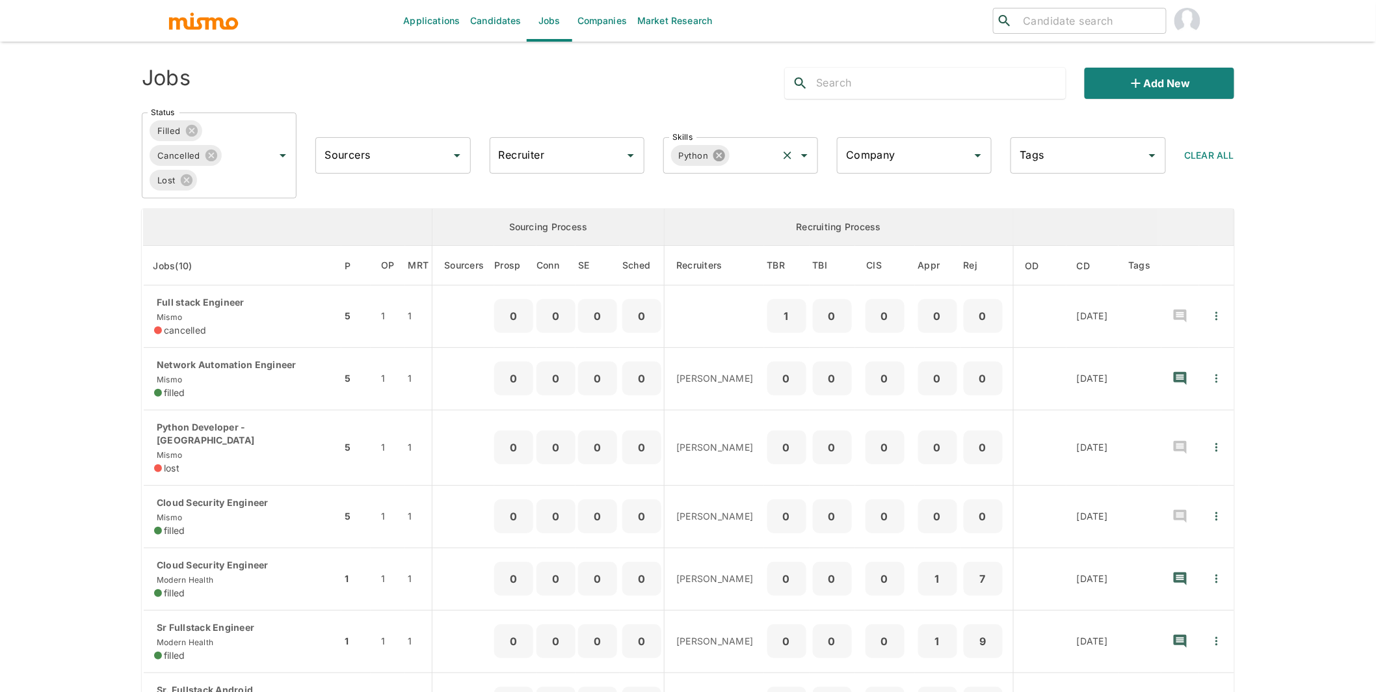
click at [717, 155] on icon at bounding box center [719, 156] width 12 height 12
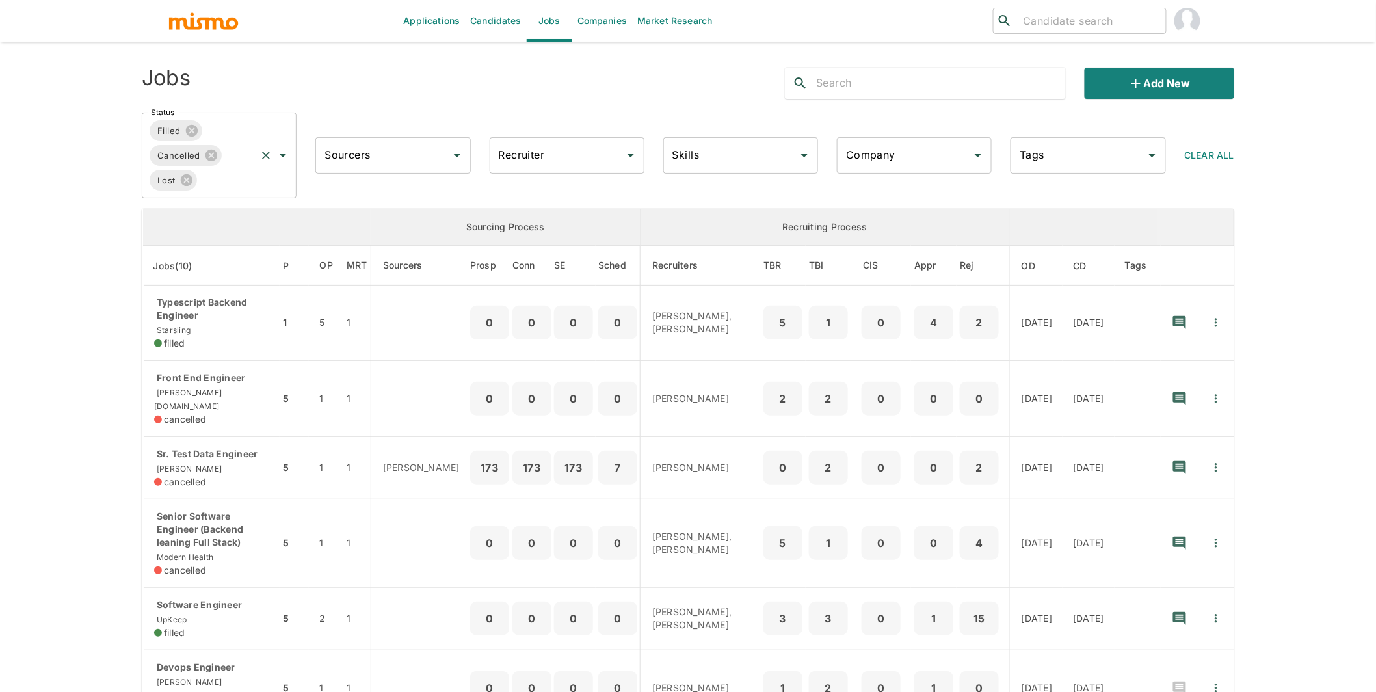
click at [250, 135] on div "Filled Cancelled Lost Status" at bounding box center [219, 155] width 155 height 86
click at [187, 221] on li "Published" at bounding box center [219, 216] width 155 height 26
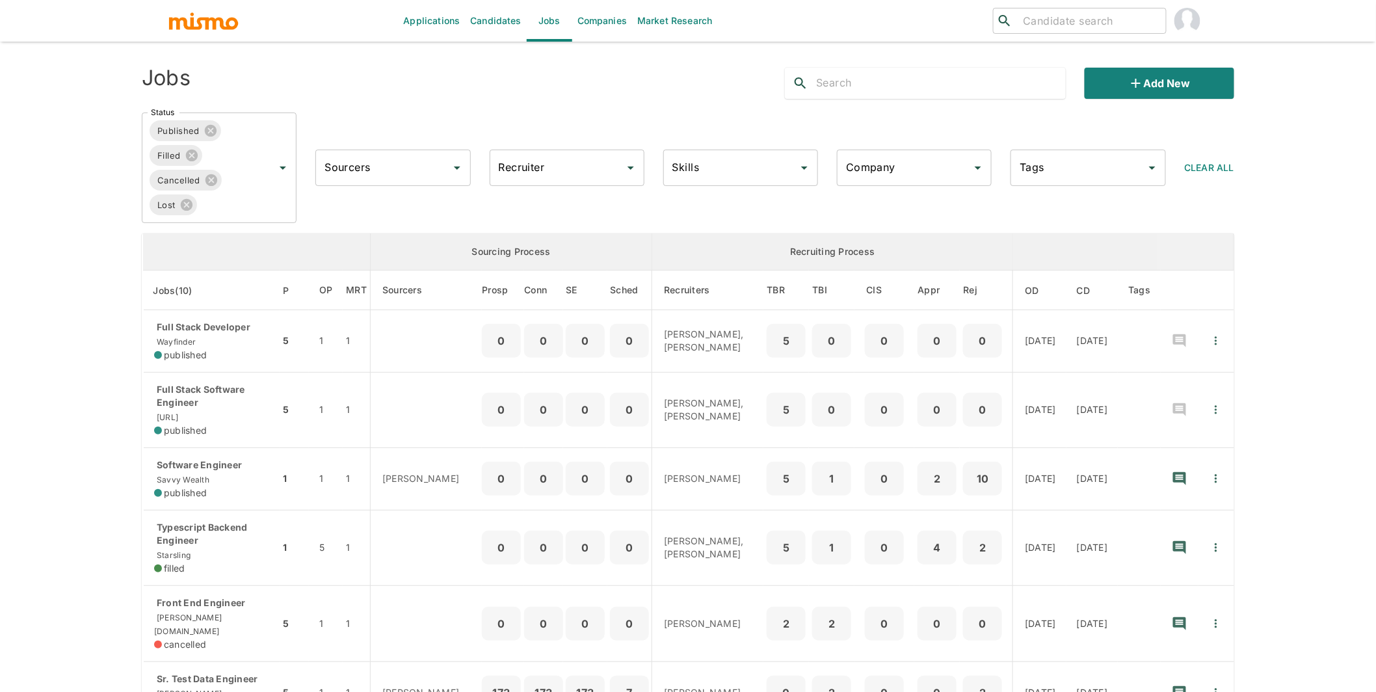
click at [250, 167] on div "Published Filled Cancelled Lost Status" at bounding box center [219, 167] width 155 height 111
click at [193, 242] on li "Public" at bounding box center [219, 241] width 155 height 26
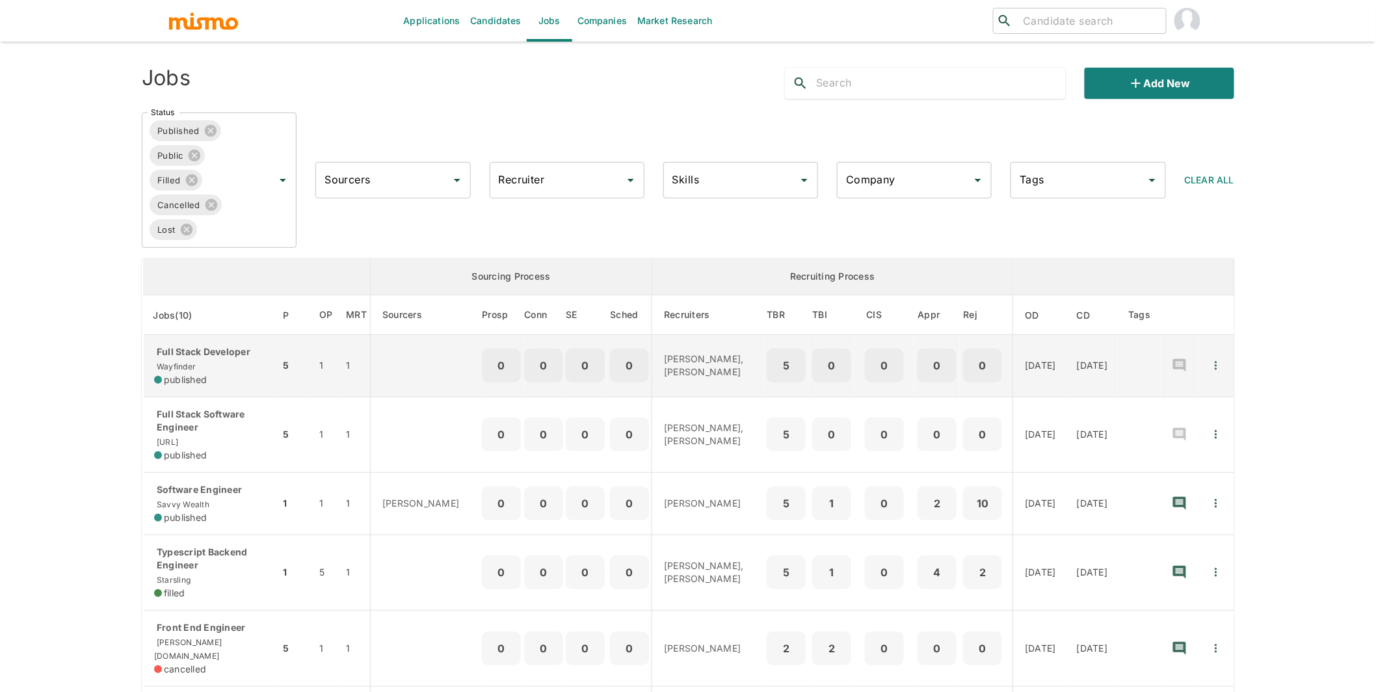
click at [223, 360] on div "Full Stack Developer Wayfinder published" at bounding box center [211, 365] width 115 height 41
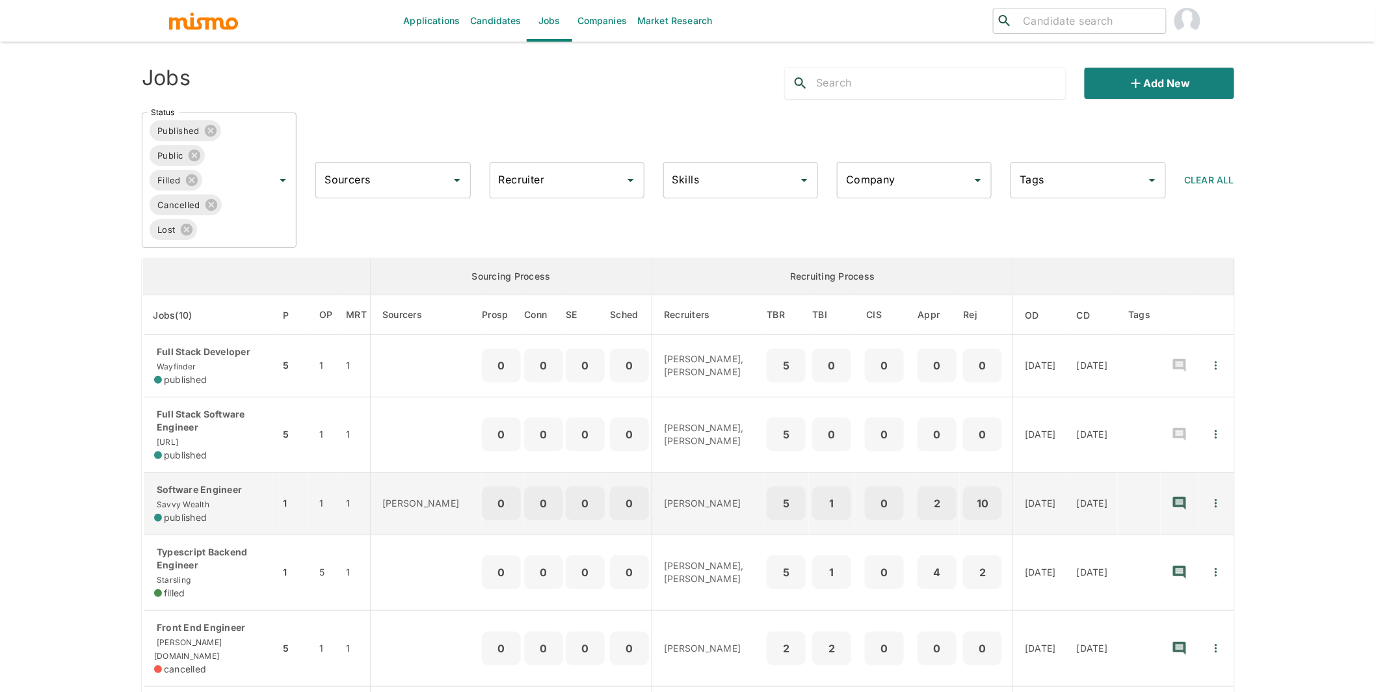
click at [237, 495] on p "Software Engineer" at bounding box center [211, 489] width 115 height 13
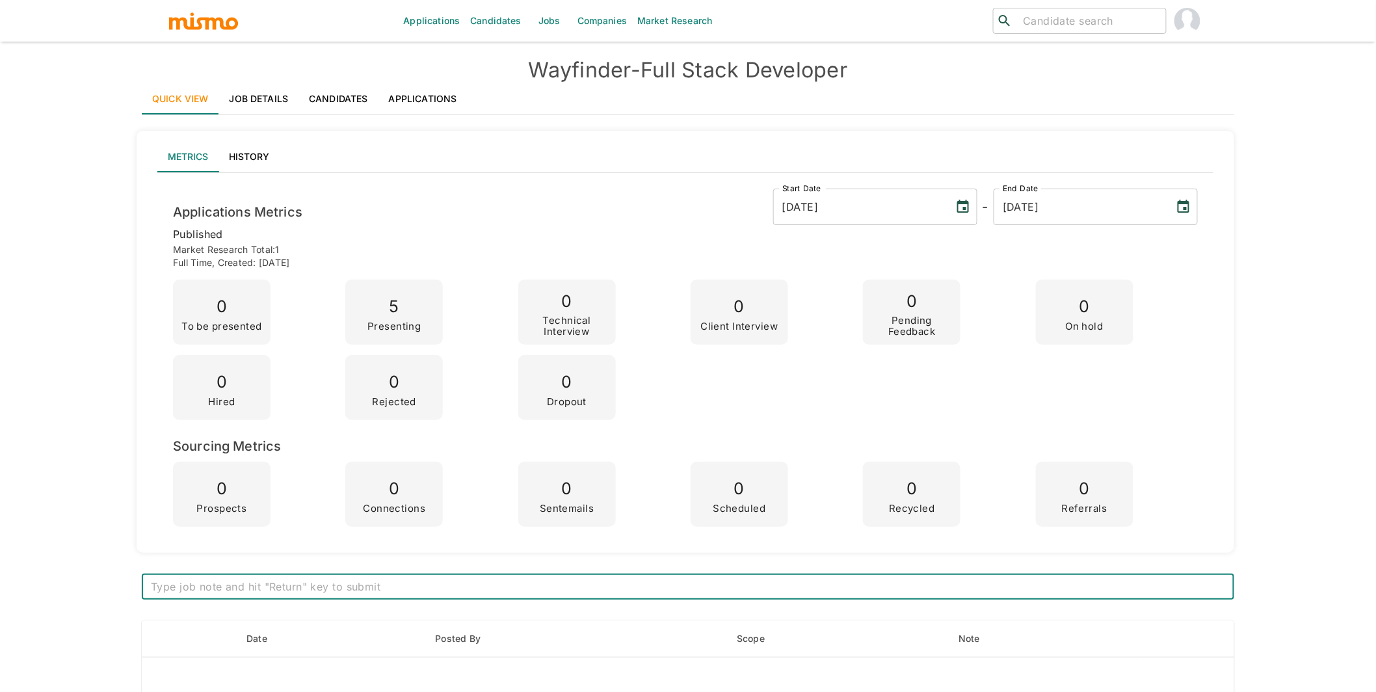
click at [438, 97] on link "Applications" at bounding box center [422, 98] width 89 height 31
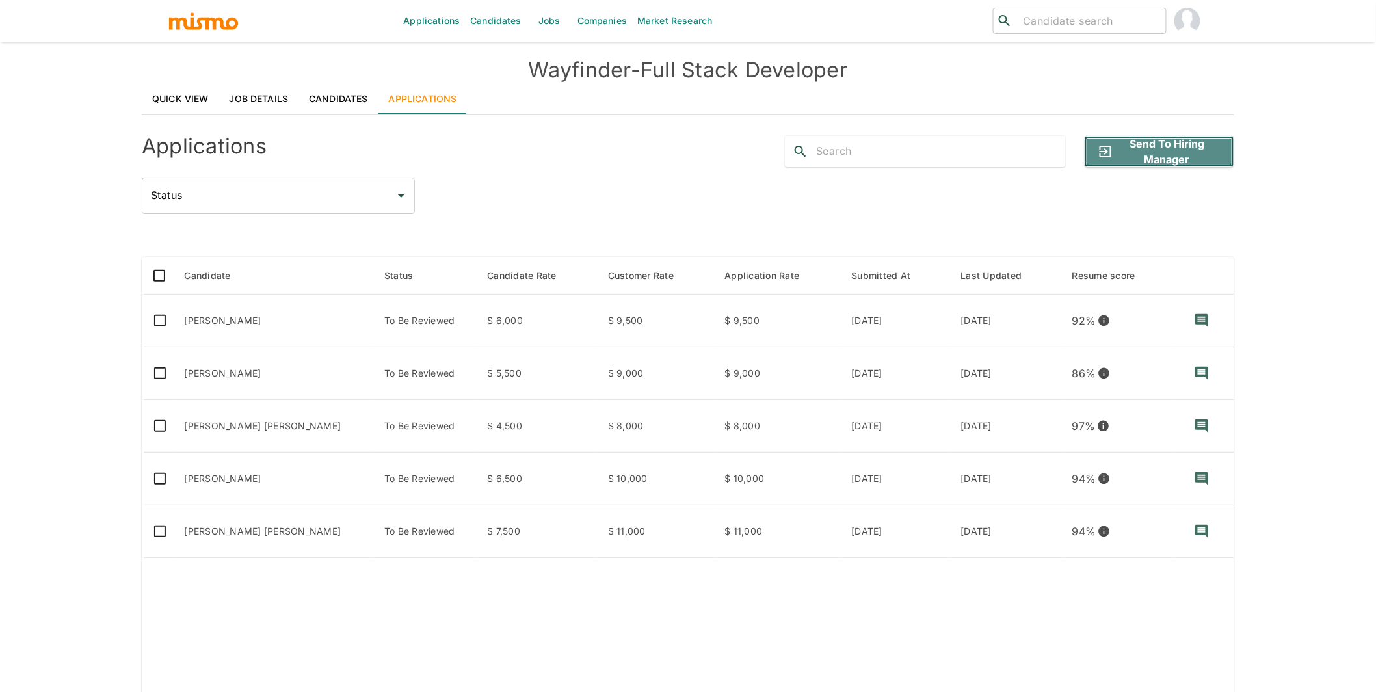
click at [1206, 158] on button "Send to Hiring Manager" at bounding box center [1160, 151] width 150 height 31
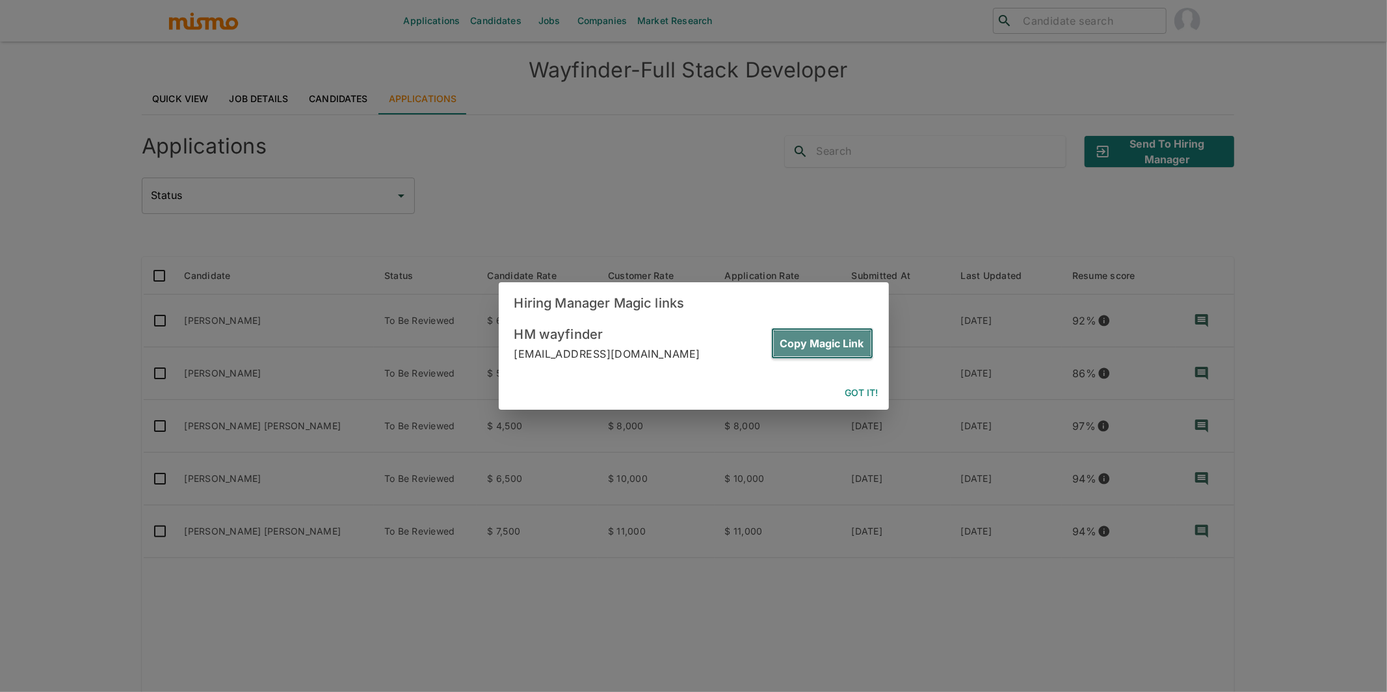
click at [824, 344] on button "Copy Magic Link" at bounding box center [822, 343] width 102 height 31
click at [813, 339] on button "Copy Magic Link" at bounding box center [822, 343] width 102 height 31
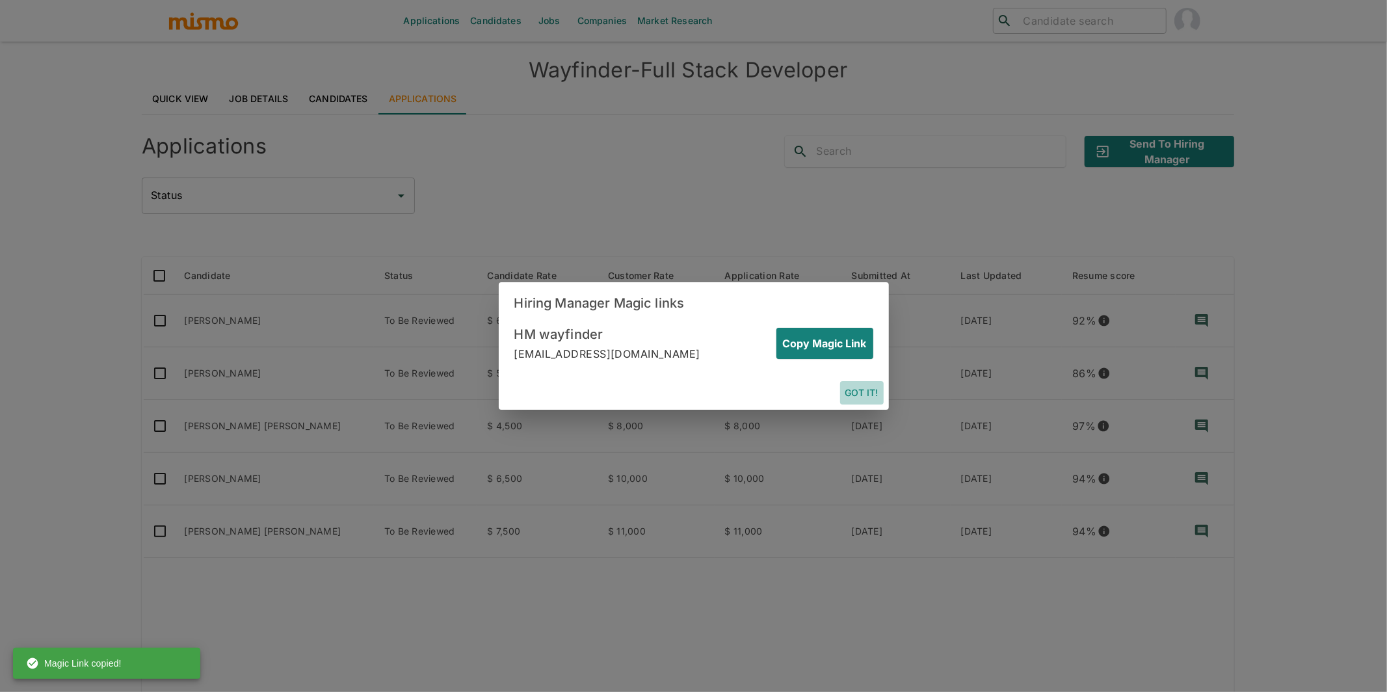
click at [860, 395] on button "Got it!" at bounding box center [862, 393] width 44 height 24
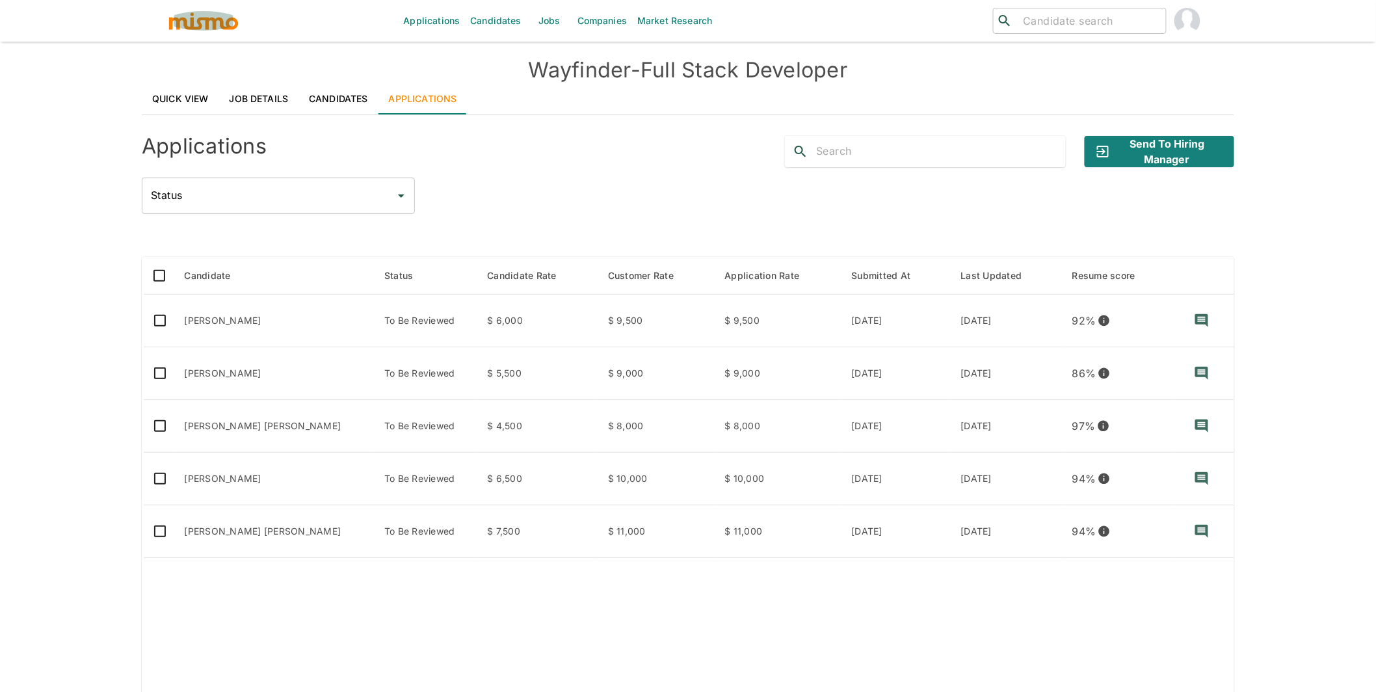
click at [210, 29] on img "button" at bounding box center [204, 21] width 72 height 20
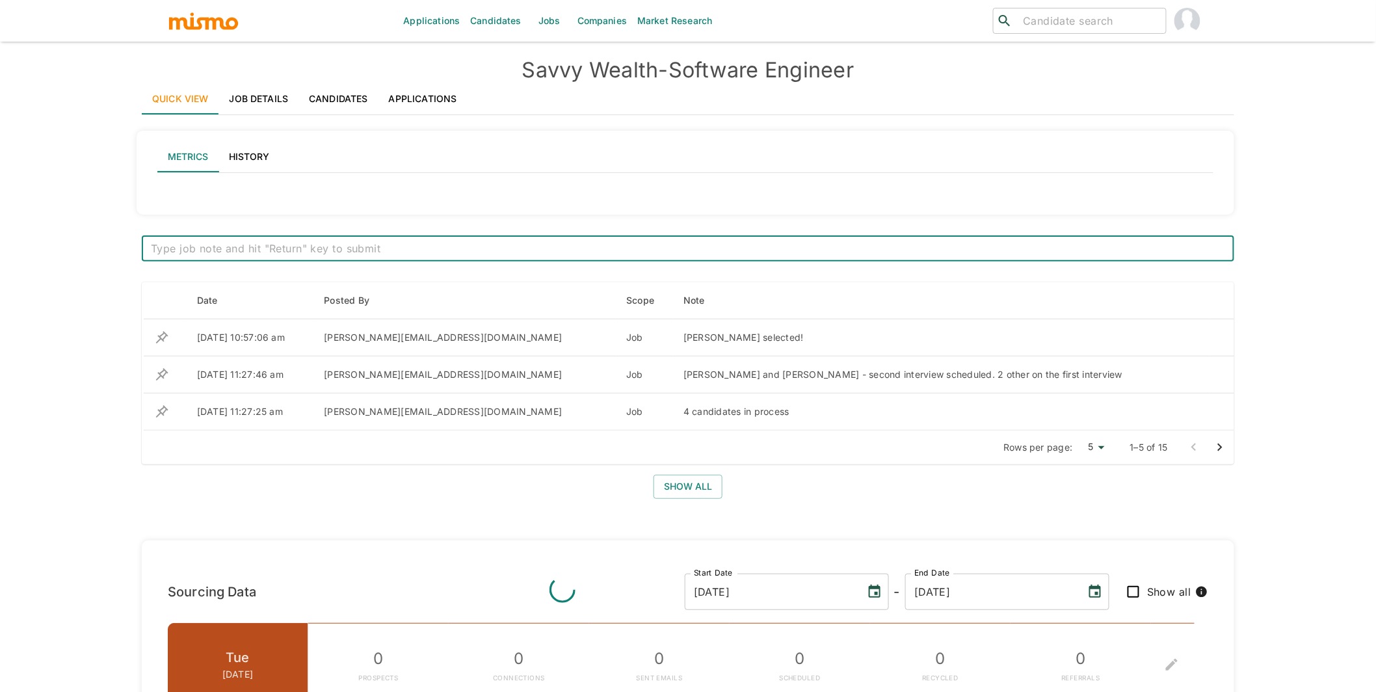
click at [443, 91] on link "Applications" at bounding box center [422, 98] width 89 height 31
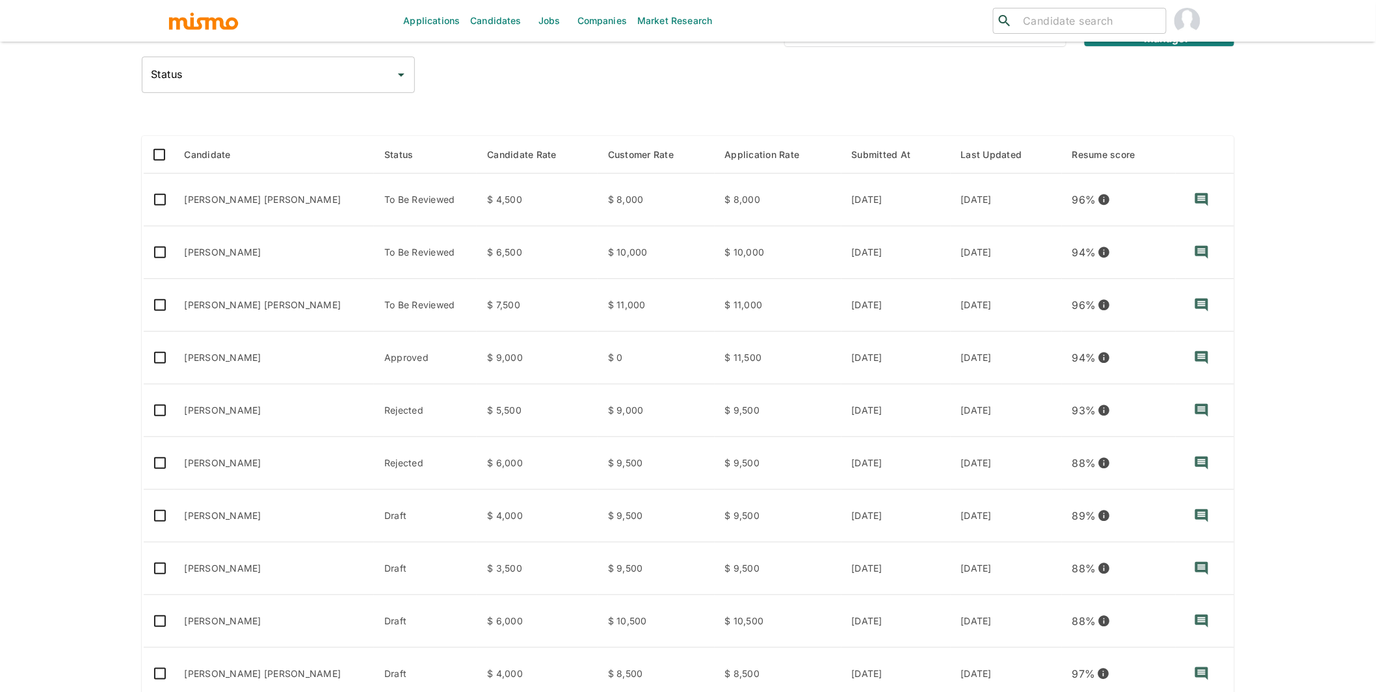
scroll to position [184, 0]
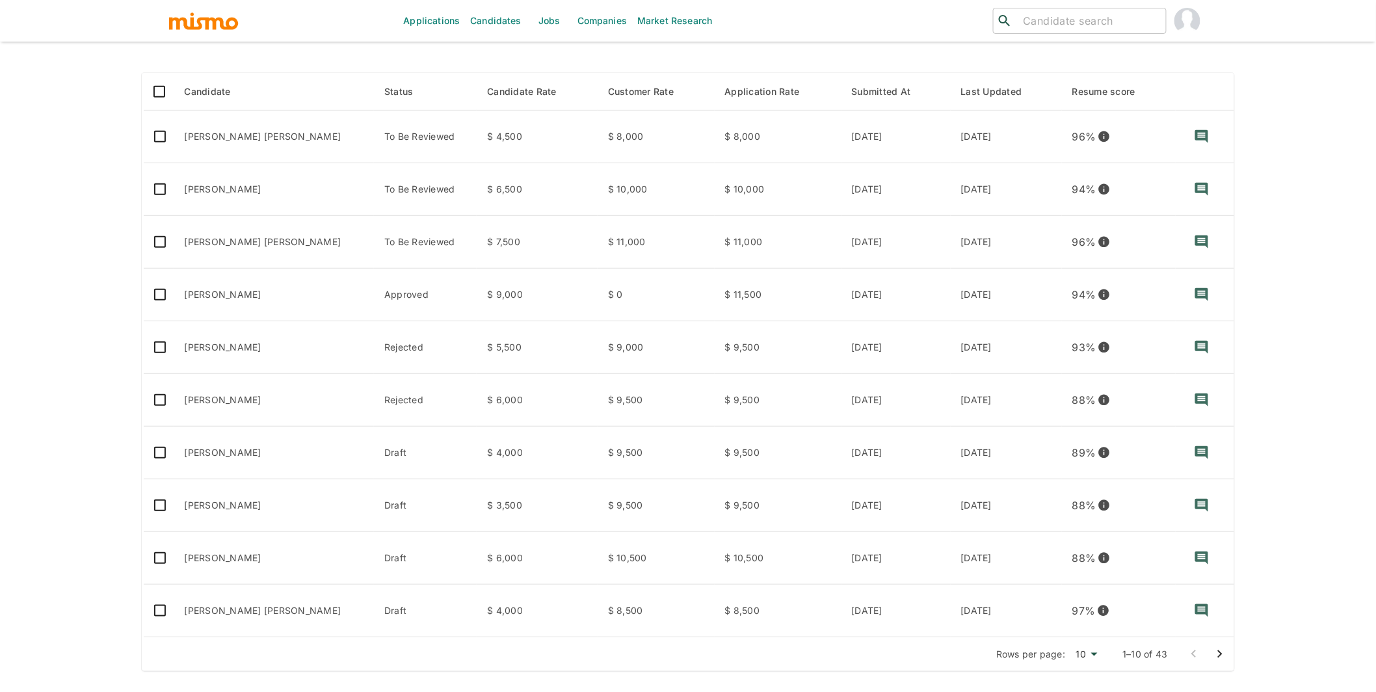
click at [1221, 649] on icon "Go to next page" at bounding box center [1220, 654] width 16 height 16
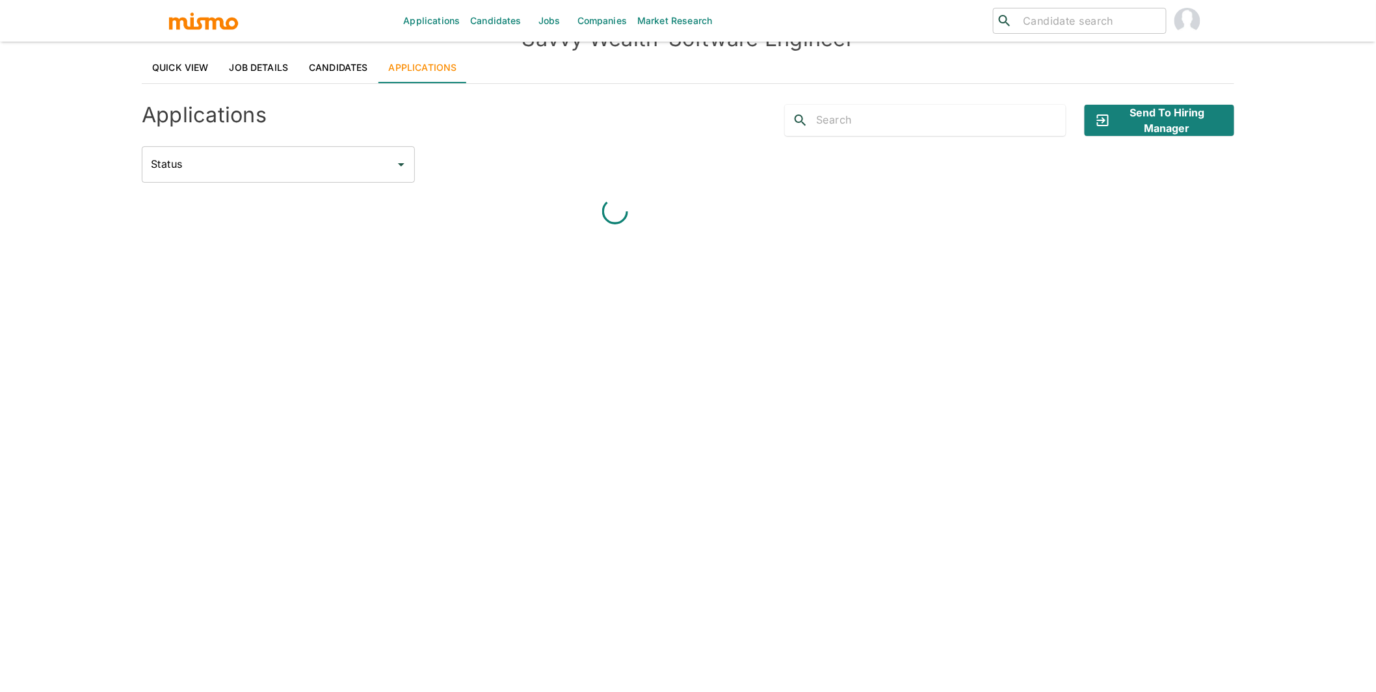
scroll to position [31, 0]
click at [869, 119] on input "text" at bounding box center [941, 121] width 250 height 21
type input "[PERSON_NAME]"
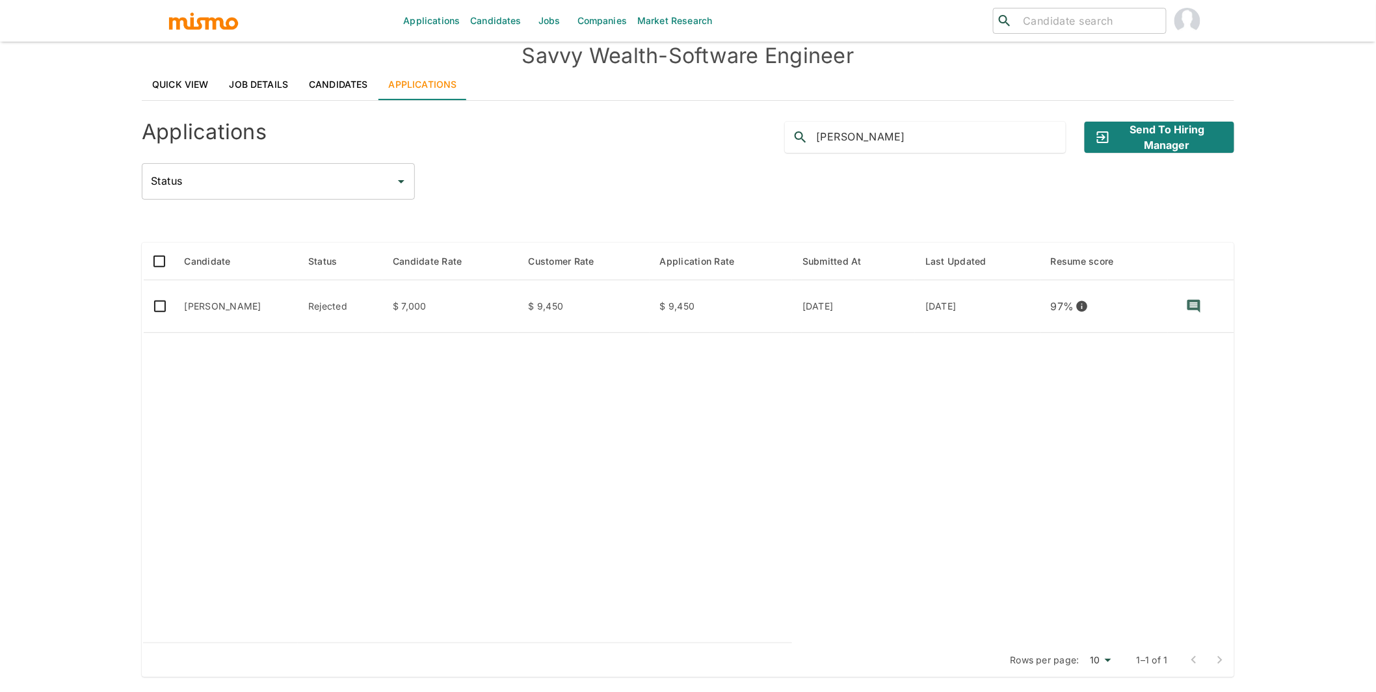
scroll to position [0, 0]
